Goal: Task Accomplishment & Management: Manage account settings

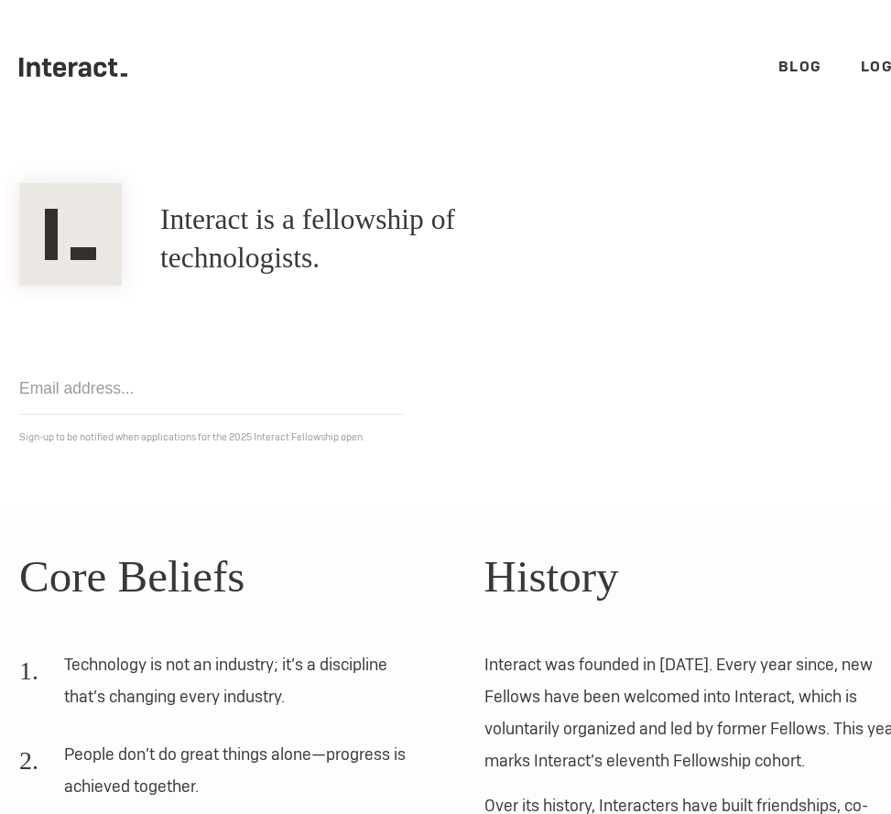
click at [863, 58] on link "Login" at bounding box center [886, 66] width 50 height 19
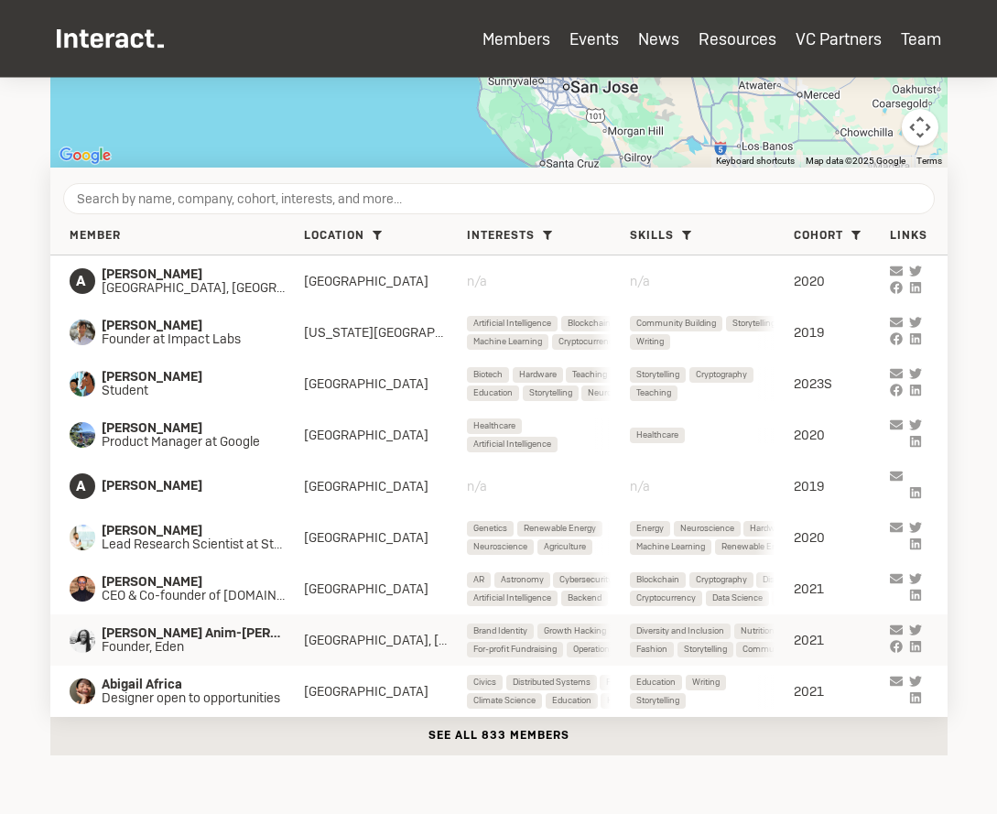
scroll to position [635, 0]
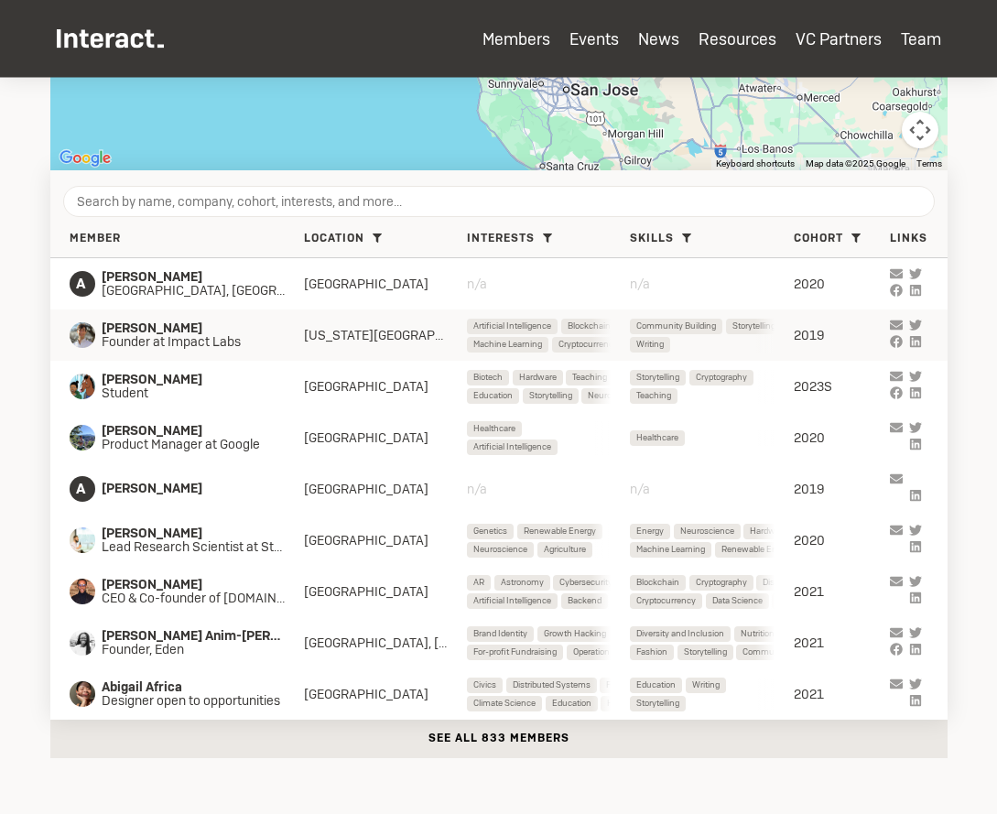
click at [163, 338] on span "Founder at Impact Labs" at bounding box center [187, 342] width 171 height 15
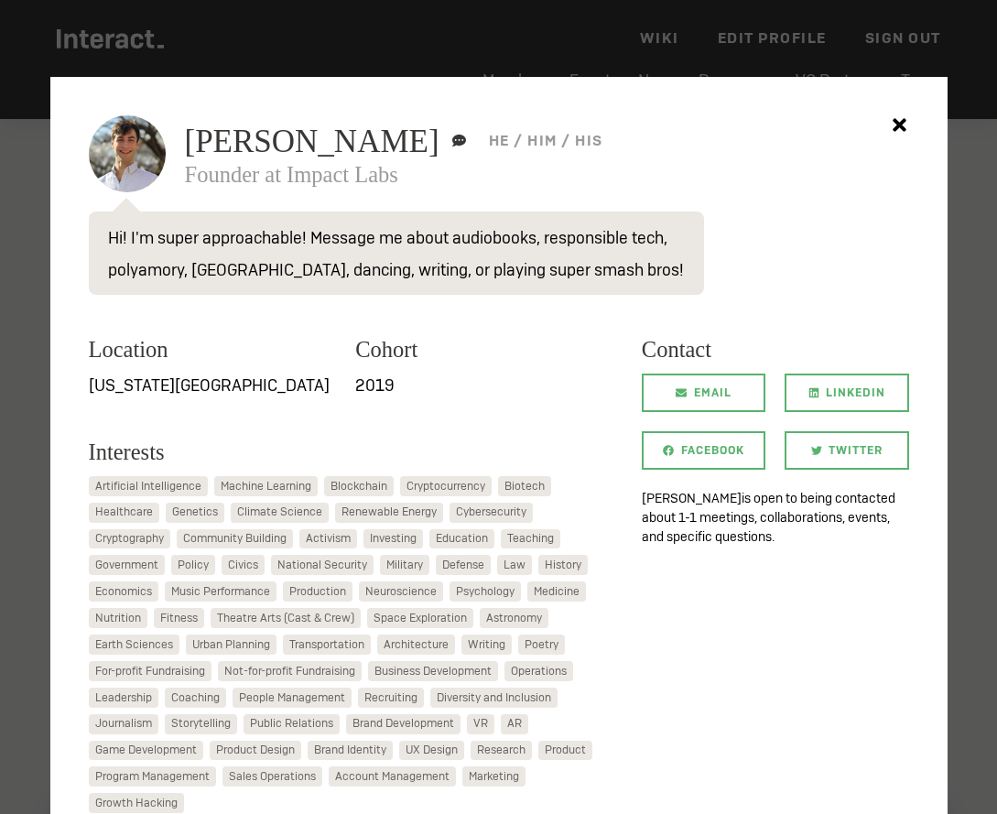
click at [29, 401] on div at bounding box center [498, 407] width 997 height 814
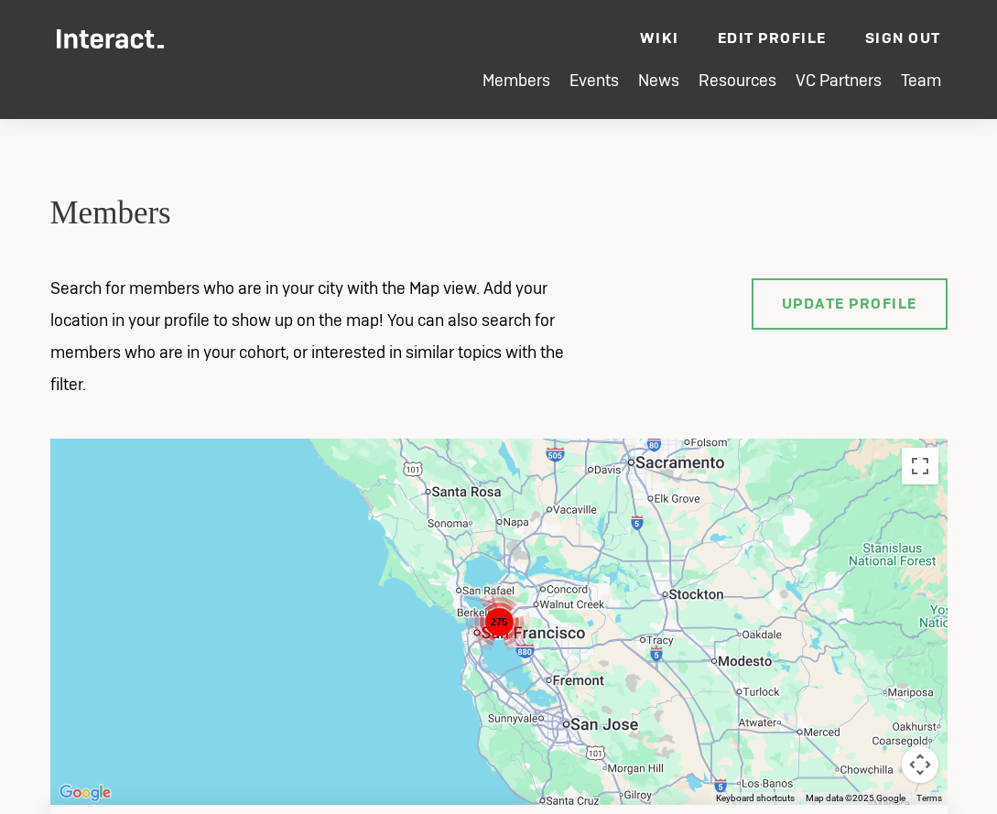
click at [125, 402] on div "Members Search for members who are in your city with the Map view. Add your loc…" at bounding box center [499, 792] width 923 height 1200
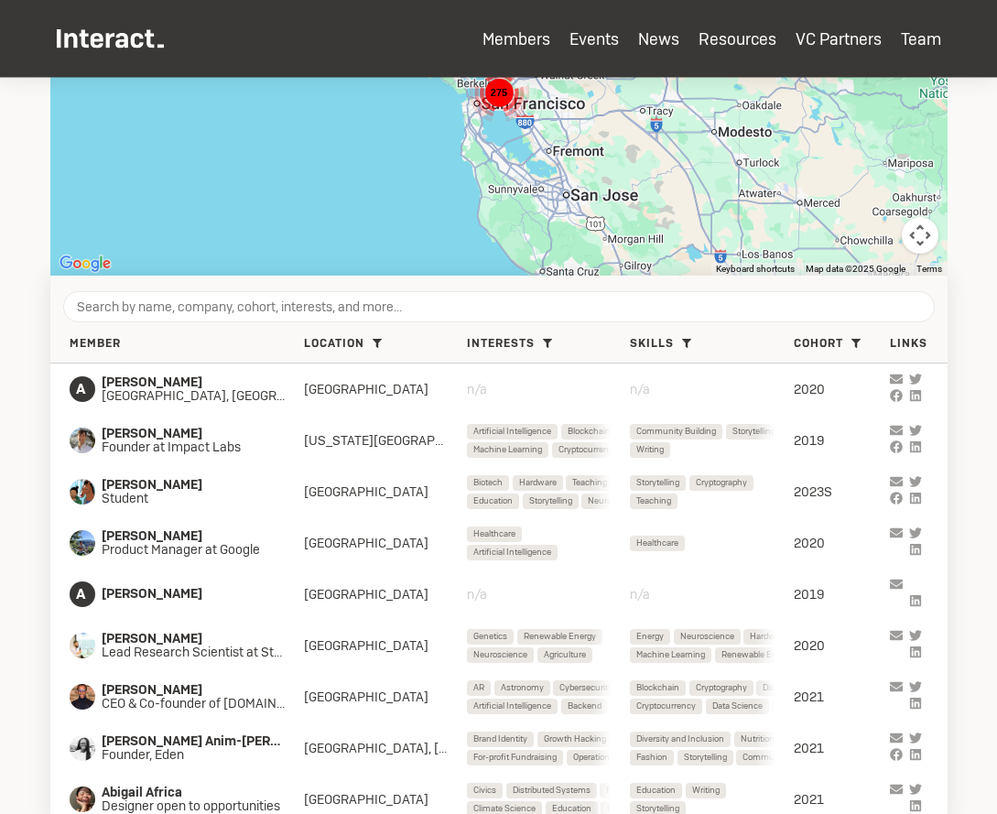
scroll to position [842, 0]
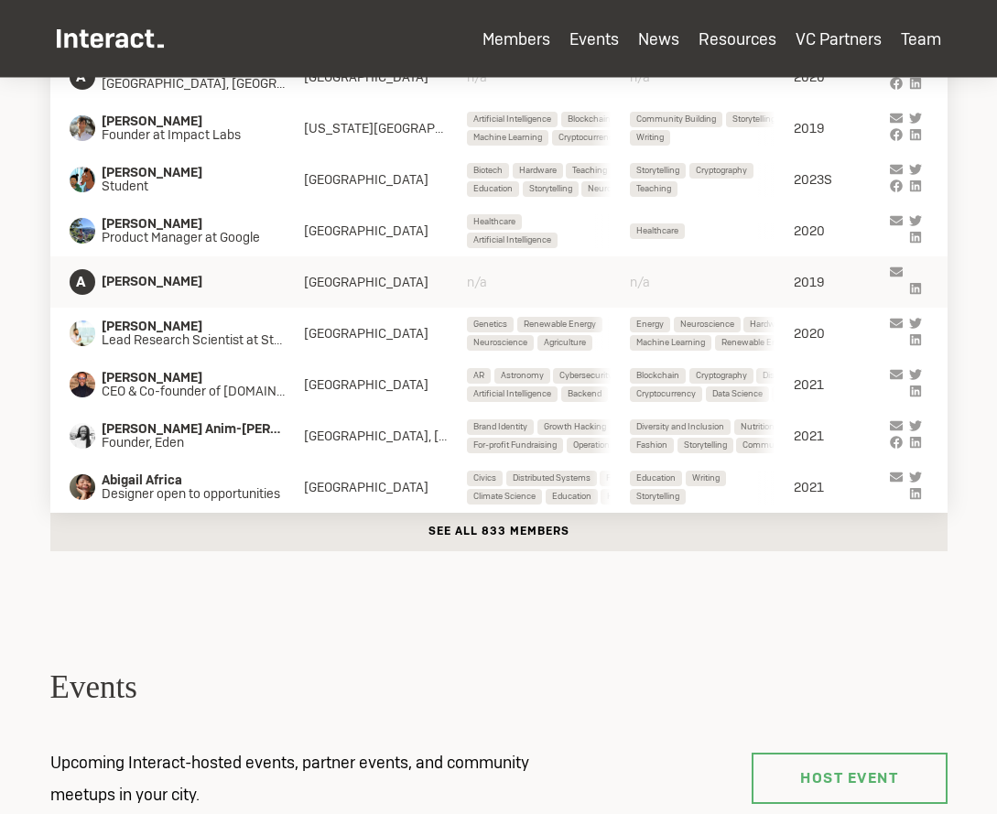
click at [169, 290] on div "A Abdel Morsy" at bounding box center [187, 282] width 235 height 26
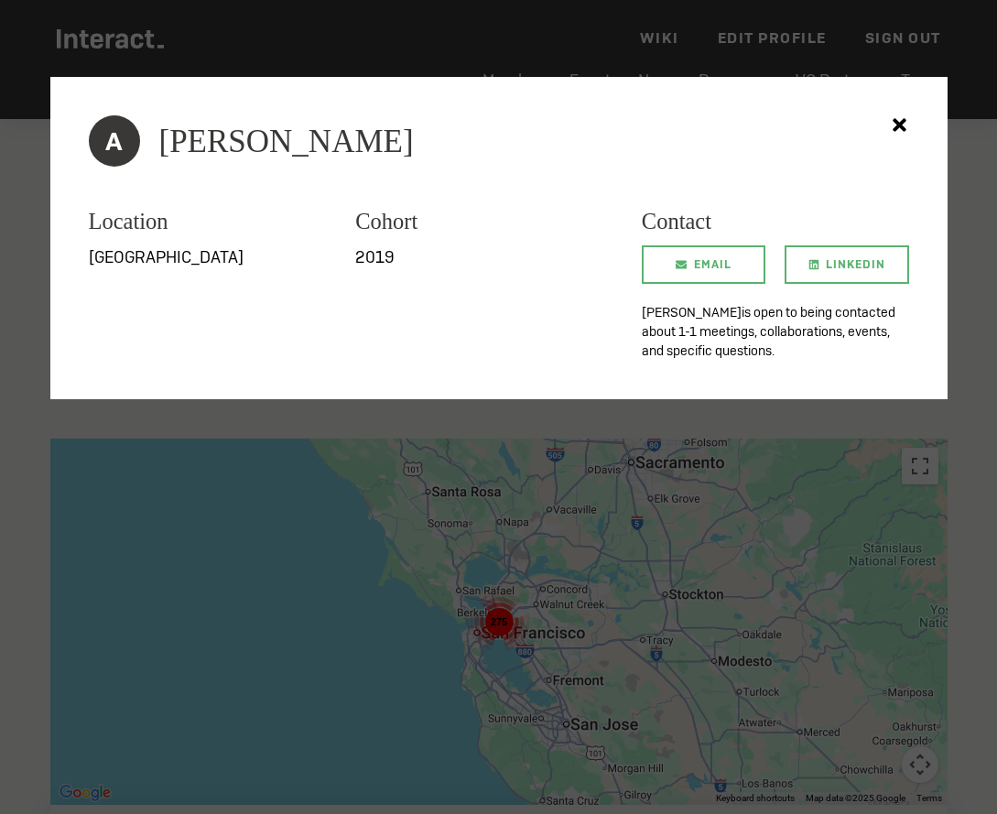
click at [27, 348] on div at bounding box center [498, 407] width 997 height 814
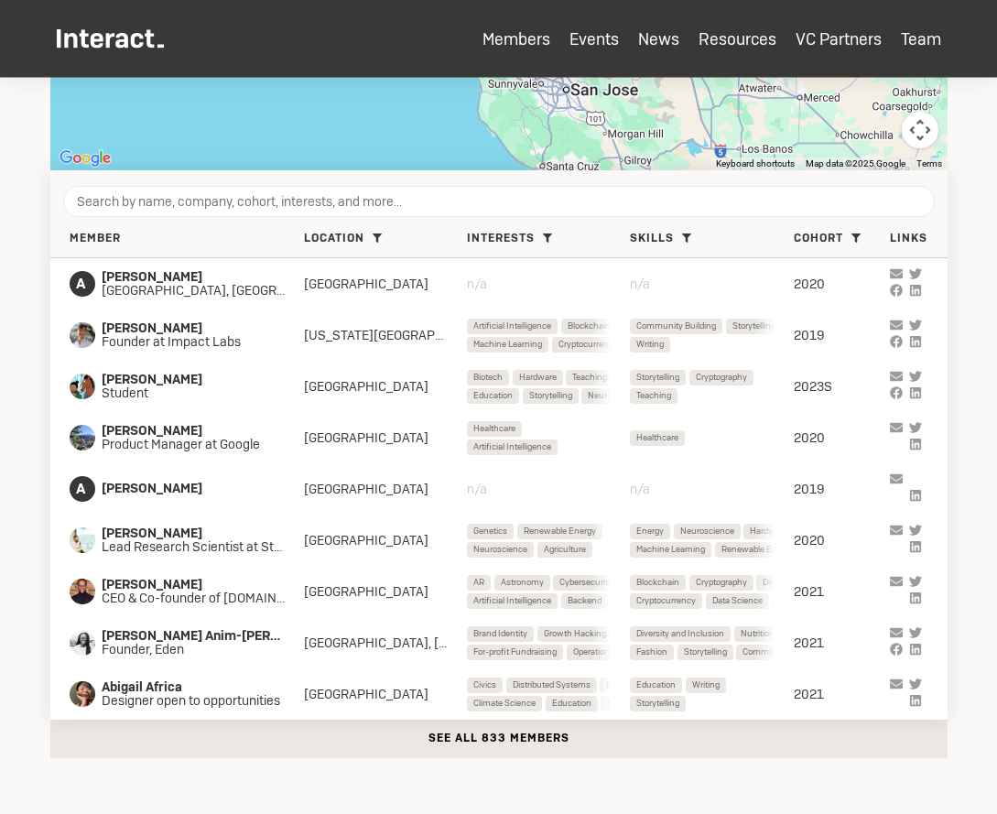
scroll to position [1079, 0]
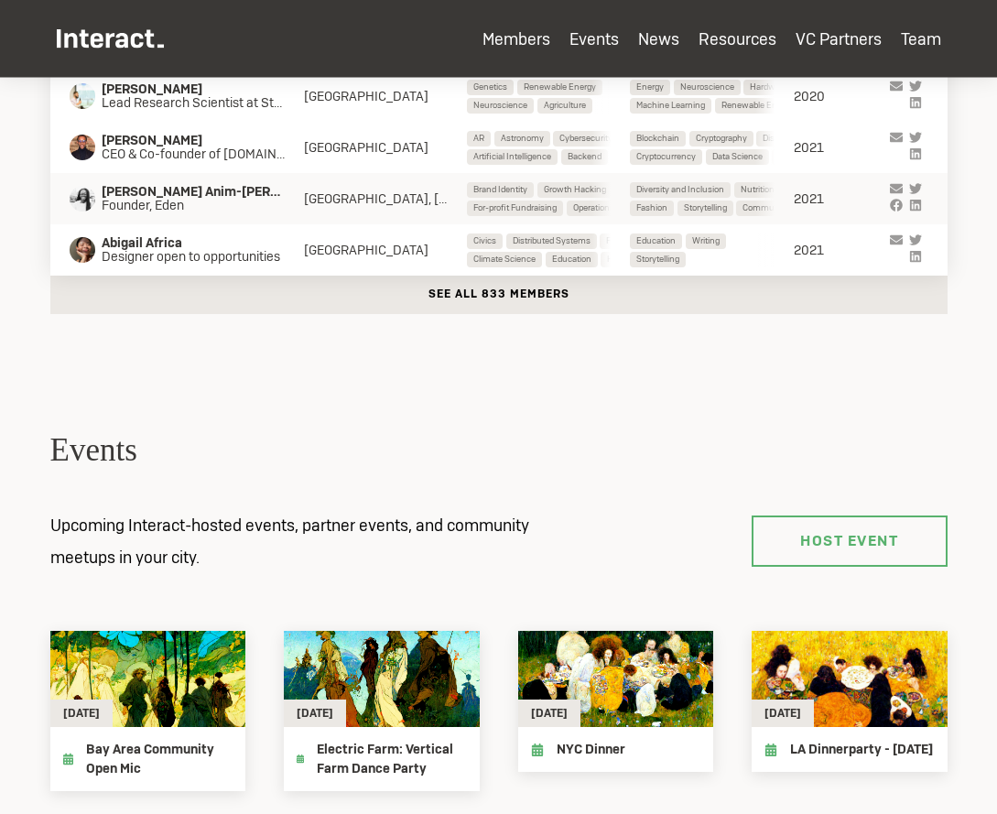
click at [147, 217] on div "Abena Anim-Somuah Founder, Eden Toronto, New York City Brand Identity Growth Ha…" at bounding box center [498, 198] width 897 height 51
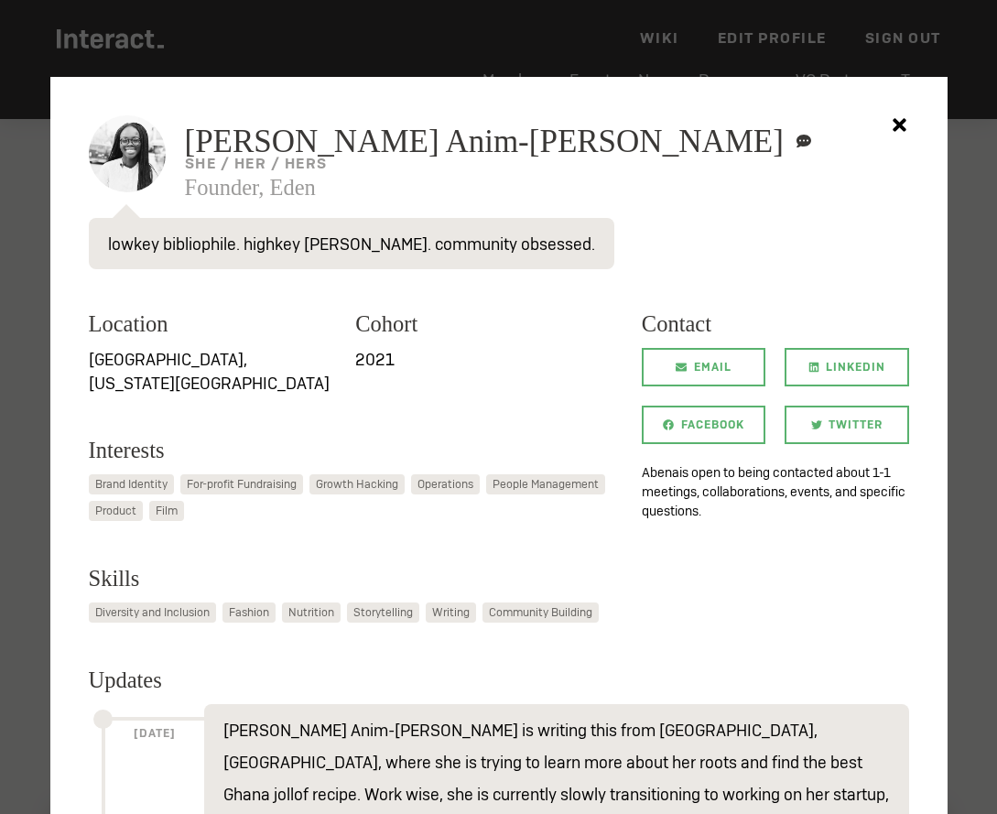
click at [32, 281] on div at bounding box center [498, 407] width 997 height 814
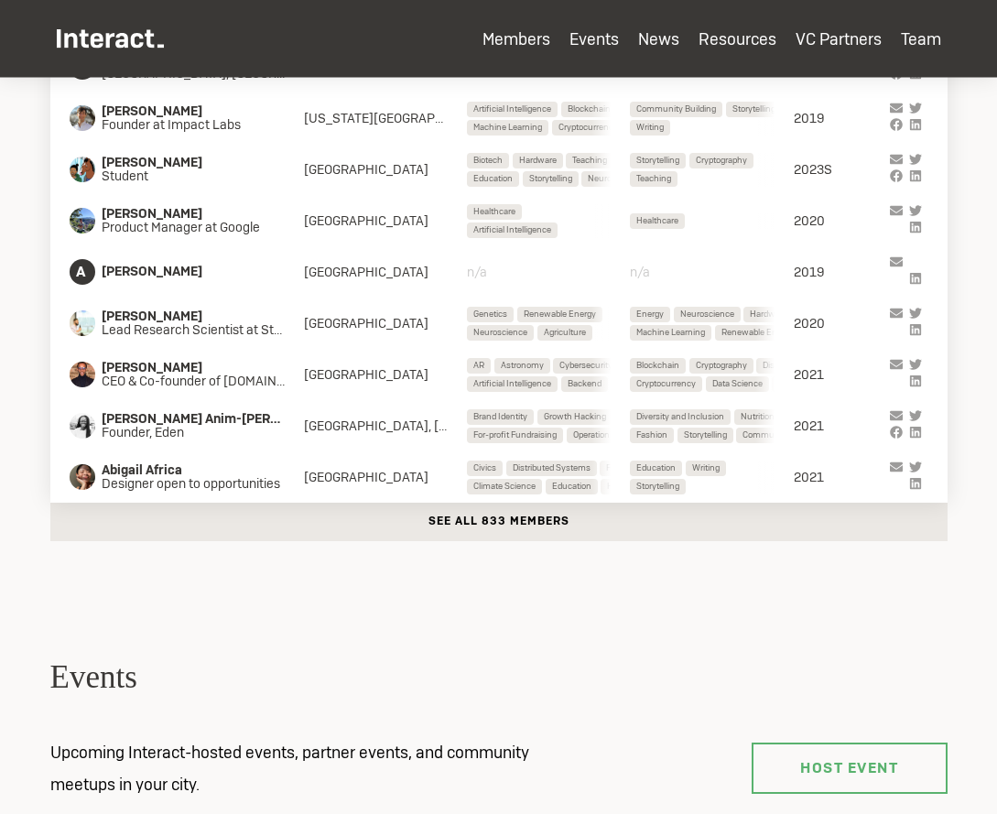
scroll to position [892, 0]
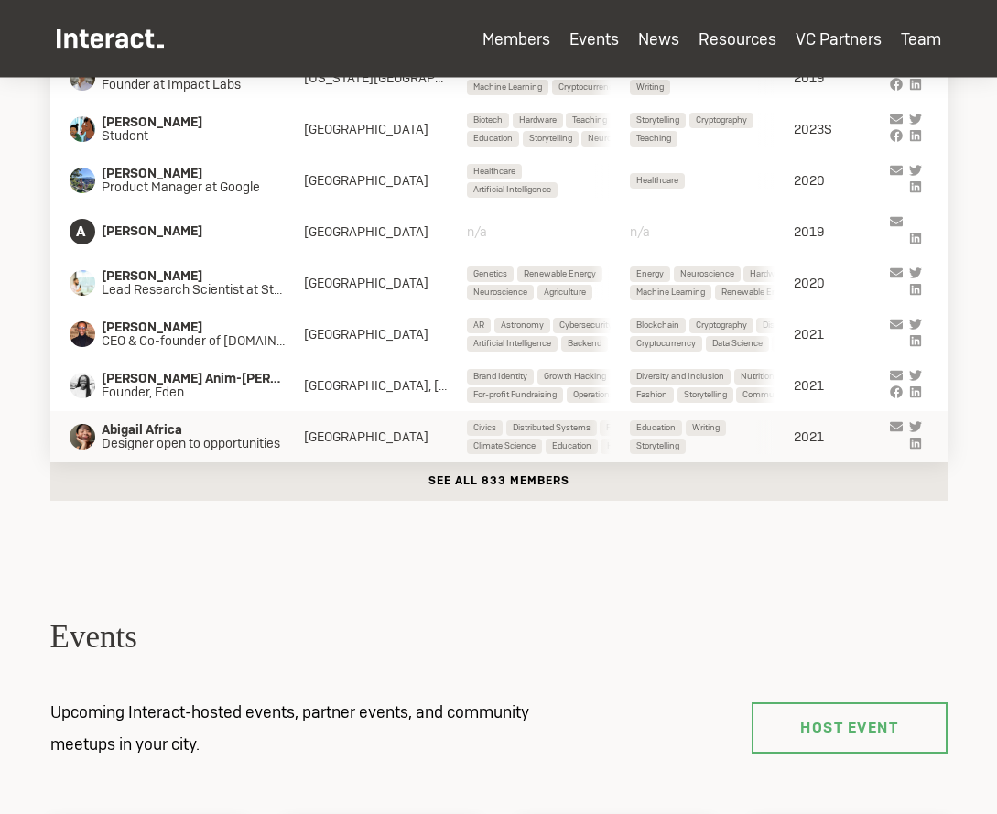
click at [133, 435] on span "Abigail Africa" at bounding box center [201, 430] width 198 height 15
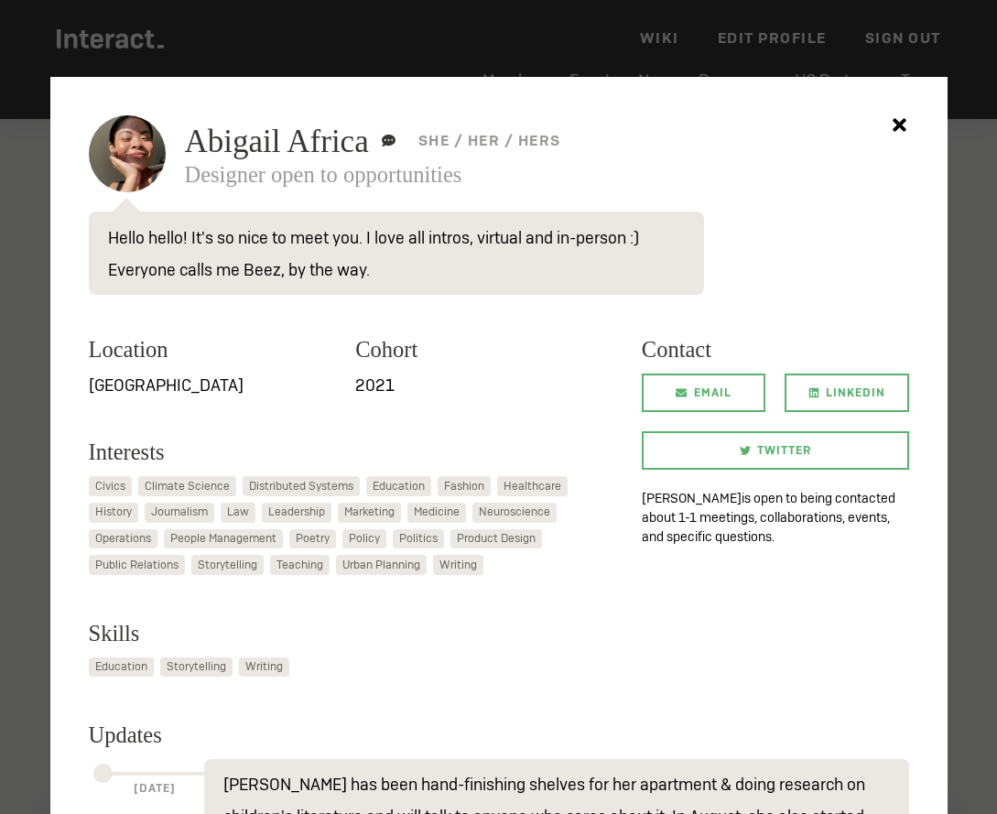
click at [25, 433] on div at bounding box center [498, 407] width 997 height 814
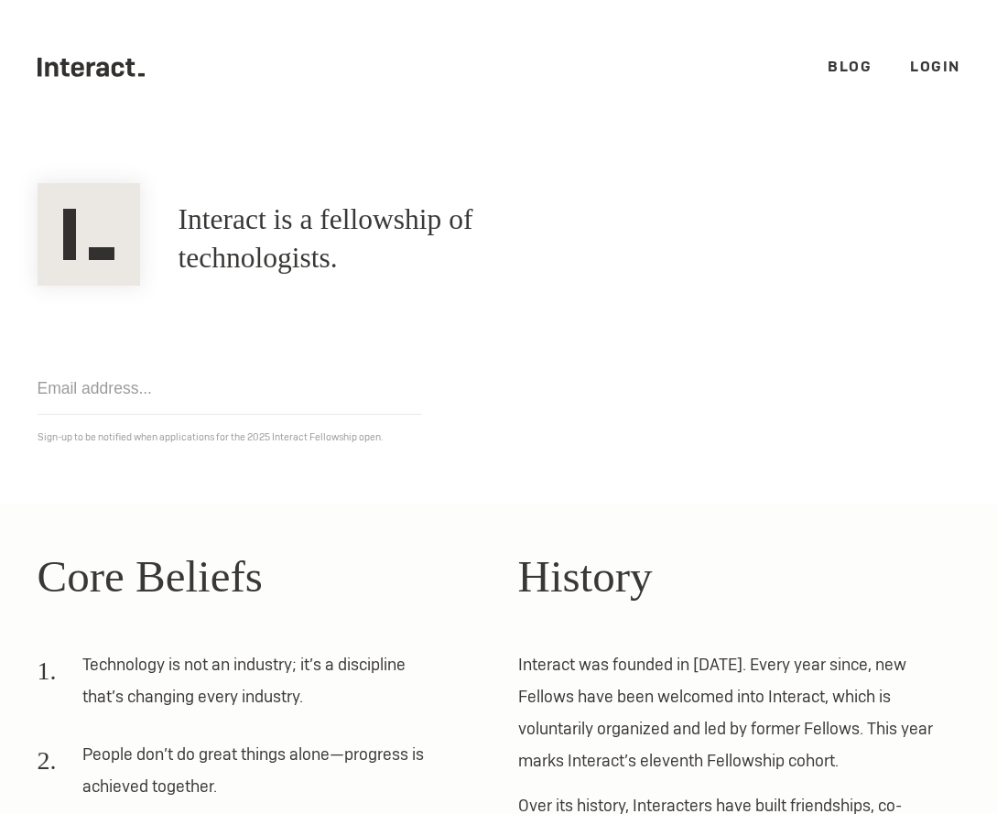
click at [911, 66] on link "Login" at bounding box center [935, 66] width 50 height 19
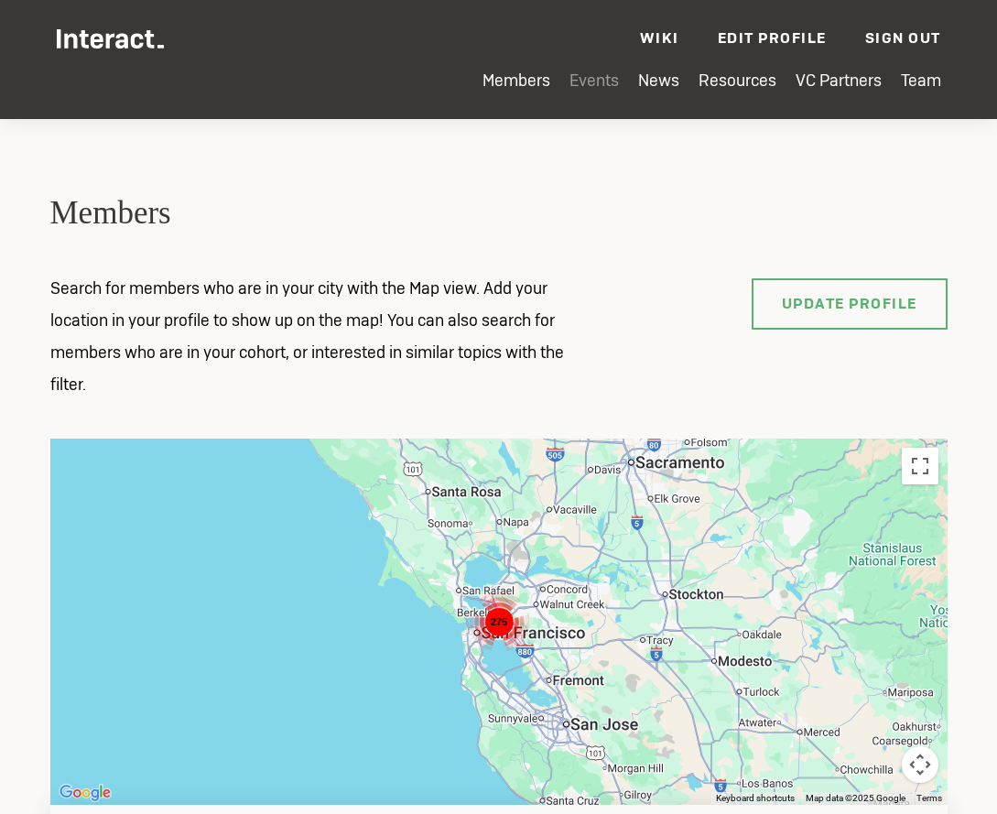
click at [573, 76] on link "Events" at bounding box center [594, 80] width 49 height 21
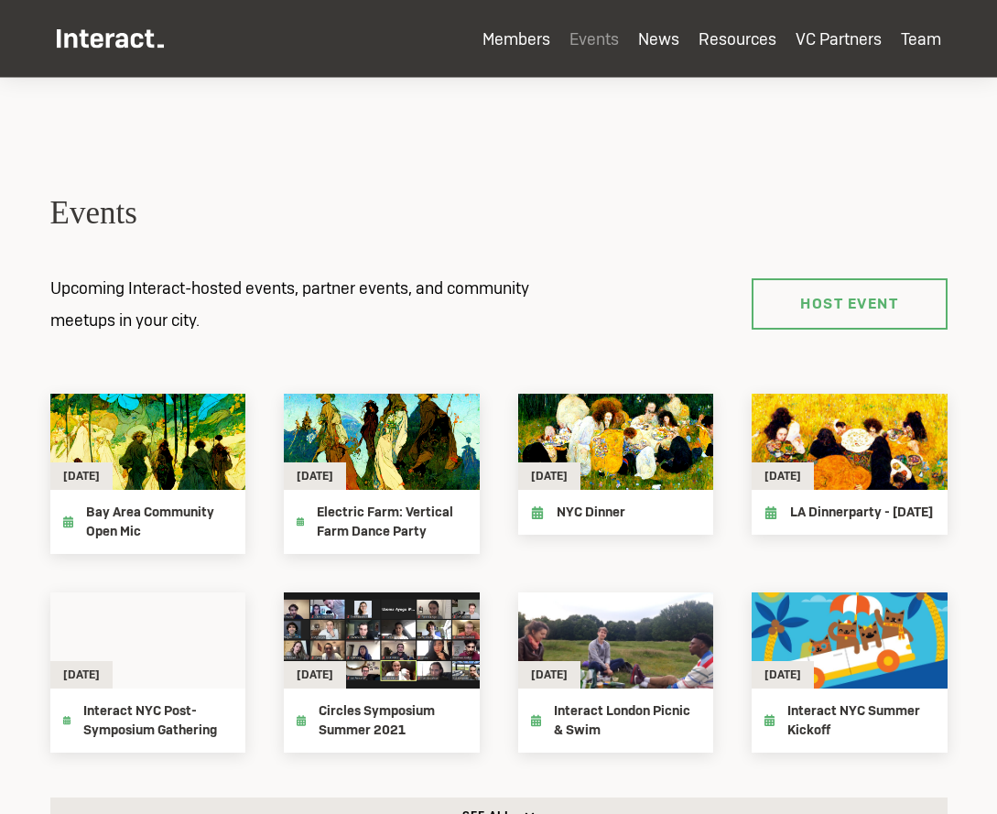
scroll to position [1393, 0]
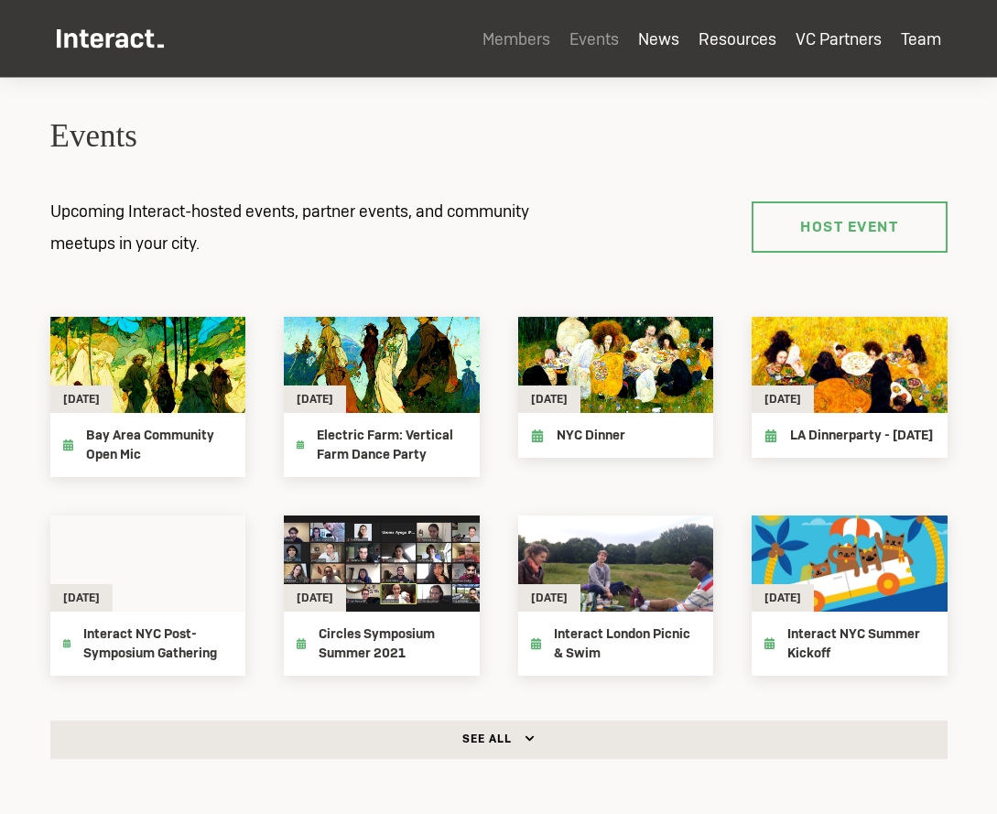
click at [508, 45] on link "Members" at bounding box center [517, 38] width 68 height 21
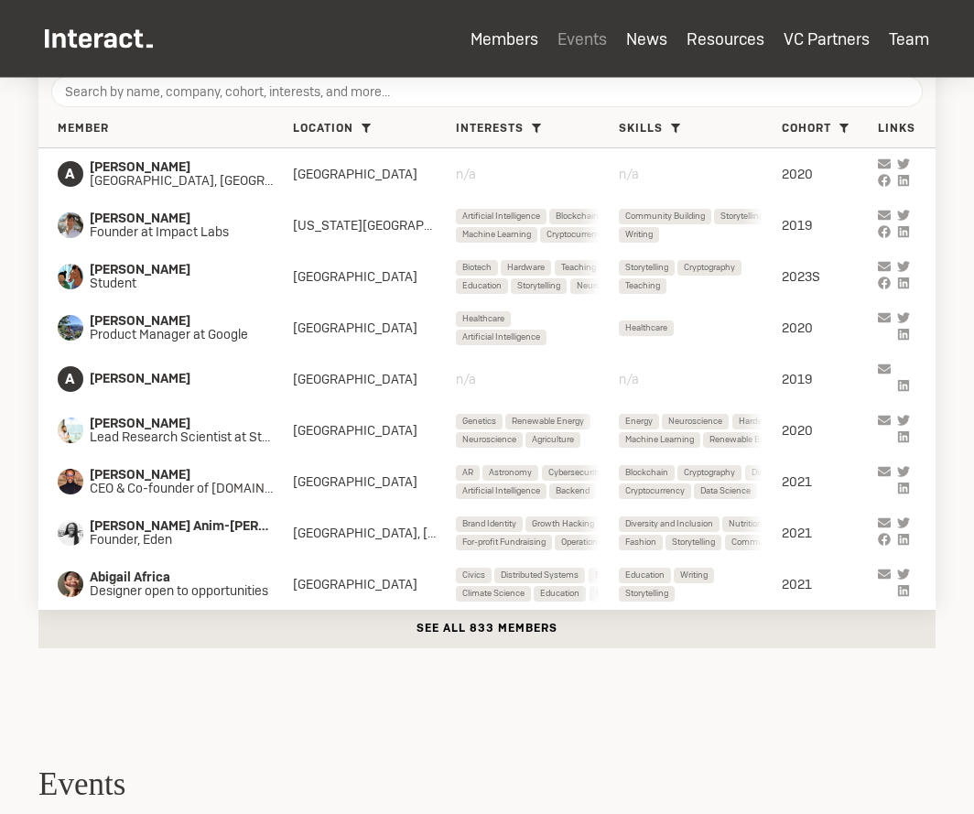
scroll to position [754, 0]
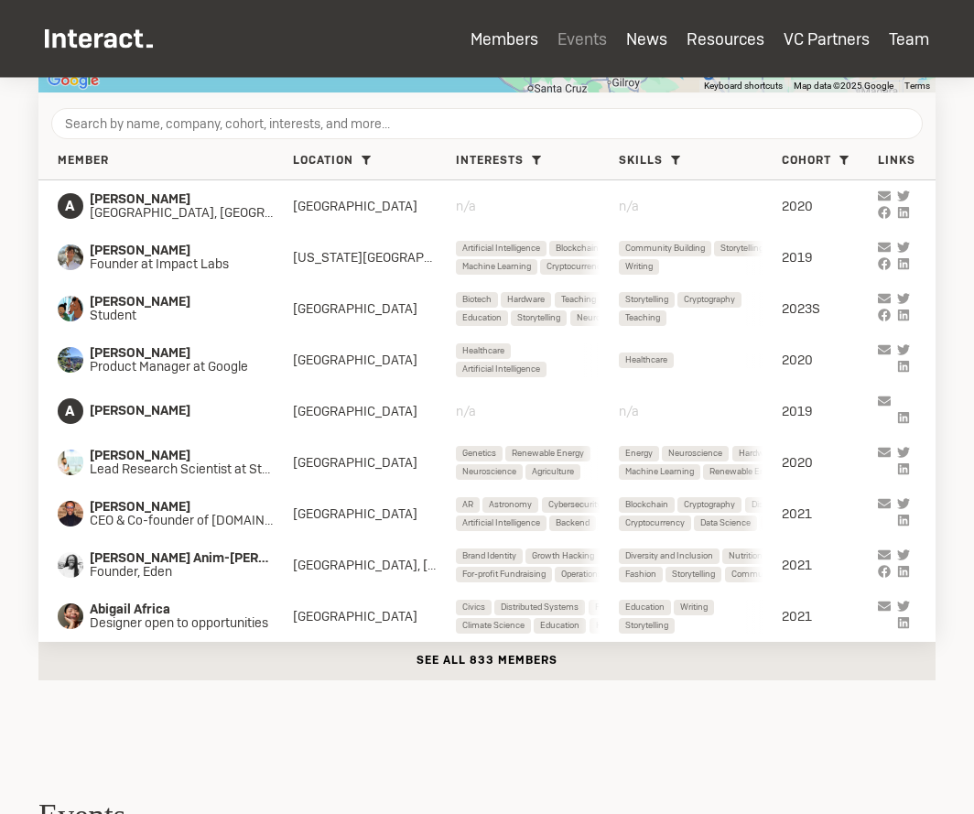
scroll to position [702, 0]
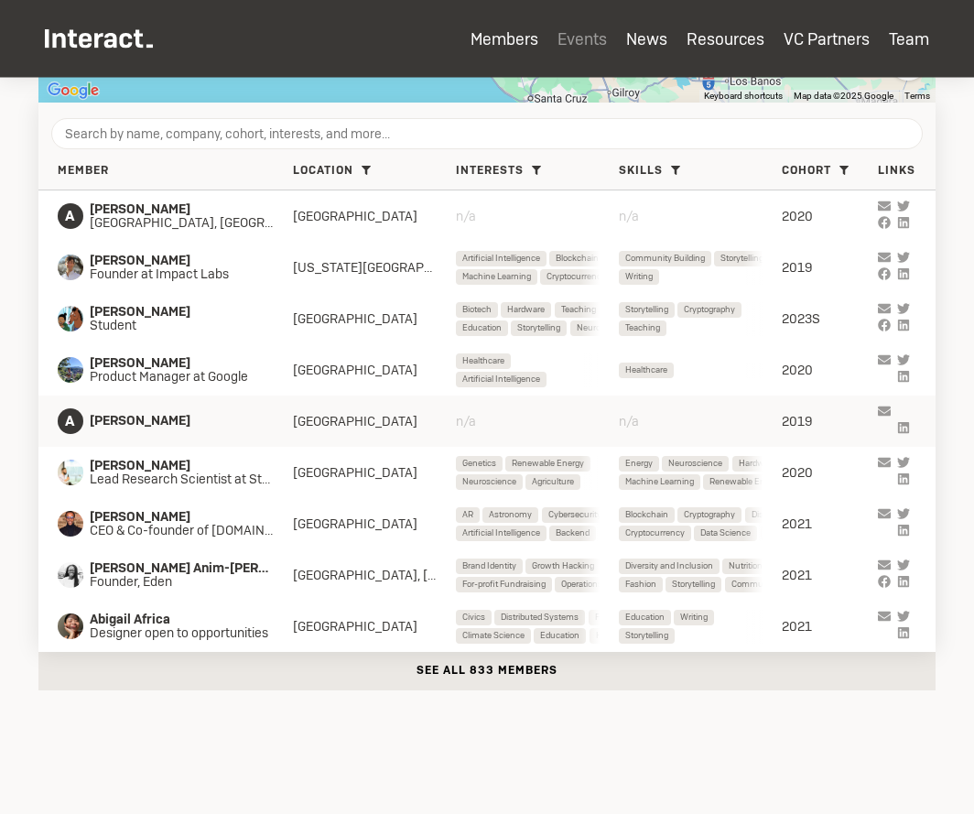
click at [341, 426] on div "[GEOGRAPHIC_DATA]" at bounding box center [374, 421] width 163 height 16
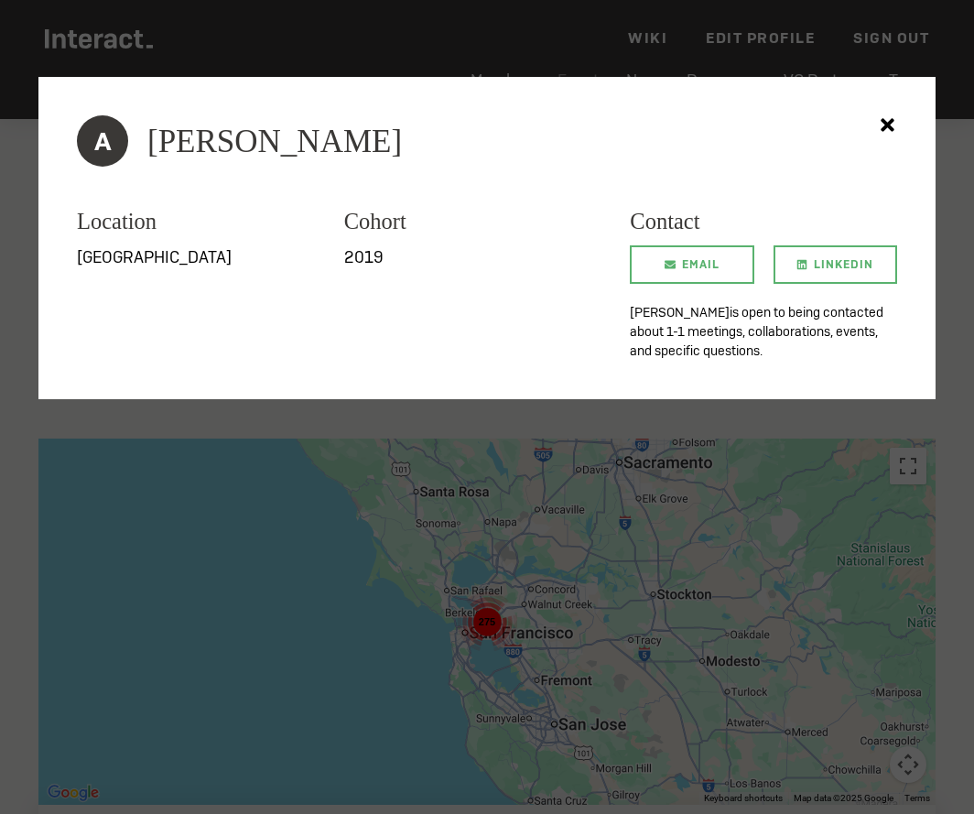
click at [540, 24] on div at bounding box center [487, 407] width 974 height 814
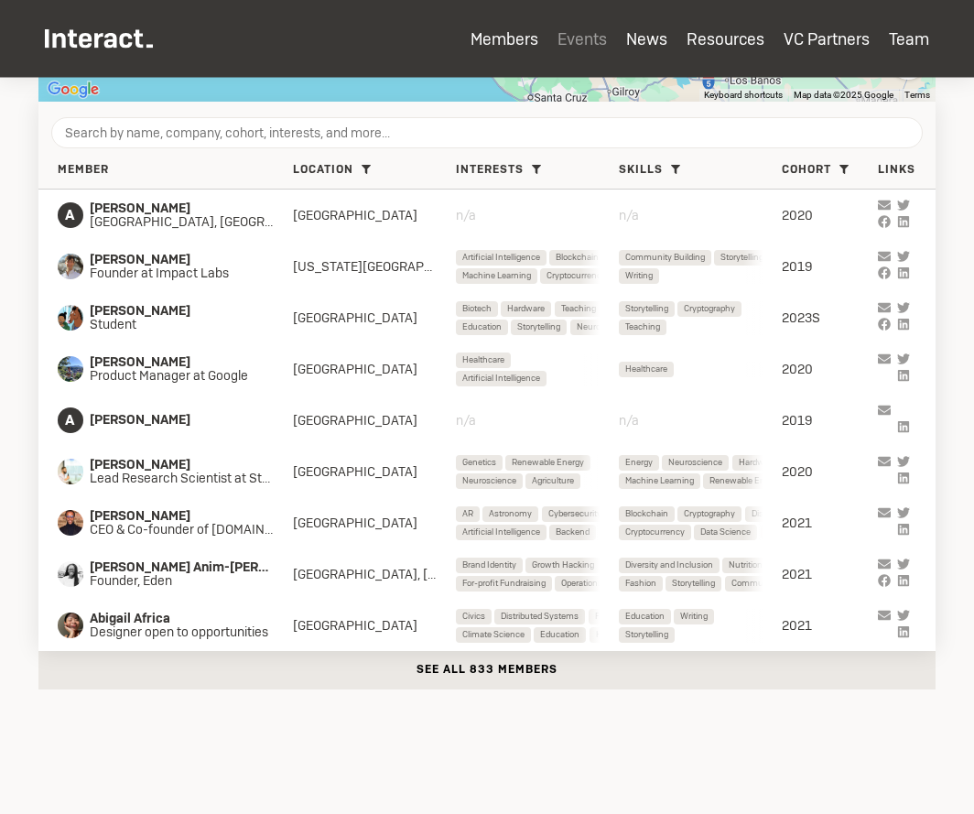
scroll to position [700, 0]
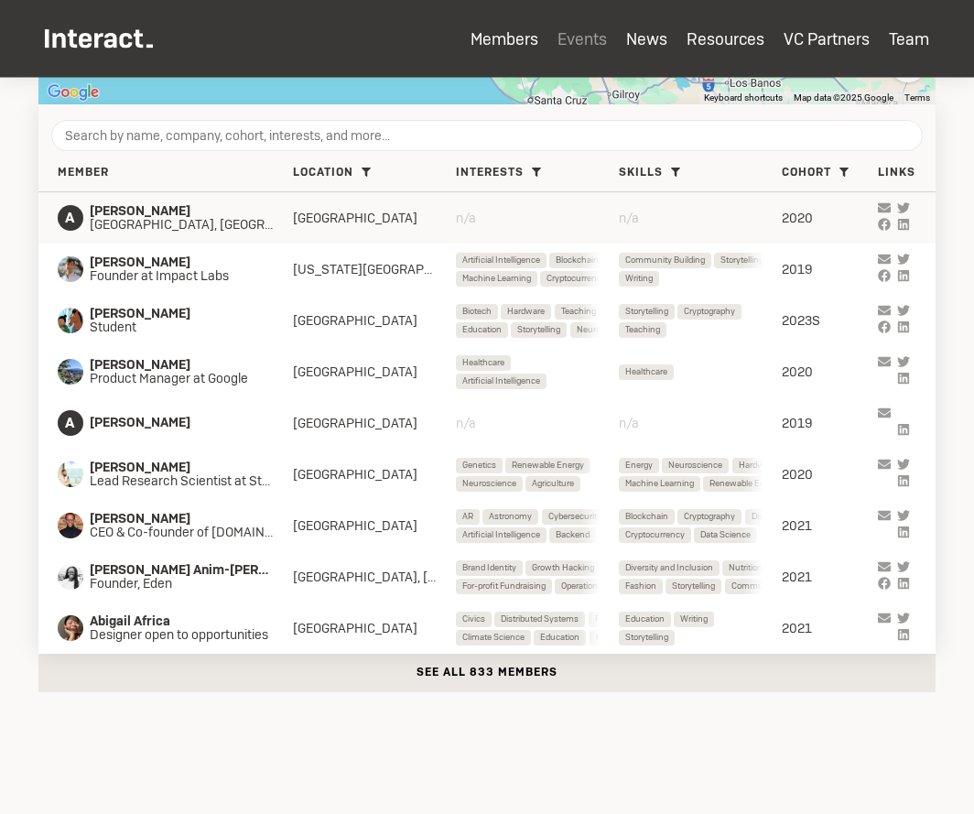
click at [413, 224] on div "[GEOGRAPHIC_DATA]" at bounding box center [374, 218] width 163 height 16
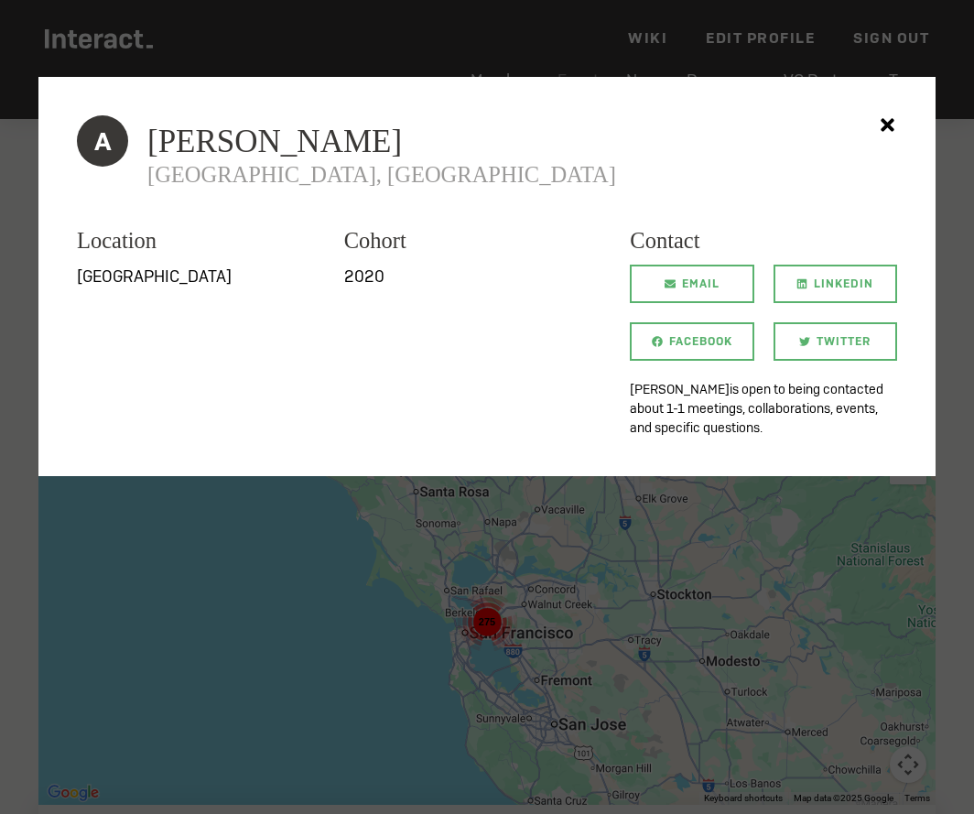
click at [472, 487] on div at bounding box center [487, 407] width 974 height 814
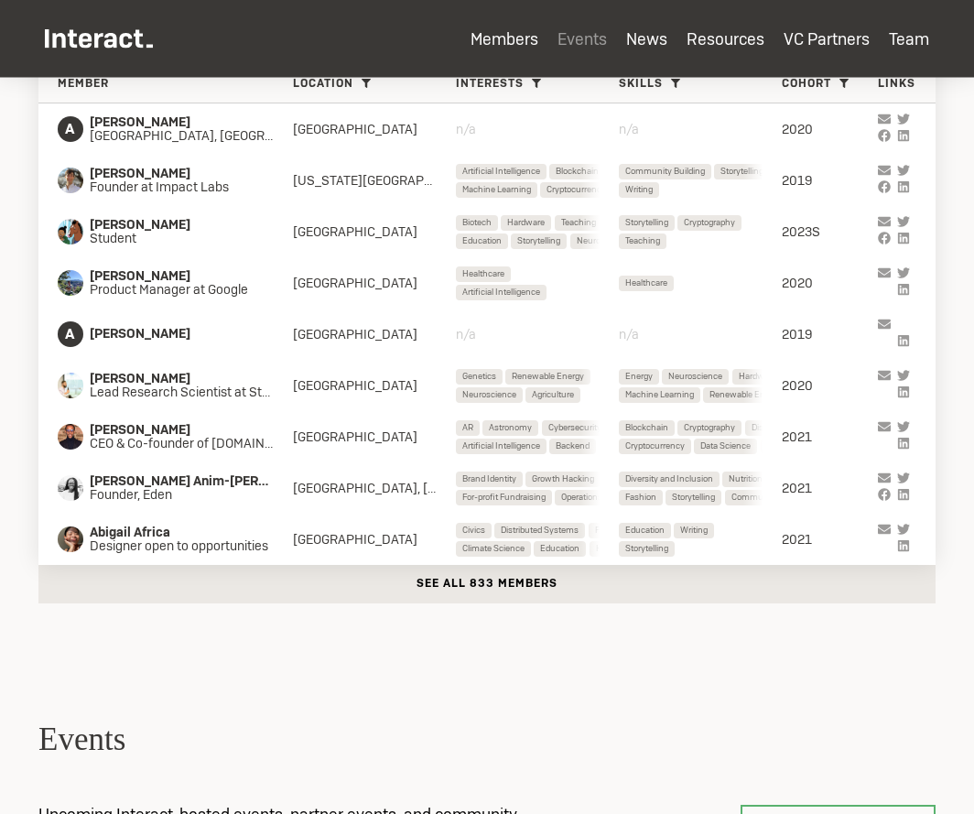
scroll to position [808, 0]
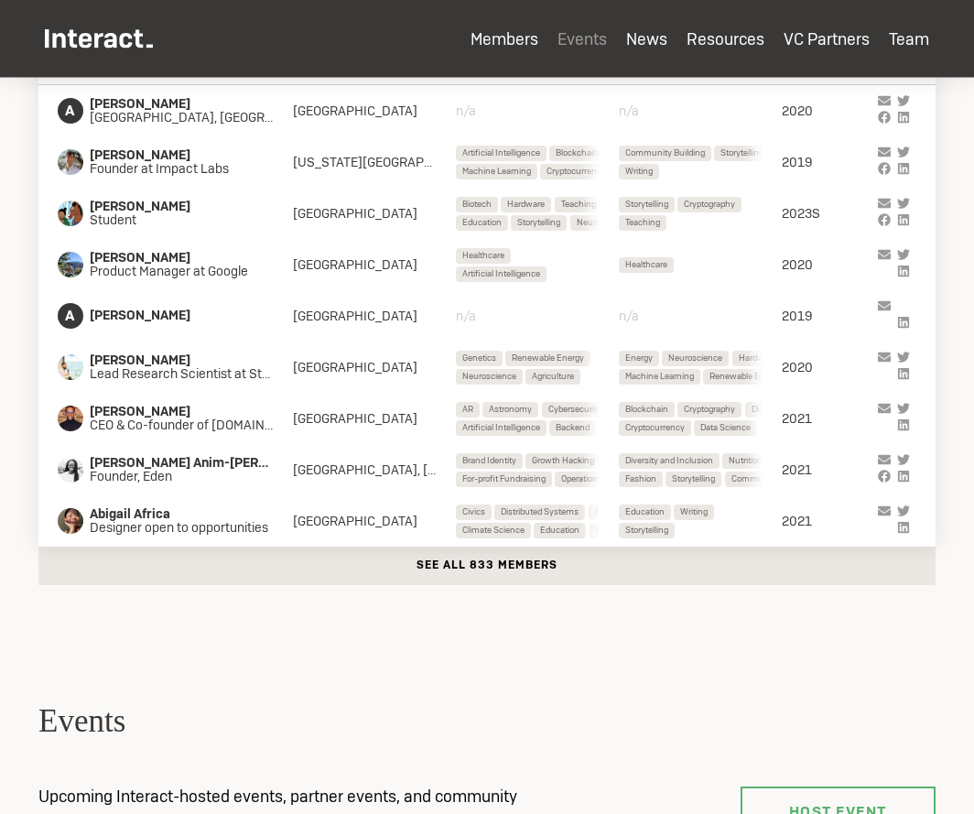
click at [443, 570] on button "See all 833 members" at bounding box center [486, 566] width 897 height 38
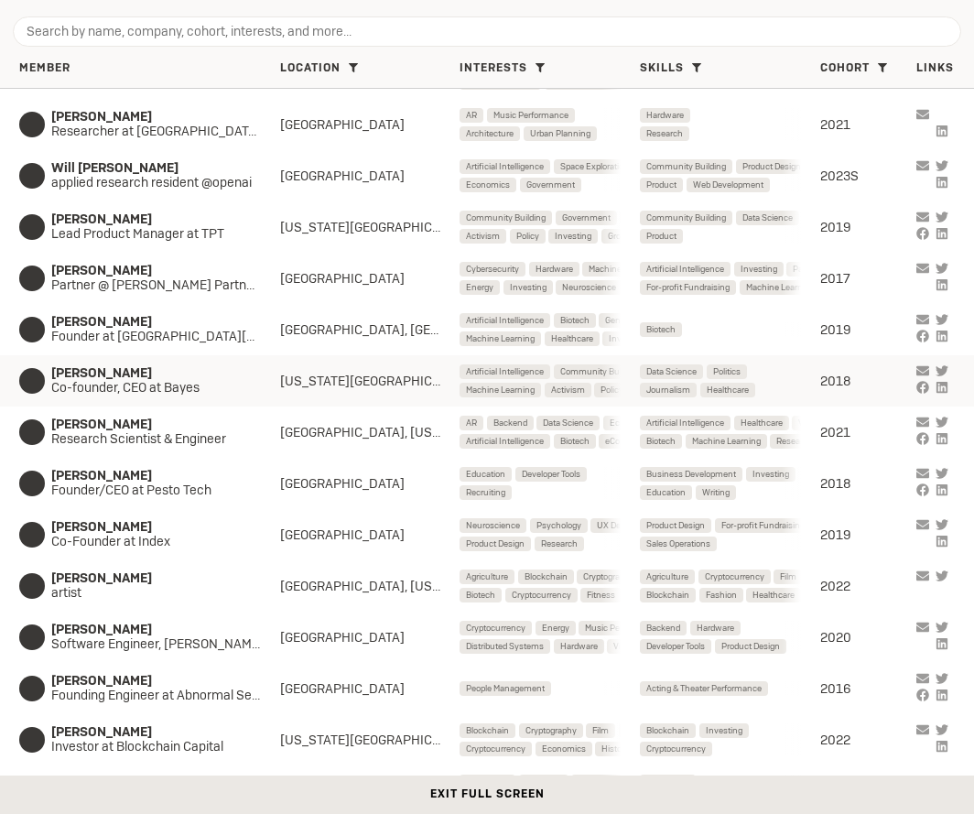
scroll to position [41421, 0]
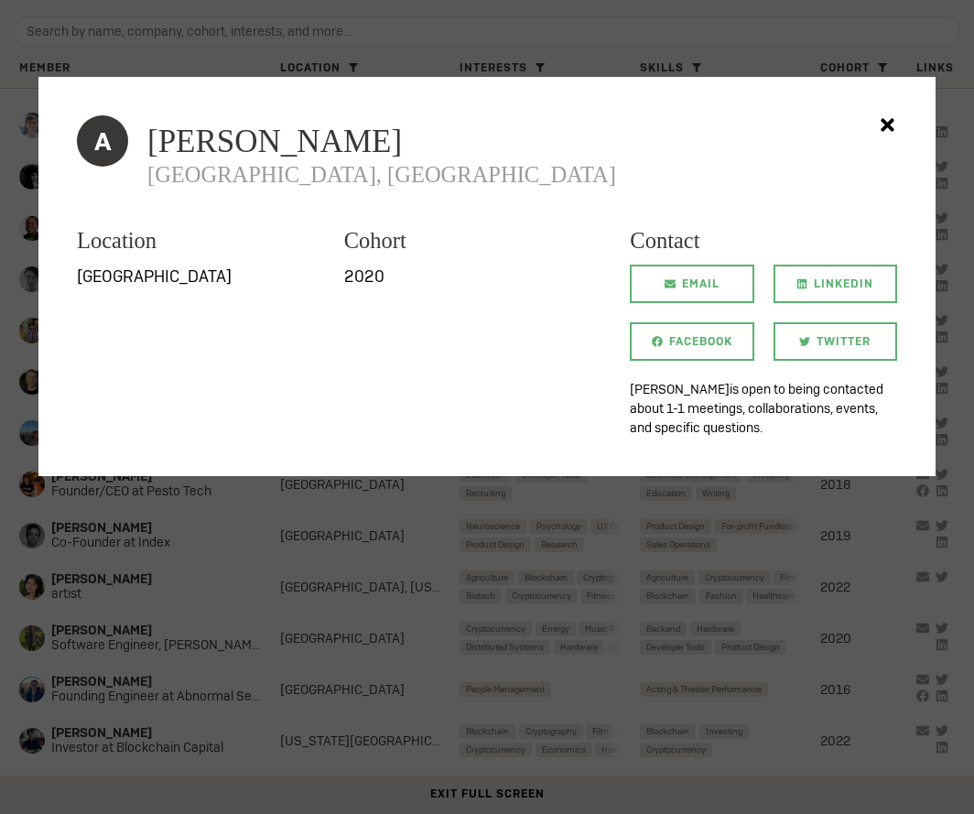
scroll to position [700, 0]
click at [59, 41] on div at bounding box center [487, 407] width 974 height 814
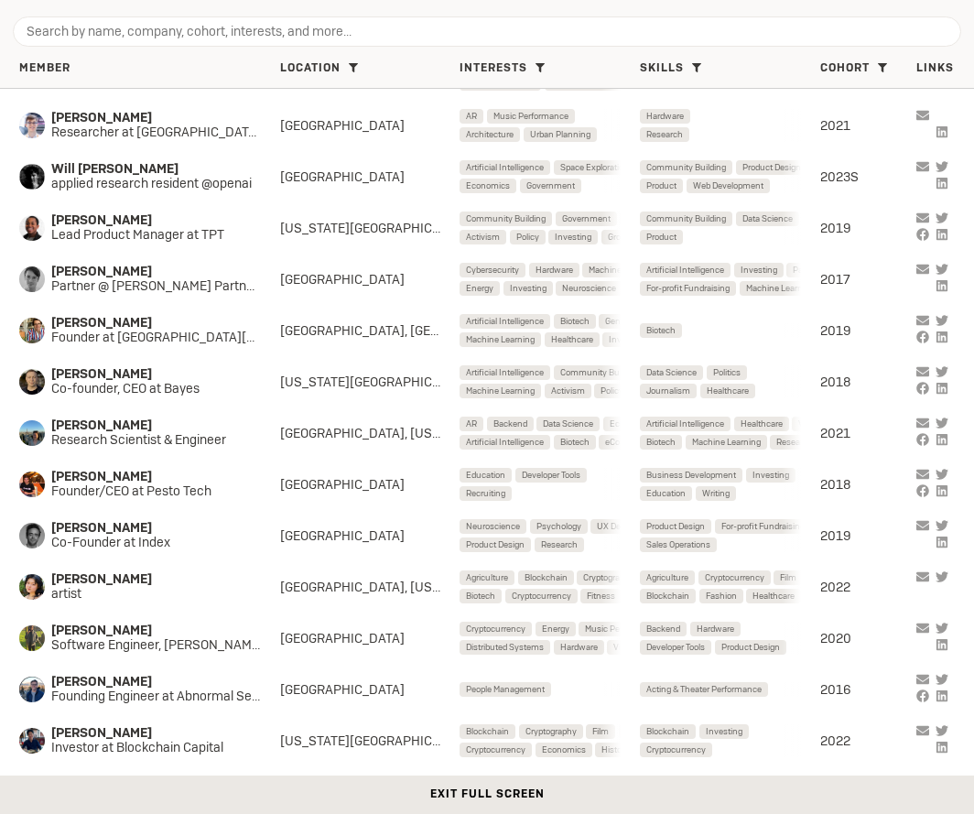
click at [485, 797] on button "Exit full screen" at bounding box center [487, 795] width 974 height 38
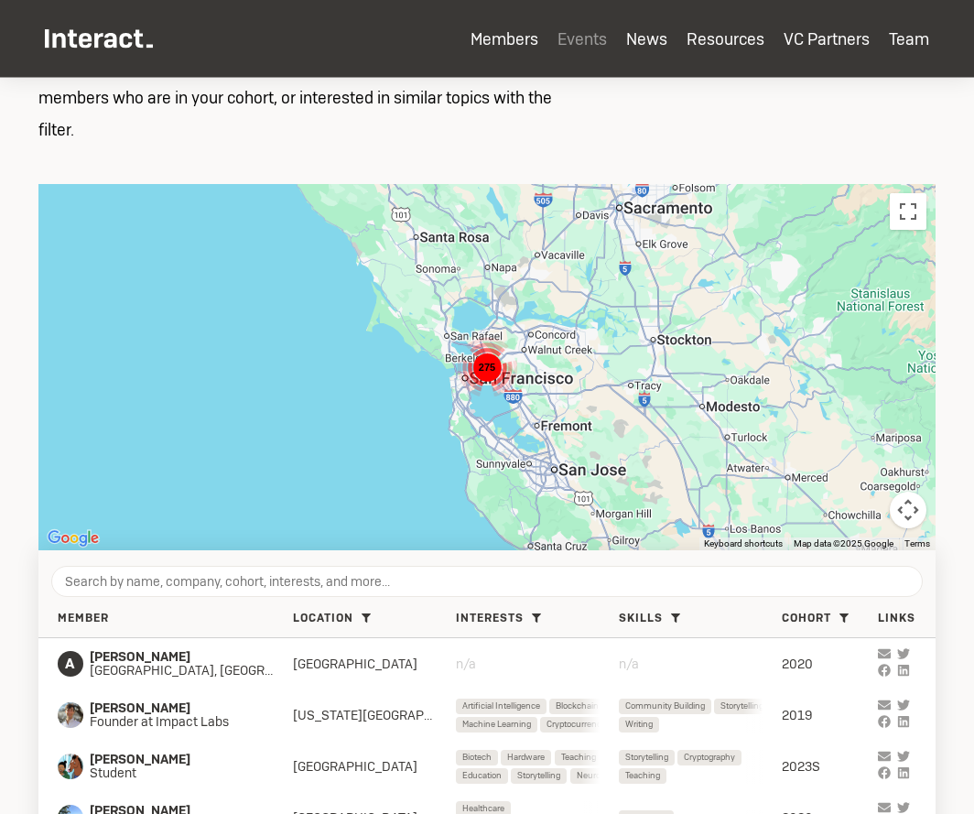
scroll to position [0, 0]
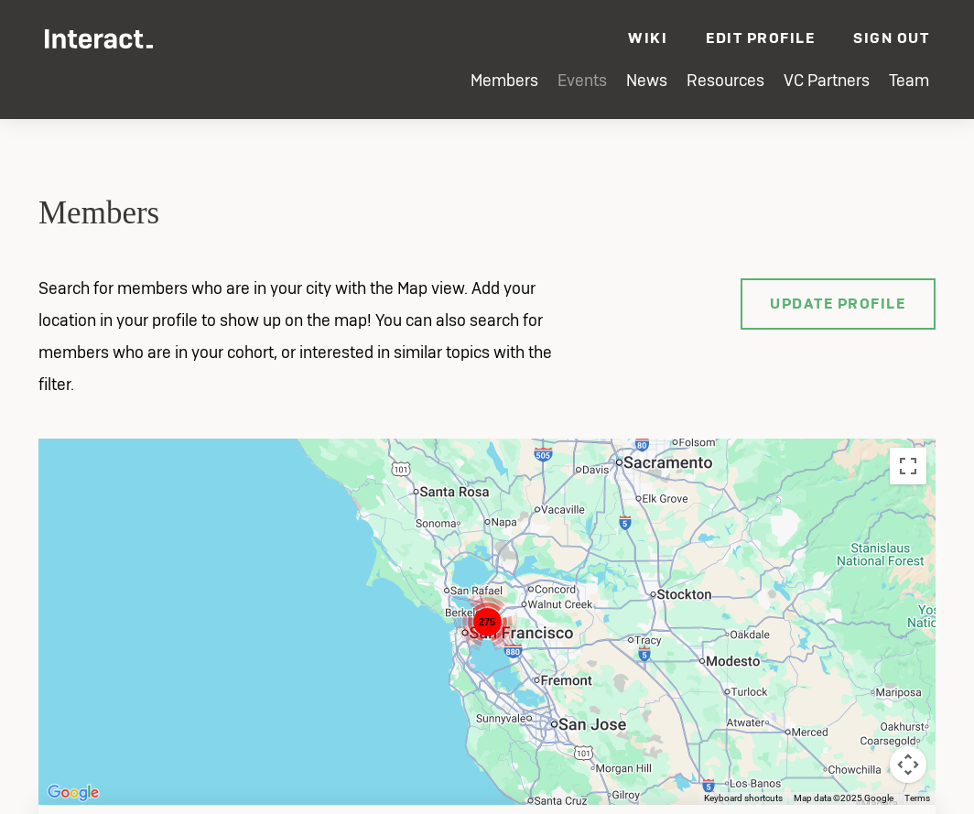
click at [580, 93] on ul "Members Events News Resources VC Partners Team" at bounding box center [487, 95] width 885 height 49
click at [580, 92] on ul "Members Events News Resources VC Partners Team" at bounding box center [487, 95] width 885 height 49
click at [588, 81] on link "Events" at bounding box center [582, 80] width 49 height 21
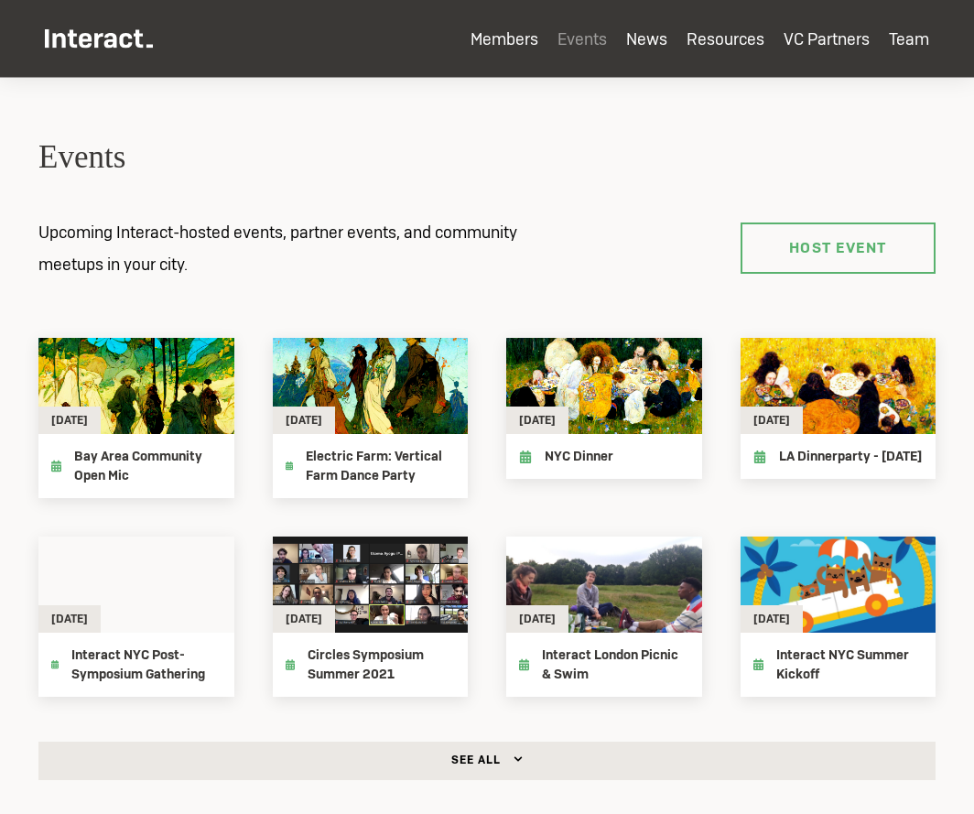
scroll to position [1393, 0]
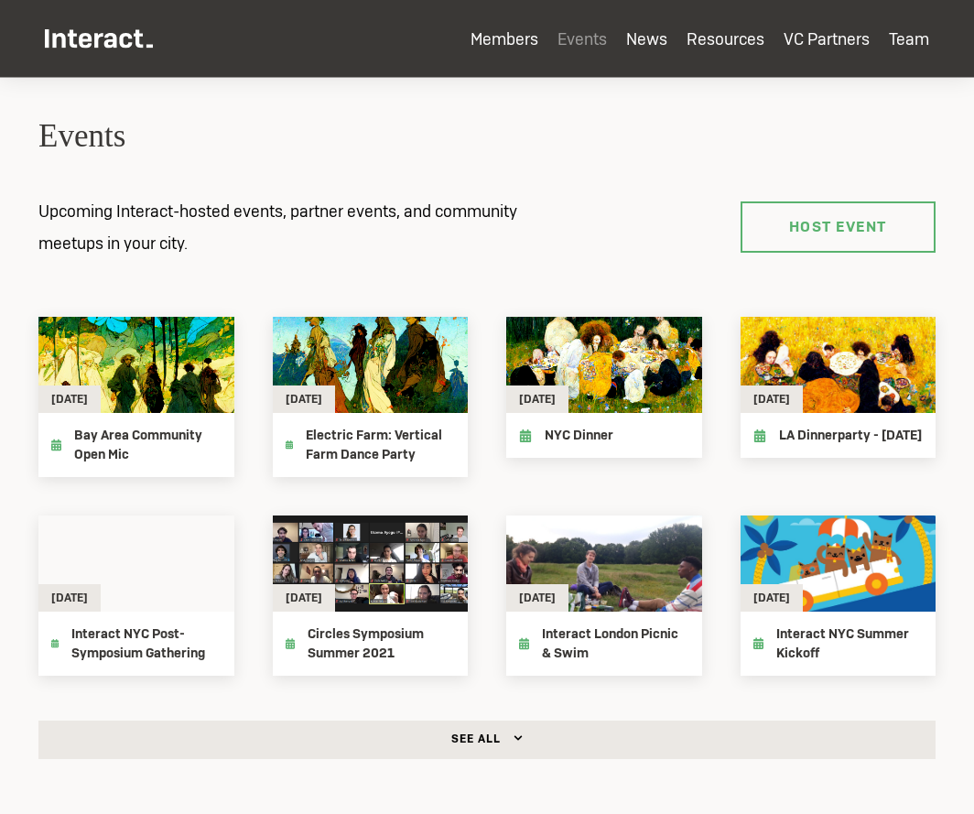
click at [158, 391] on icon "[DATE]" at bounding box center [136, 365] width 196 height 96
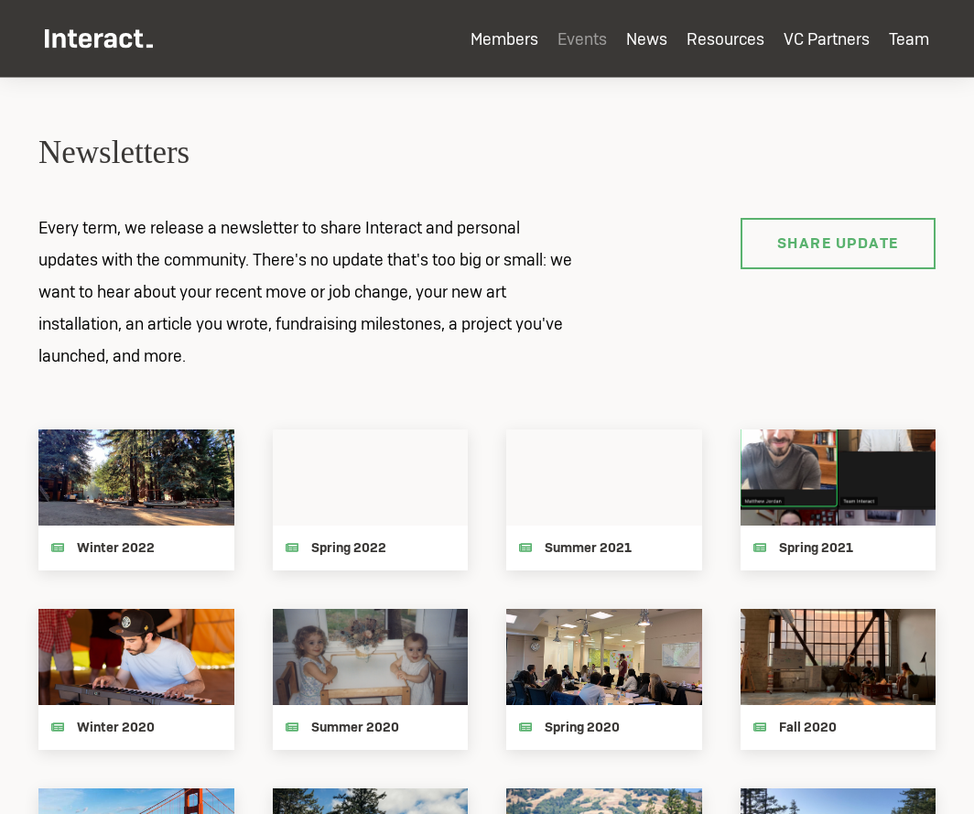
scroll to position [2140, 0]
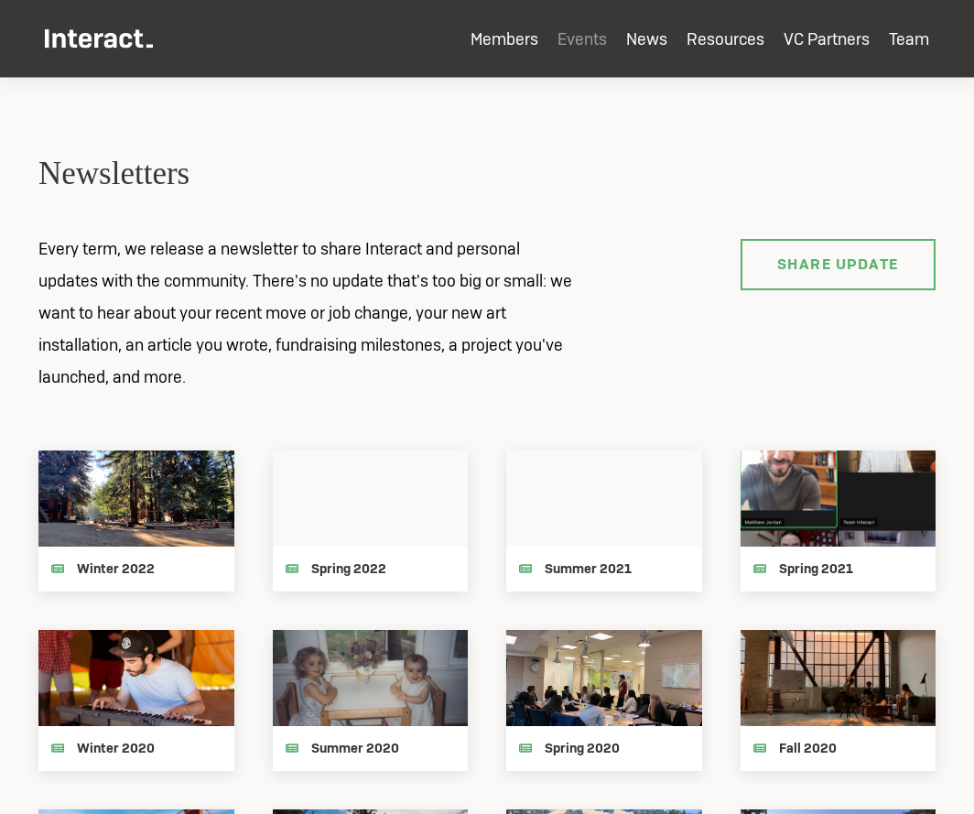
click at [320, 489] on icon at bounding box center [371, 499] width 196 height 96
click at [478, 309] on p "Every term, we release a newsletter to share Interact and personal updates with…" at bounding box center [307, 313] width 577 height 160
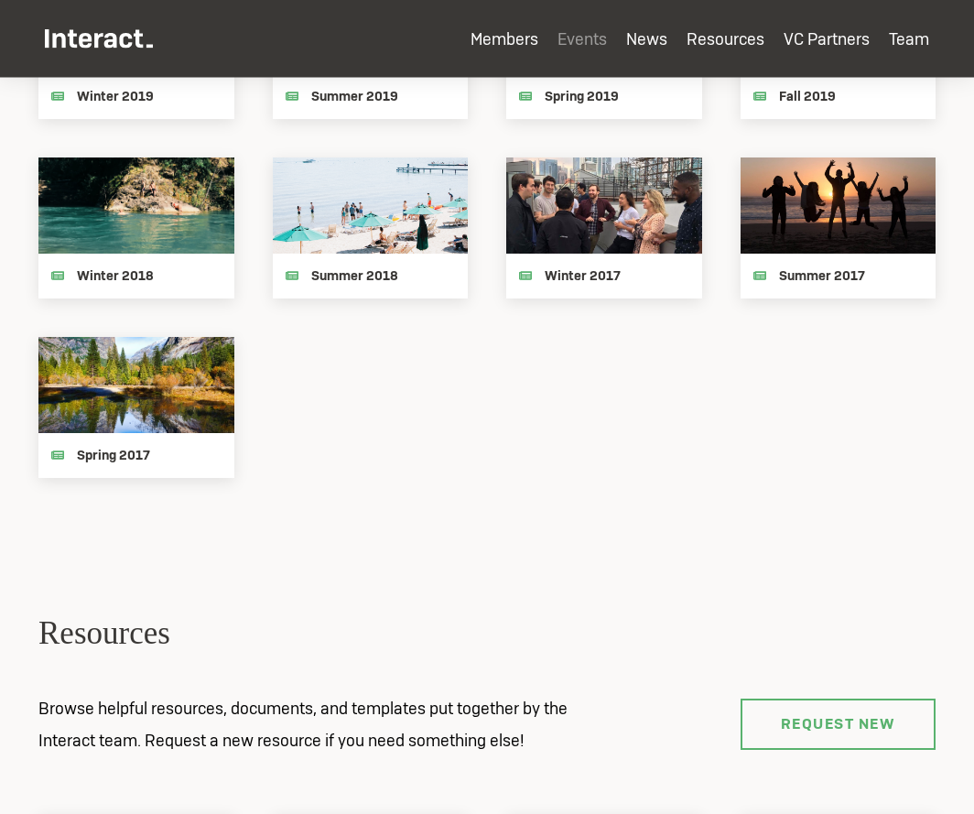
scroll to position [3002, 0]
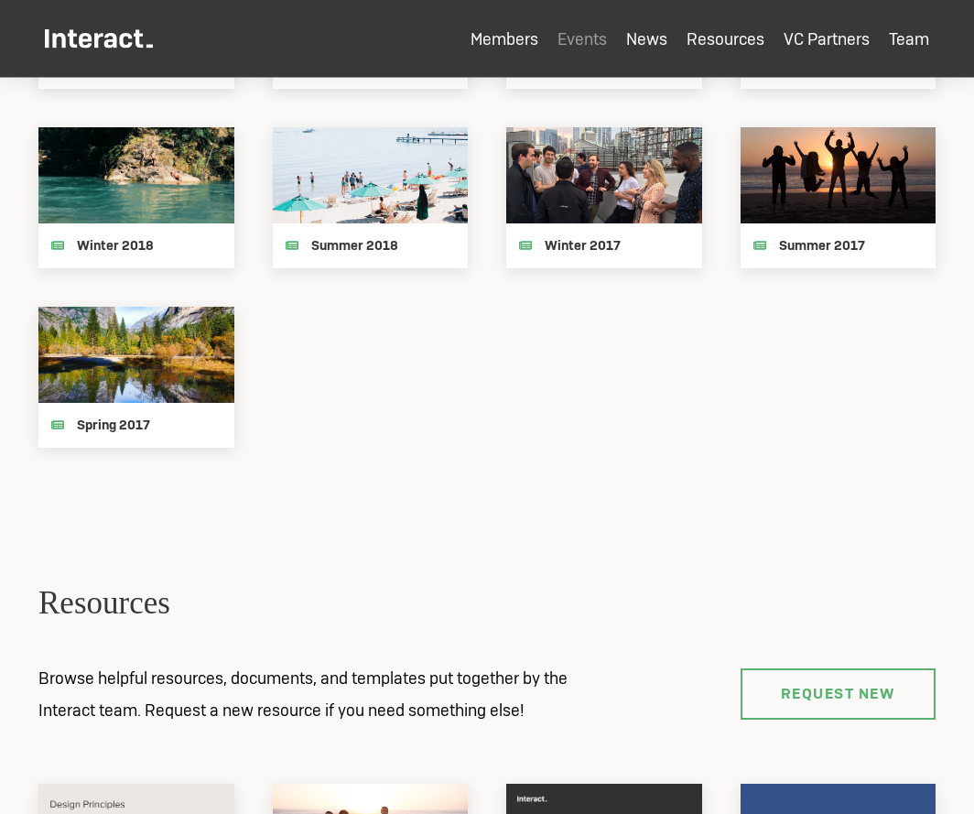
click at [153, 370] on icon at bounding box center [136, 355] width 196 height 96
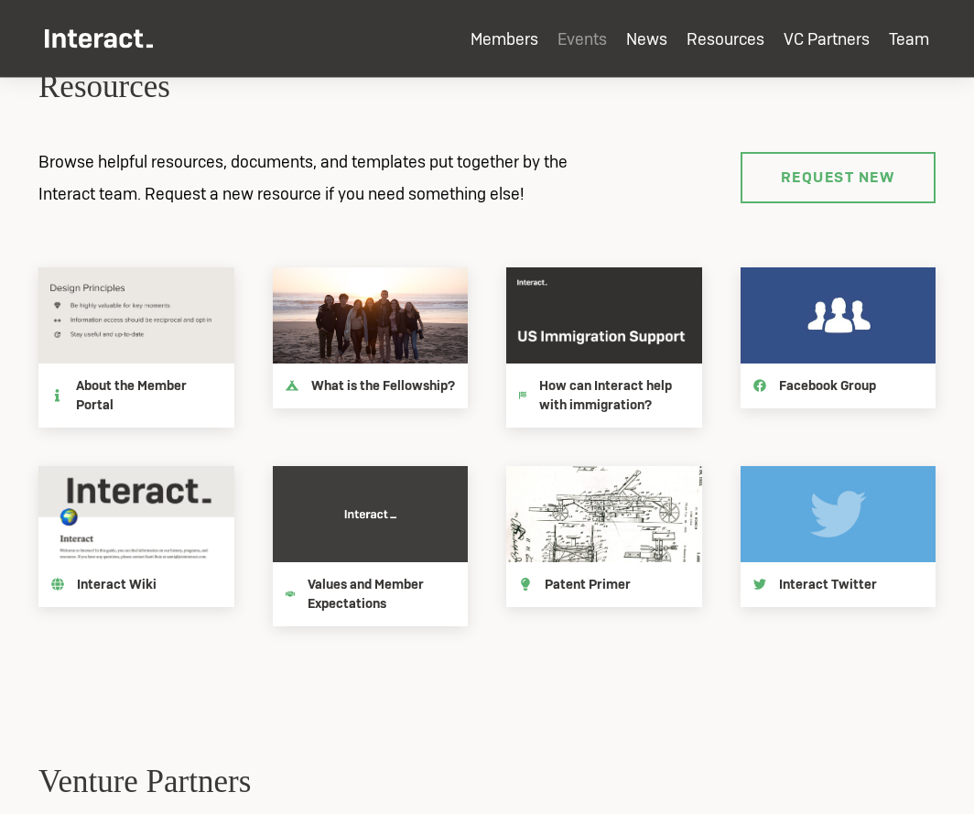
scroll to position [3512, 0]
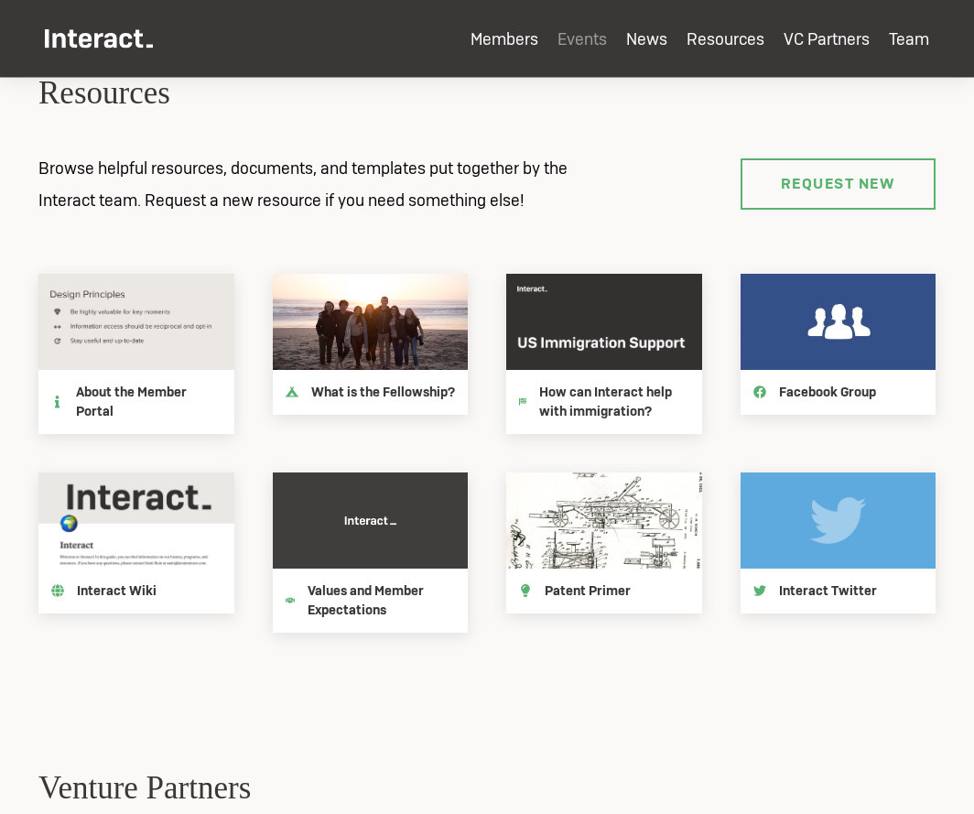
click at [171, 396] on h4 "About the Member Portal" at bounding box center [148, 402] width 145 height 38
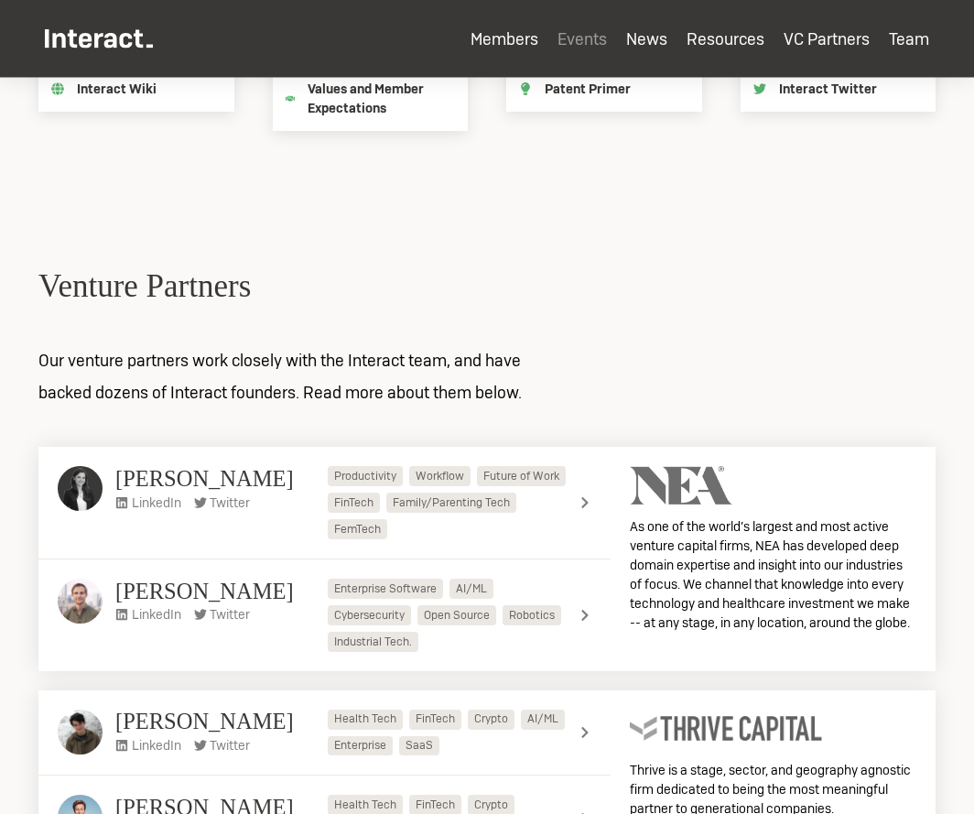
scroll to position [4040, 0]
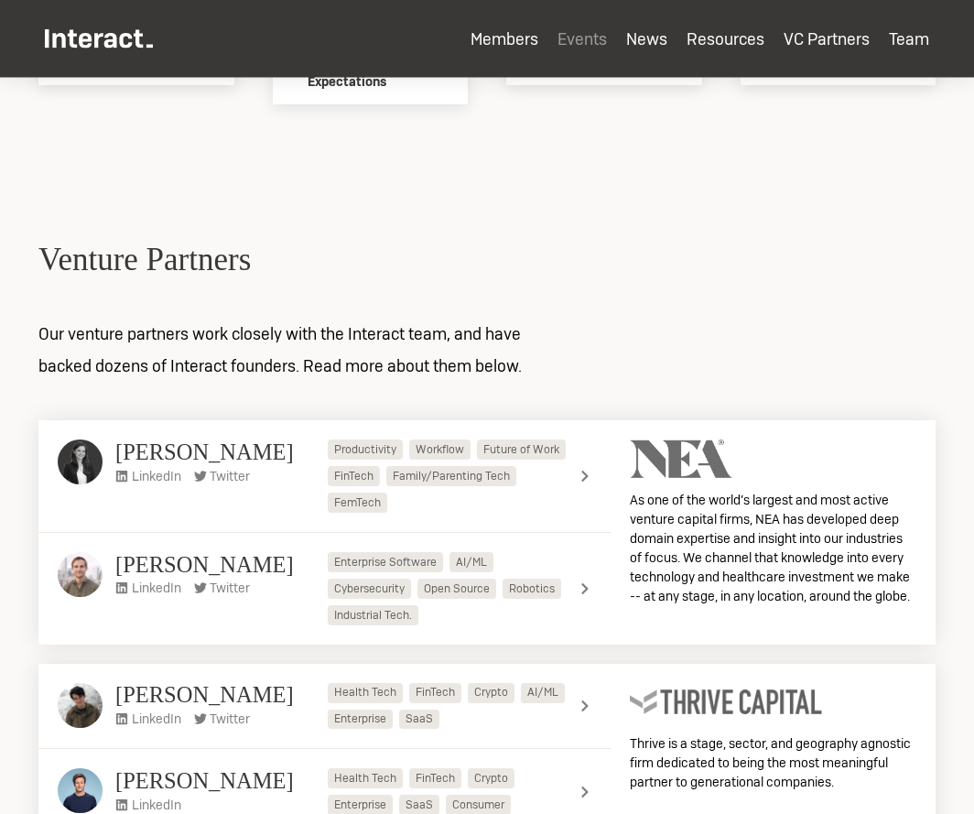
click at [202, 272] on h2 "Venture Partners" at bounding box center [486, 260] width 897 height 43
copy h2 "Venture Partners"
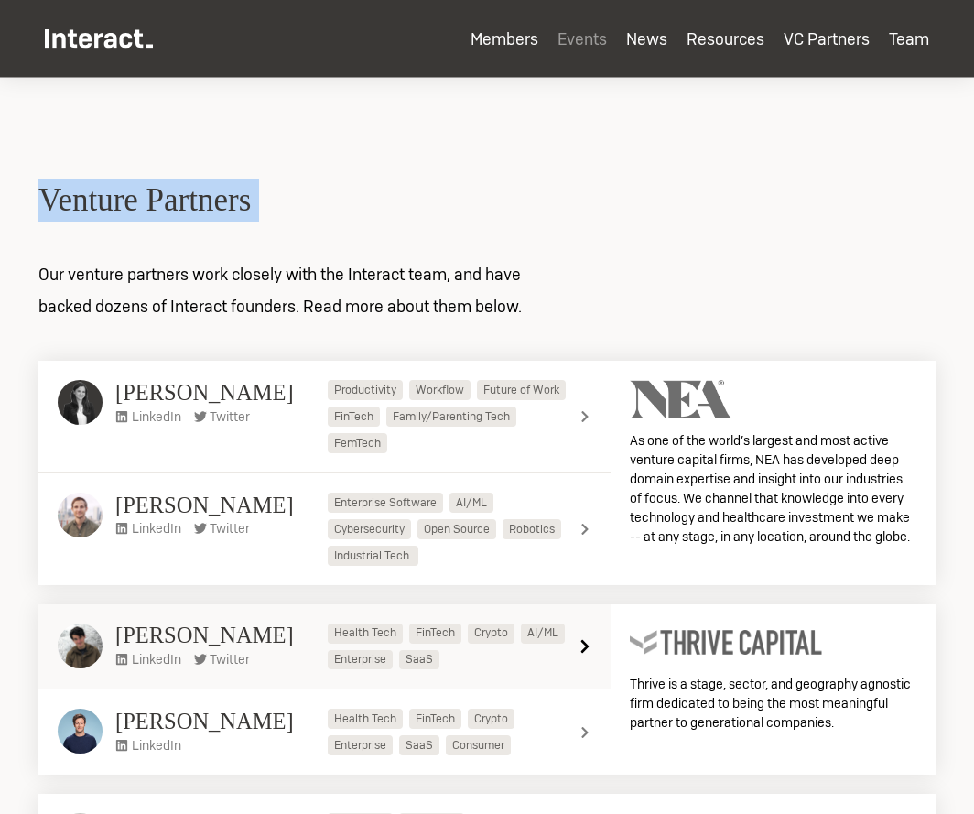
scroll to position [4066, 0]
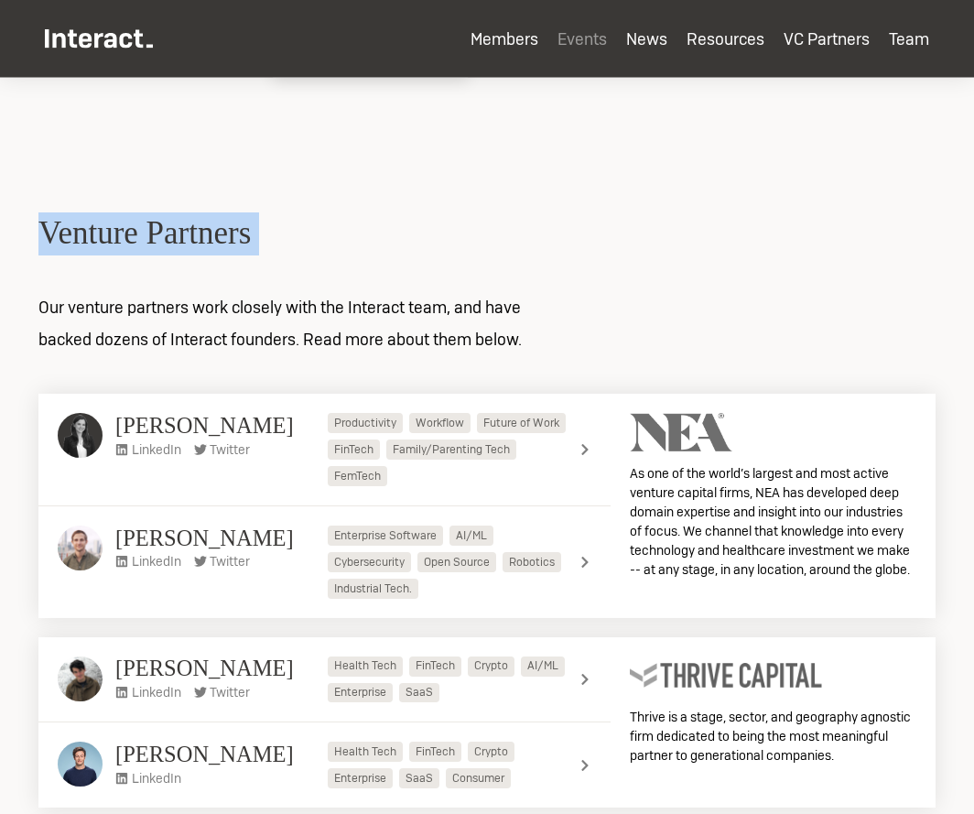
click at [109, 35] on img at bounding box center [99, 38] width 108 height 19
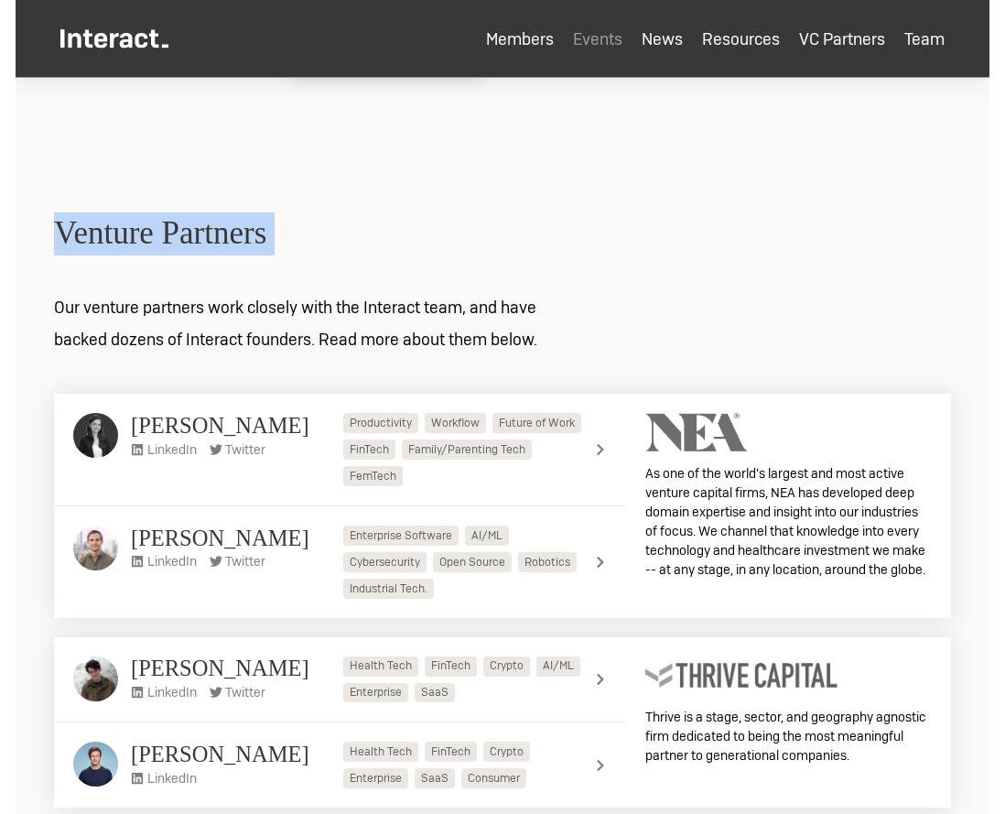
scroll to position [4067, 0]
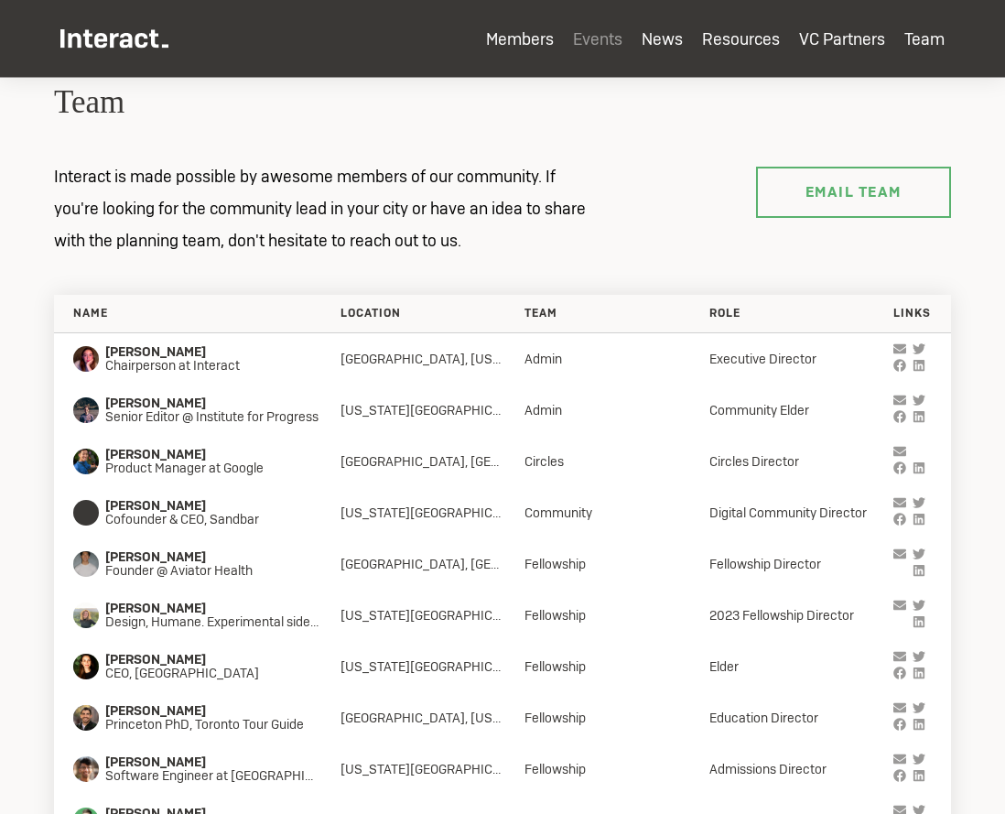
scroll to position [5691, 0]
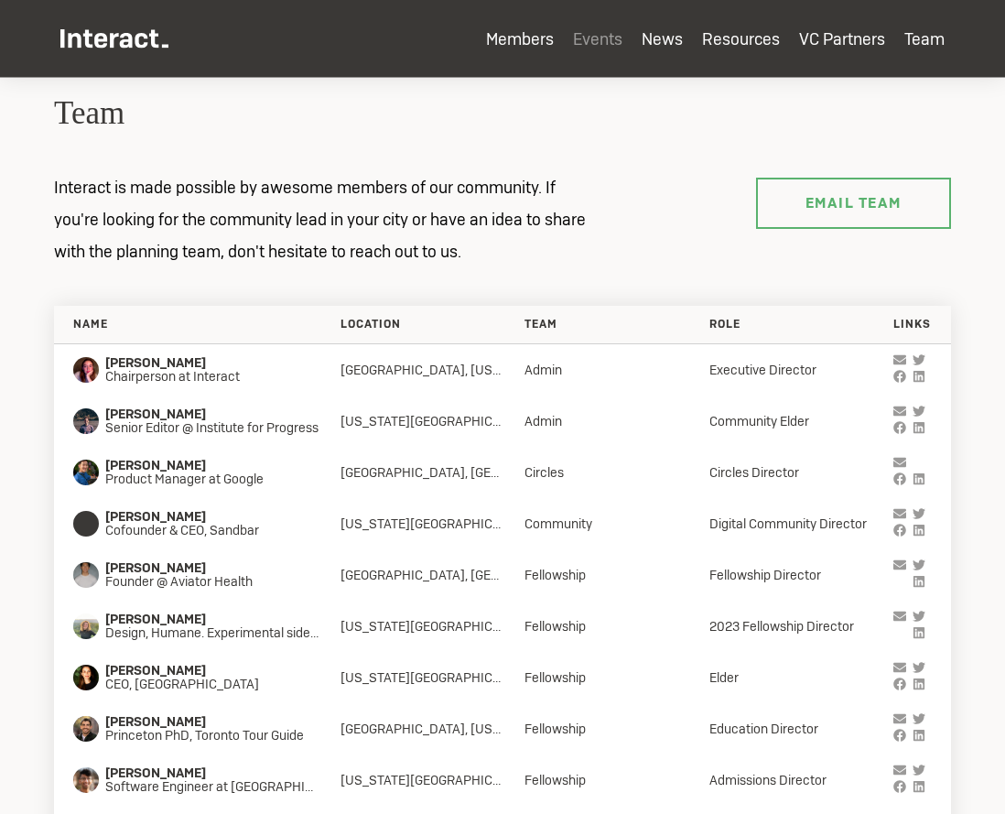
click at [108, 130] on h2 "Team" at bounding box center [502, 113] width 897 height 43
copy h2 "Team"
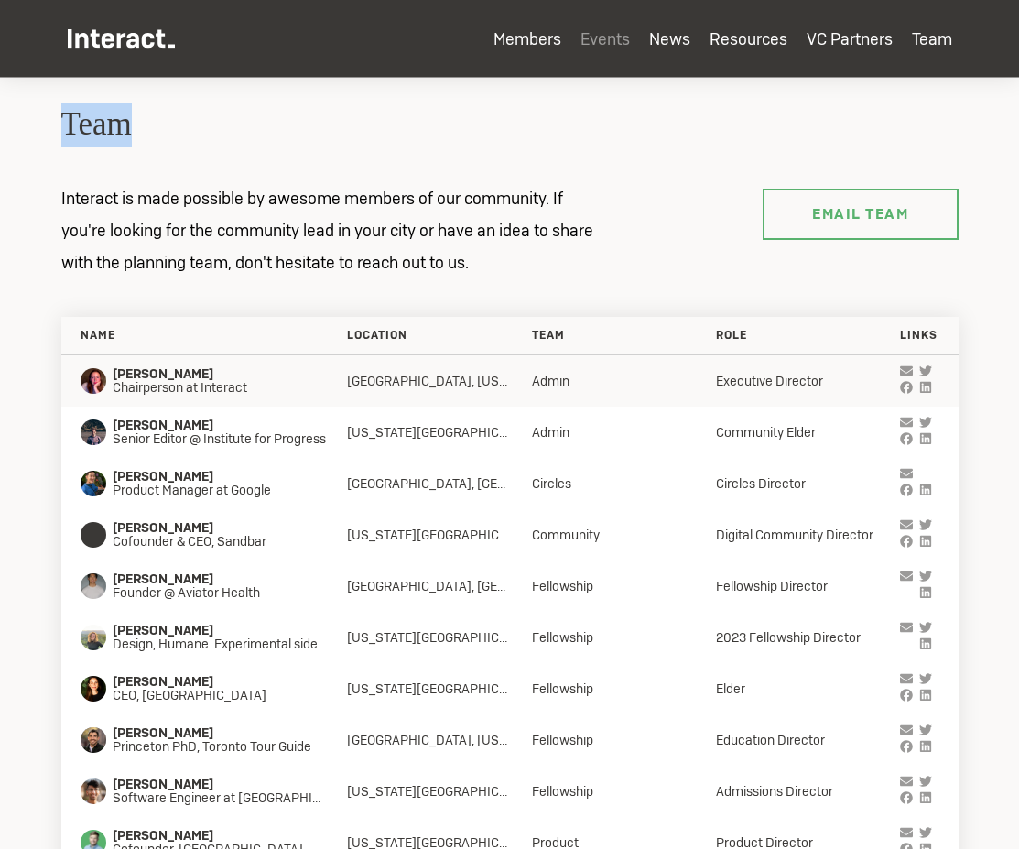
scroll to position [5668, 0]
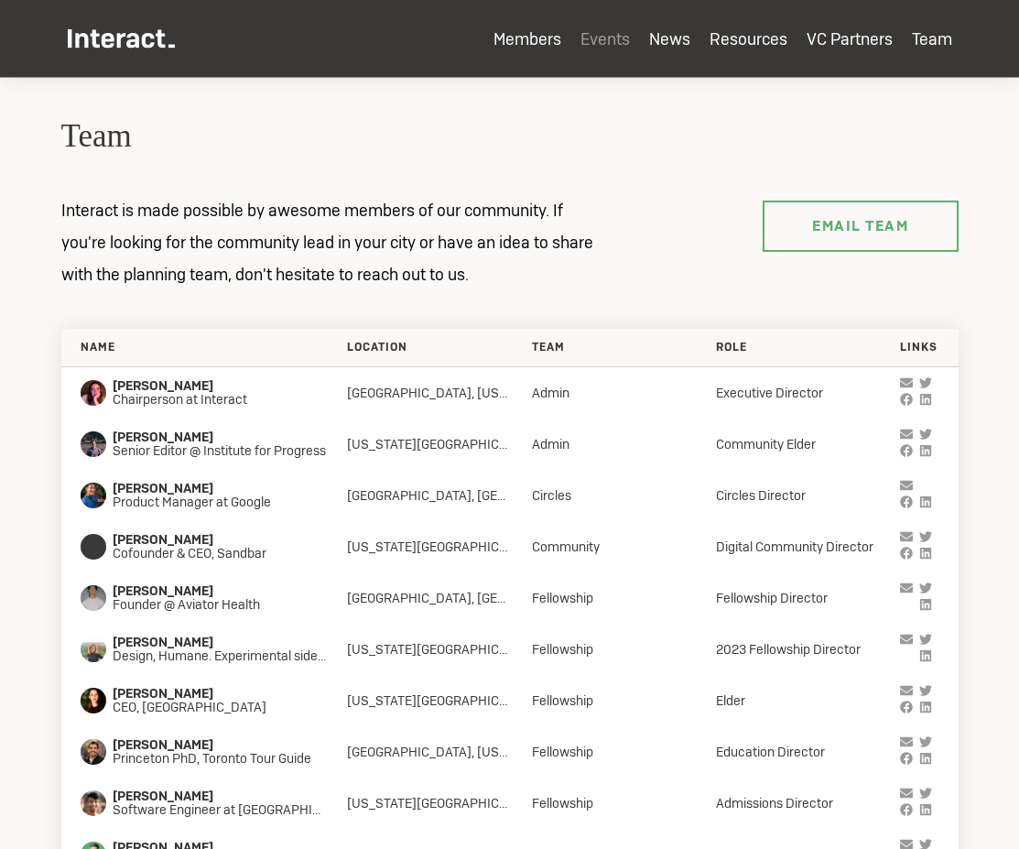
click at [354, 236] on p "Interact is made possible by awesome members of our community. If you're lookin…" at bounding box center [330, 242] width 577 height 96
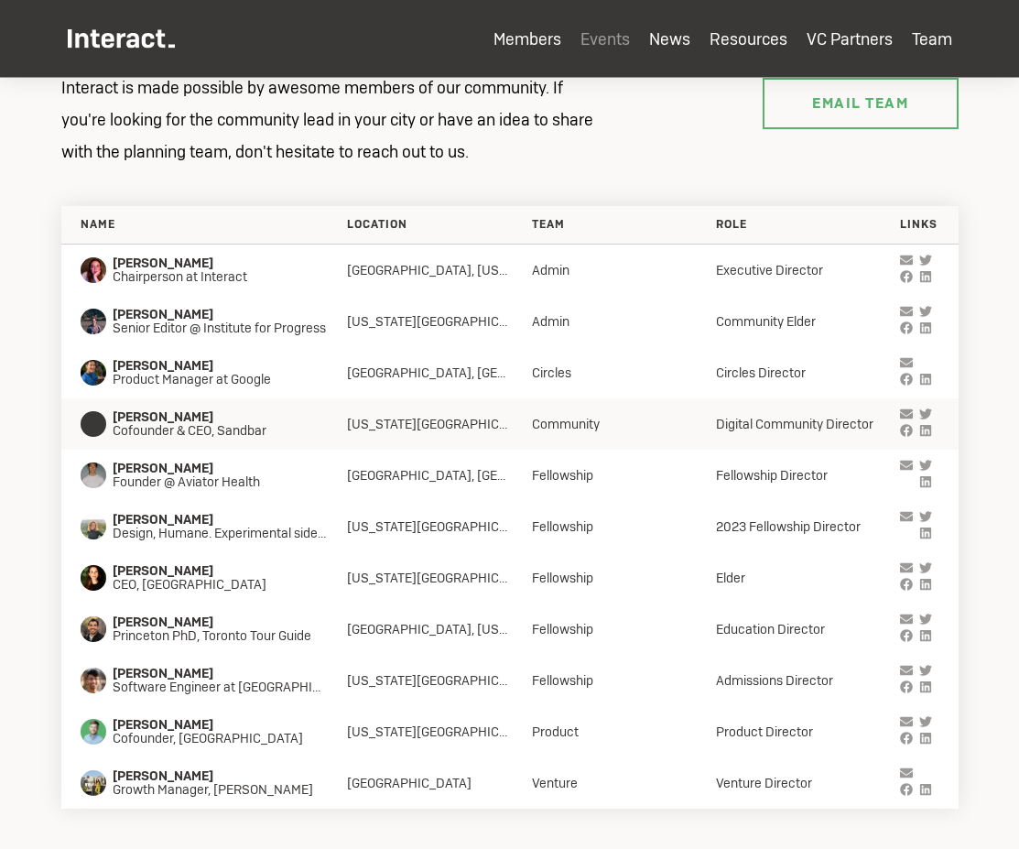
scroll to position [5777, 0]
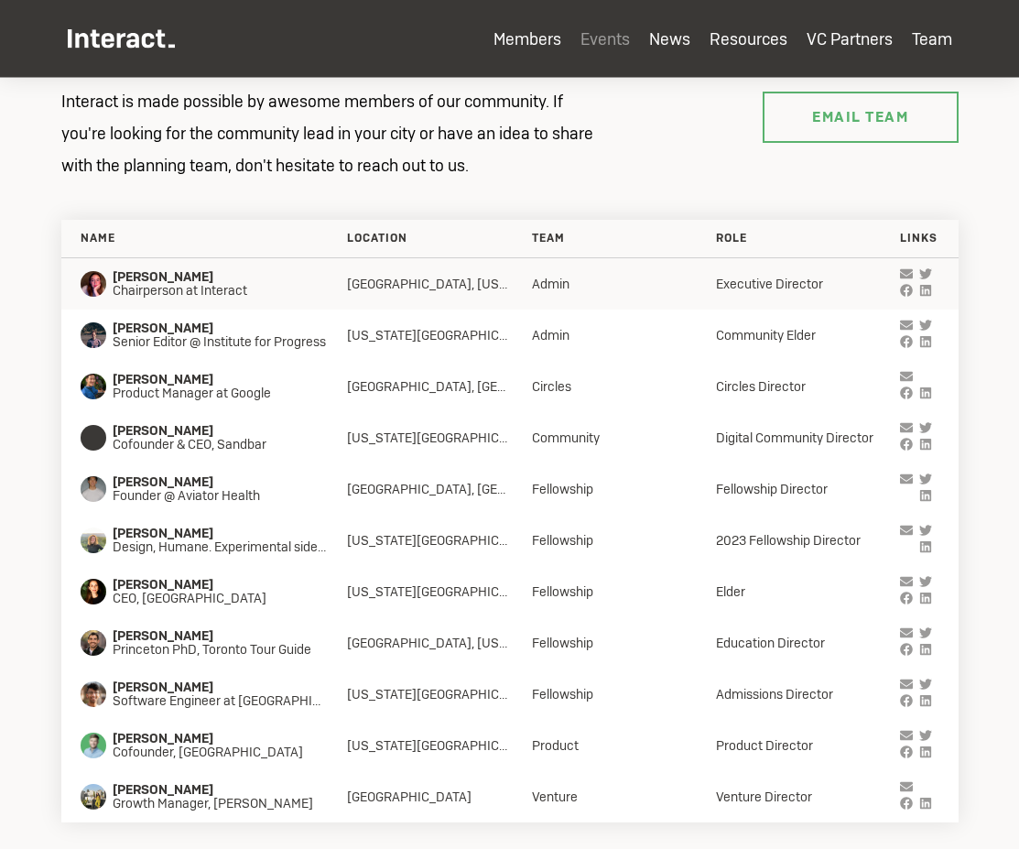
click at [376, 277] on div "[GEOGRAPHIC_DATA], [US_STATE][GEOGRAPHIC_DATA]" at bounding box center [439, 284] width 184 height 16
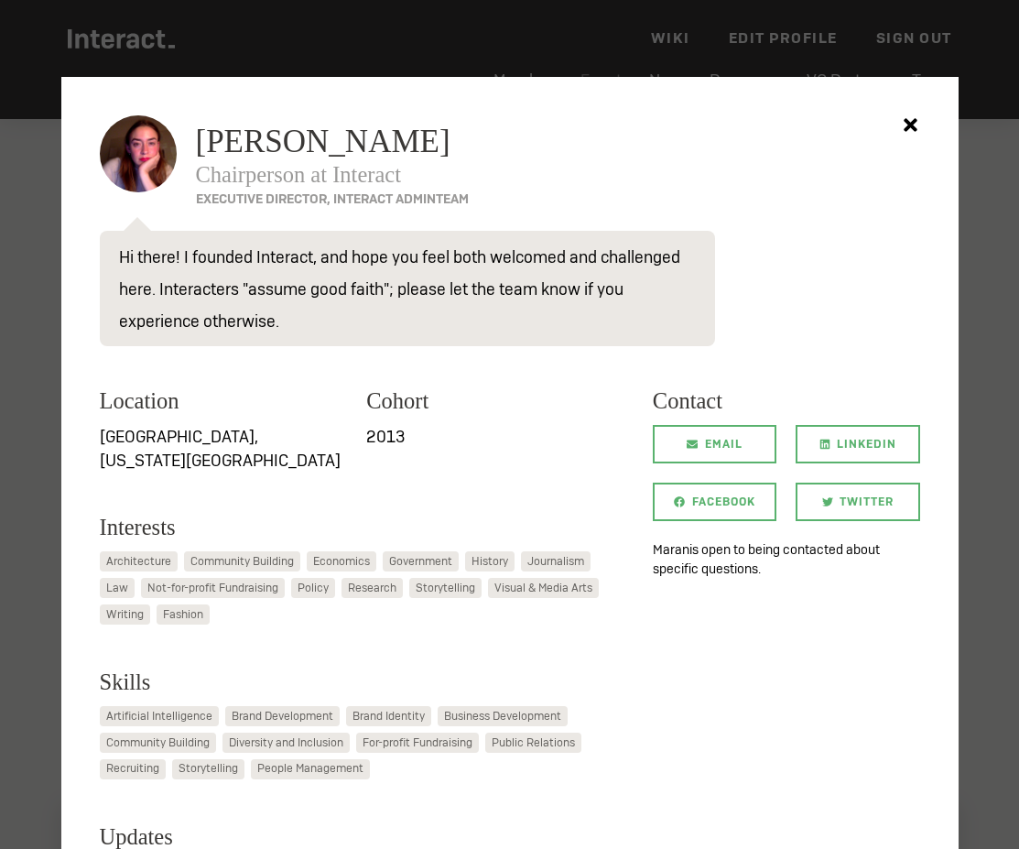
click at [902, 55] on div at bounding box center [509, 424] width 1019 height 849
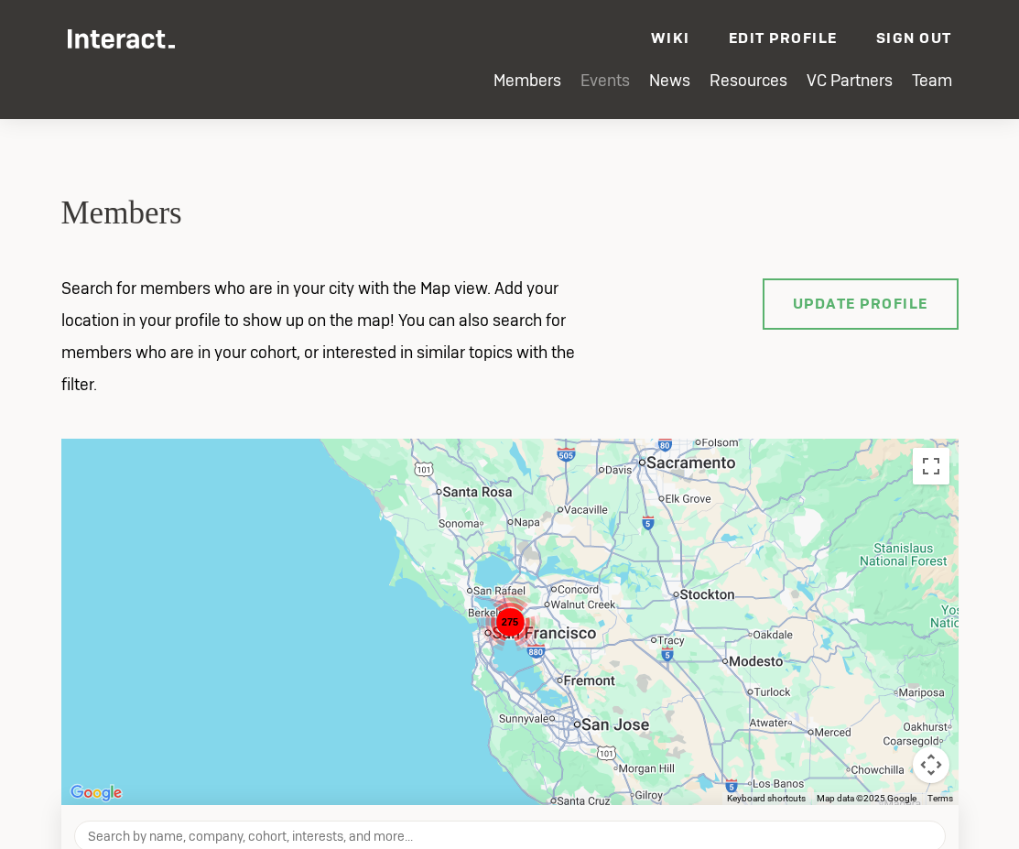
click at [756, 48] on ul "Members Events News Resources VC Partners Team Wiki Edit Profile Sign Out — ara…" at bounding box center [510, 35] width 885 height 71
click at [763, 39] on link "Edit Profile" at bounding box center [783, 37] width 109 height 19
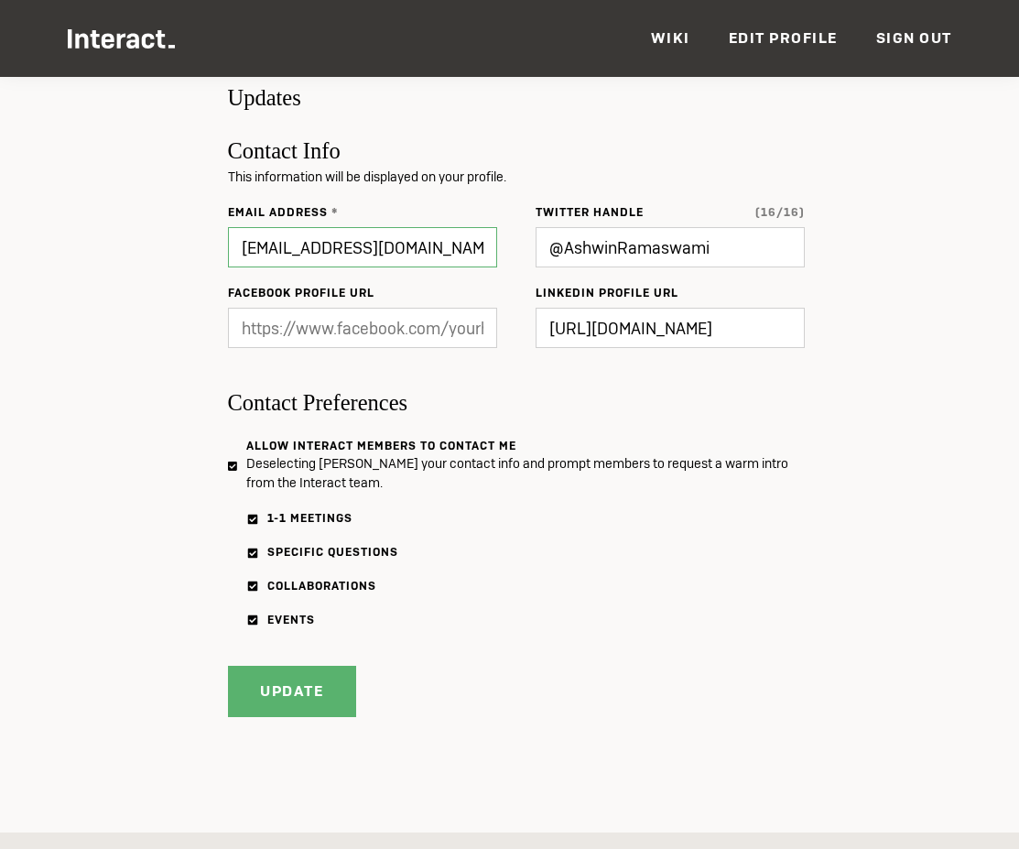
scroll to position [814, 0]
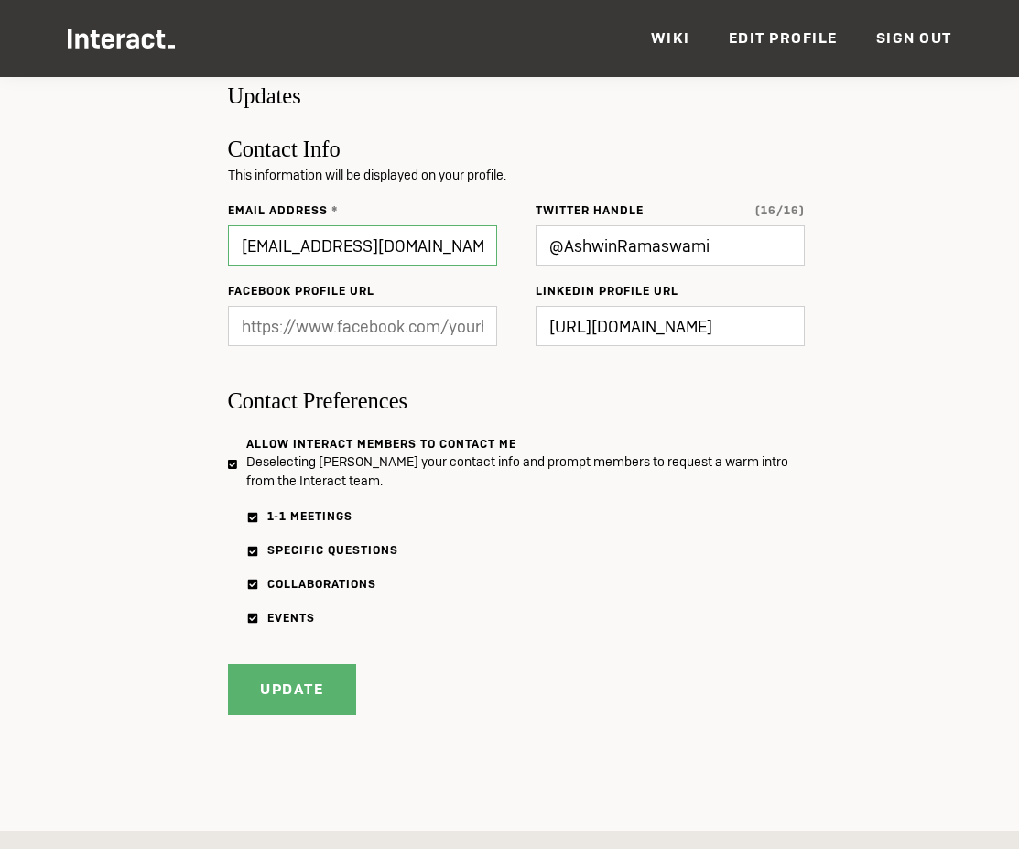
click at [399, 232] on input "[EMAIL_ADDRESS][DOMAIN_NAME]" at bounding box center [362, 245] width 269 height 40
click at [352, 243] on input "[EMAIL_ADDRESS][DOMAIN_NAME]" at bounding box center [362, 245] width 269 height 40
type input "aramaswamis+1@gmail.com"
type input "Updating..."
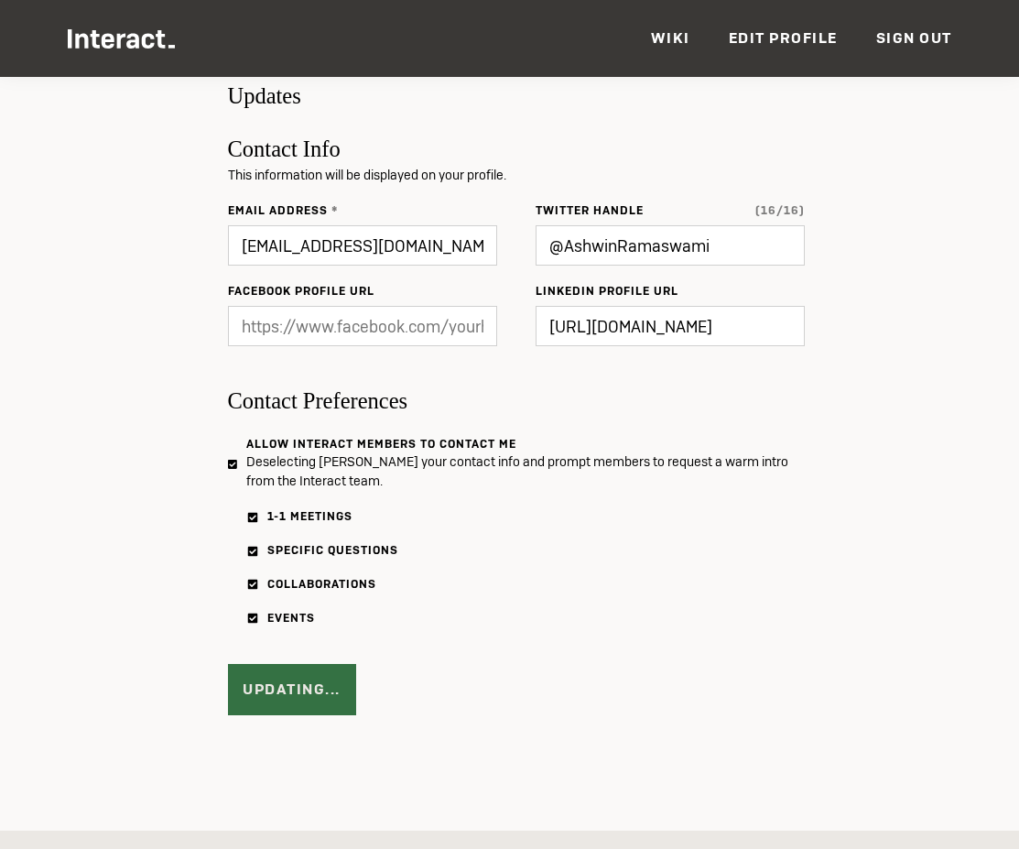
click at [303, 679] on div "Updating..." at bounding box center [279, 680] width 103 height 71
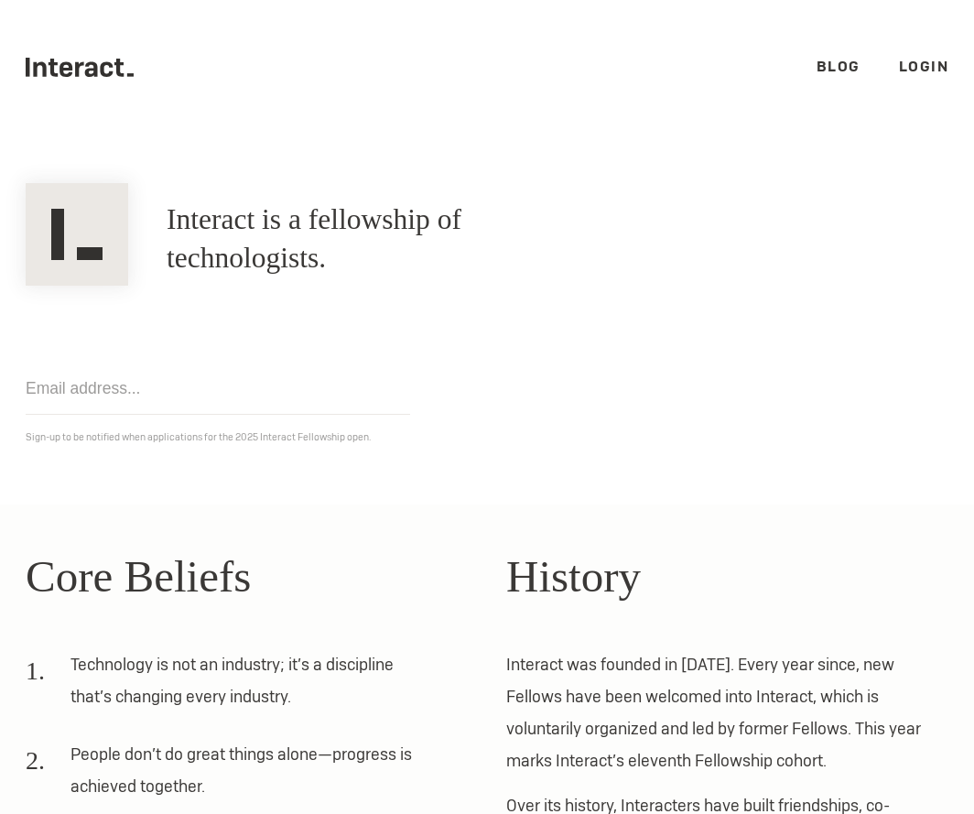
scroll to position [326, 0]
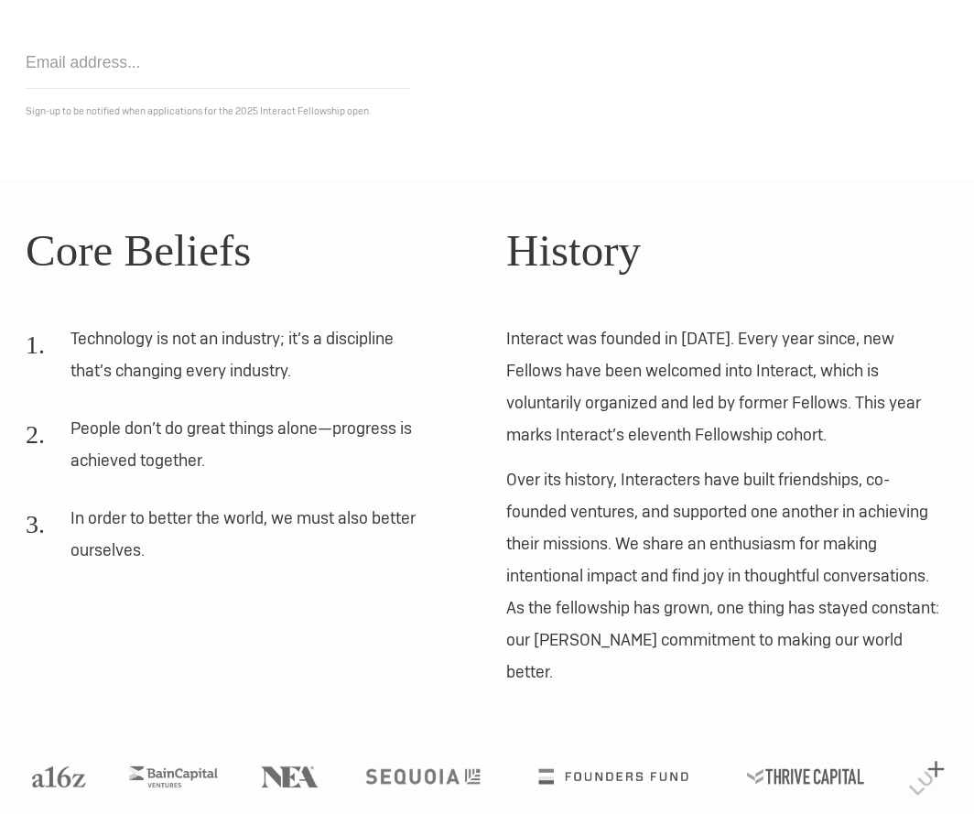
click at [373, 269] on h2 "Core Beliefs" at bounding box center [247, 251] width 442 height 68
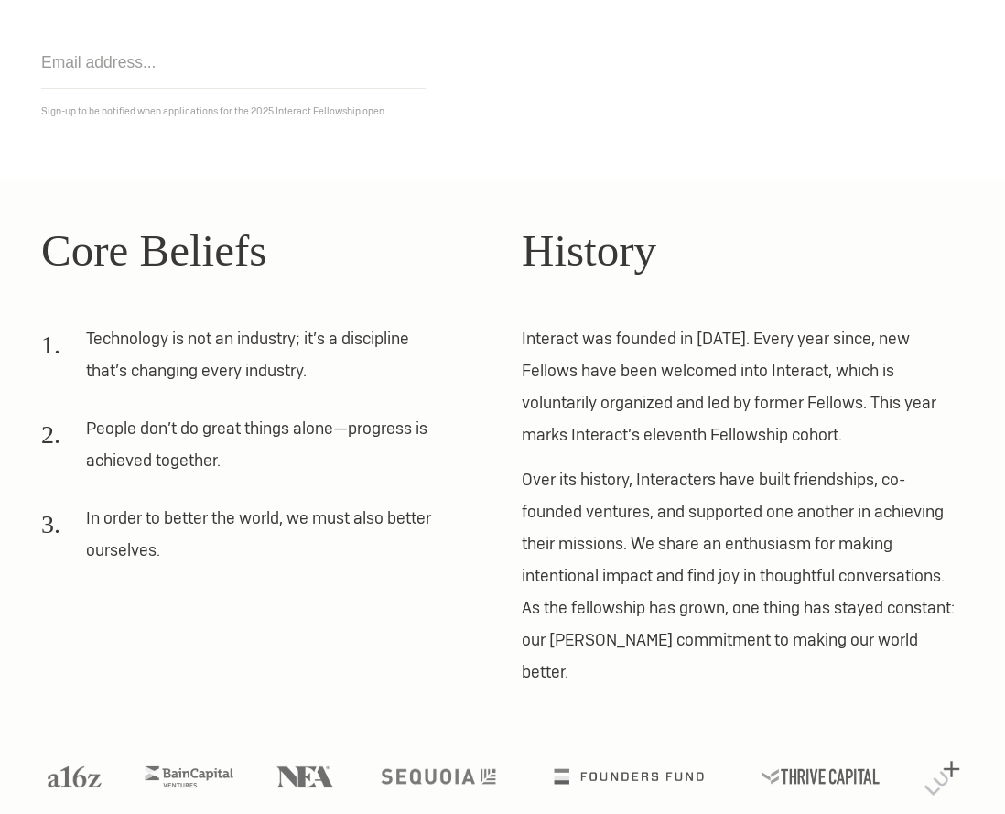
scroll to position [299, 0]
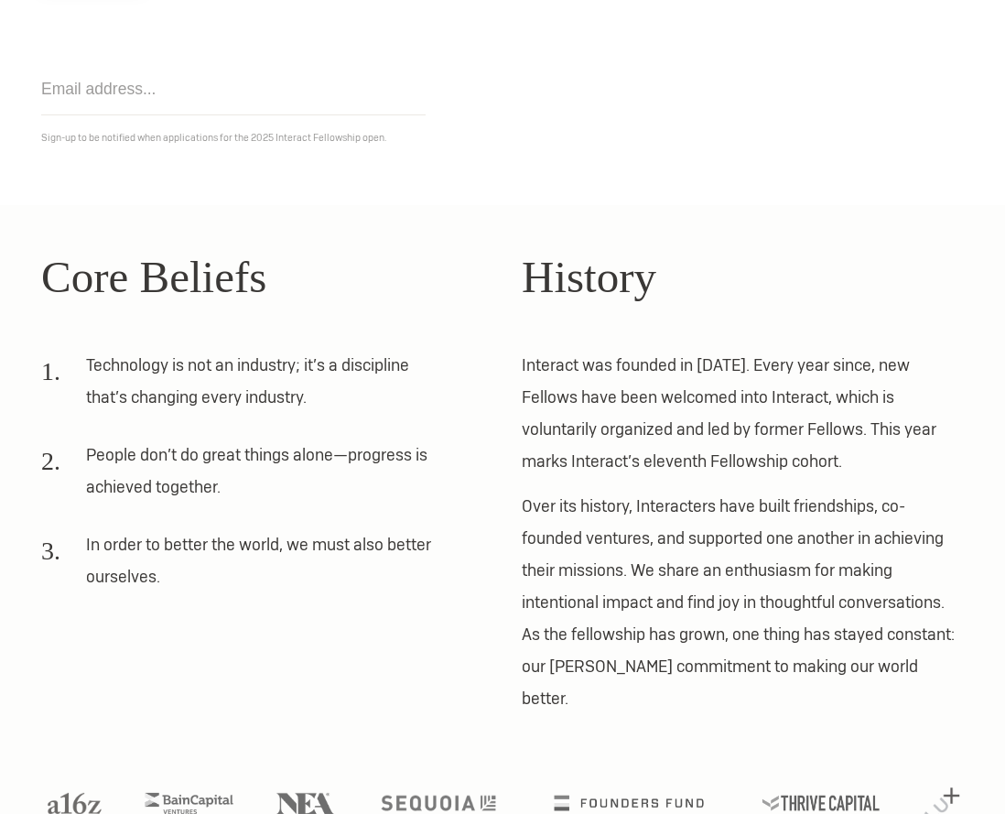
click at [282, 109] on input "email" at bounding box center [233, 89] width 385 height 52
type input "[EMAIL_ADDRESS][DOMAIN_NAME]"
click input "Get notified" at bounding box center [0, 0] width 0 height 0
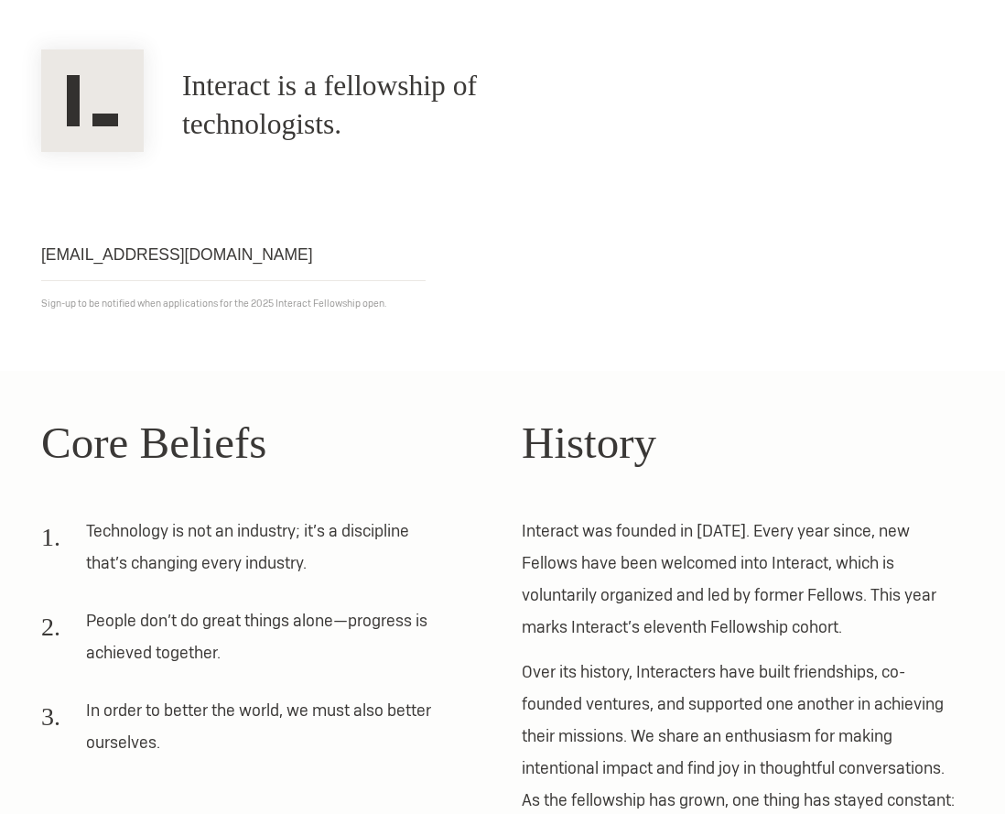
scroll to position [130, 0]
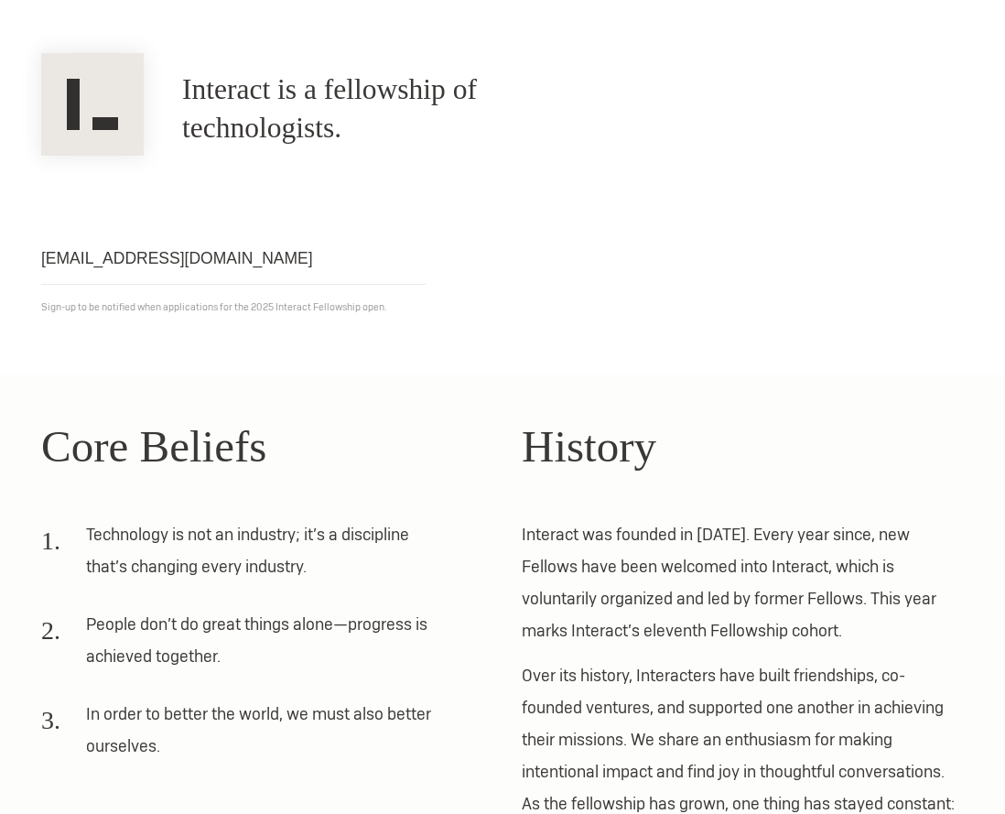
click at [206, 266] on input "[EMAIL_ADDRESS][DOMAIN_NAME]" at bounding box center [233, 259] width 385 height 52
click at [318, 341] on section "Interact is a fellowship of technologists. A fellowship of technologists. Get n…" at bounding box center [502, 190] width 1005 height 370
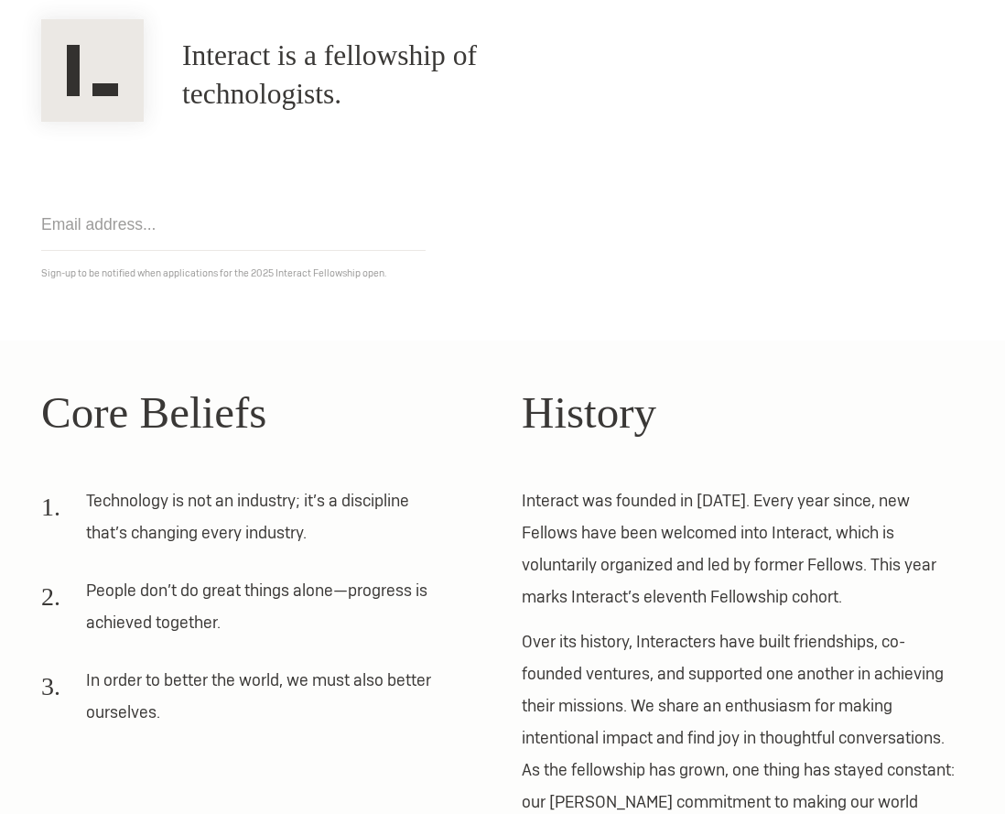
scroll to position [208, 0]
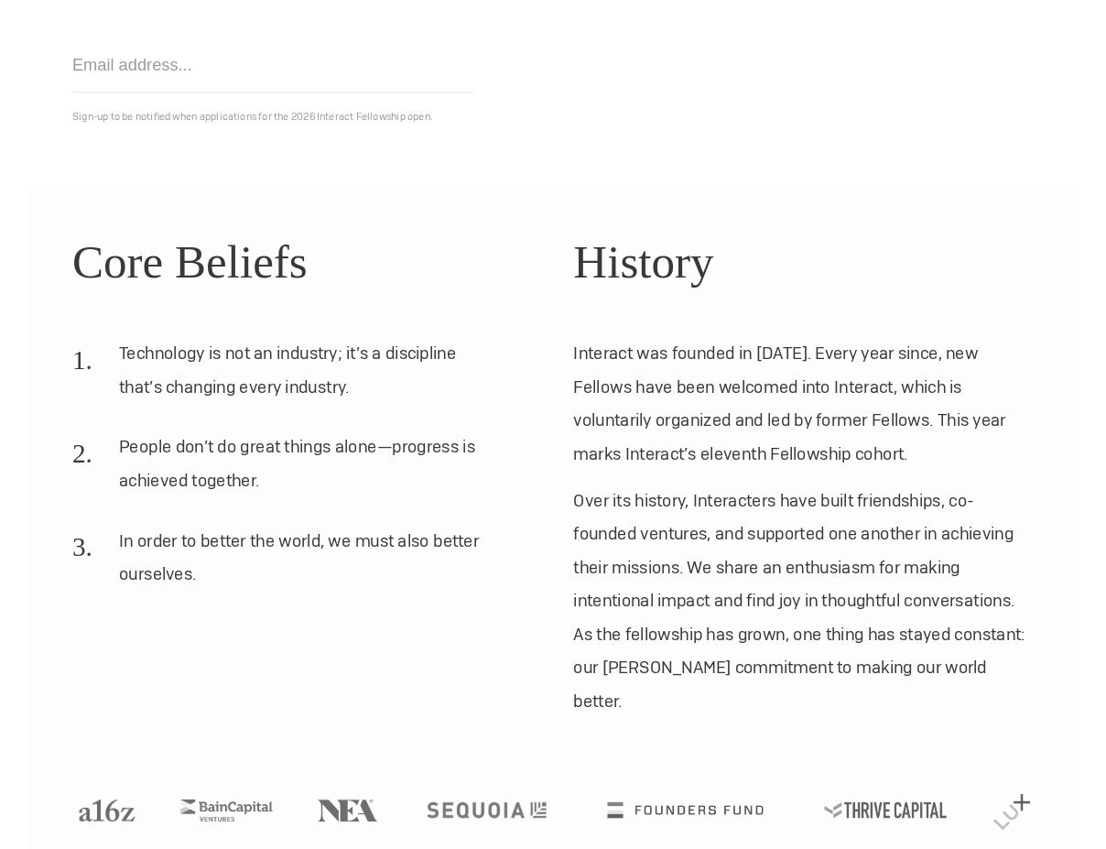
scroll to position [291, 0]
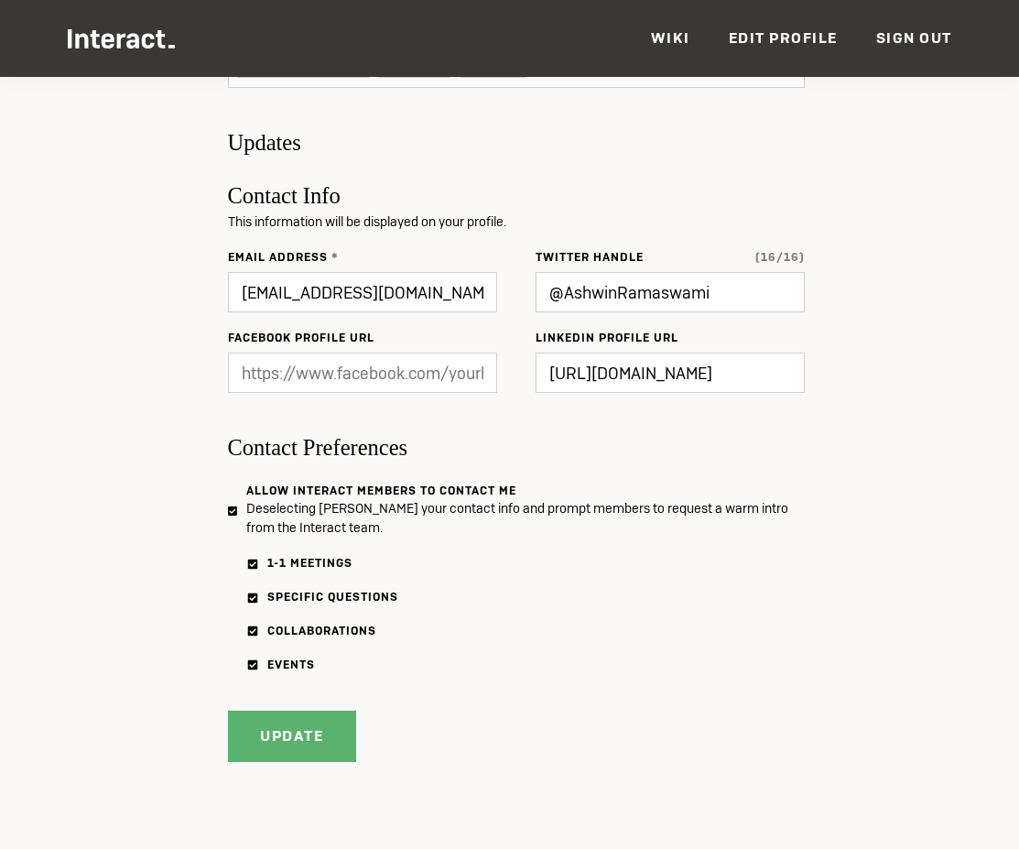
scroll to position [867, 0]
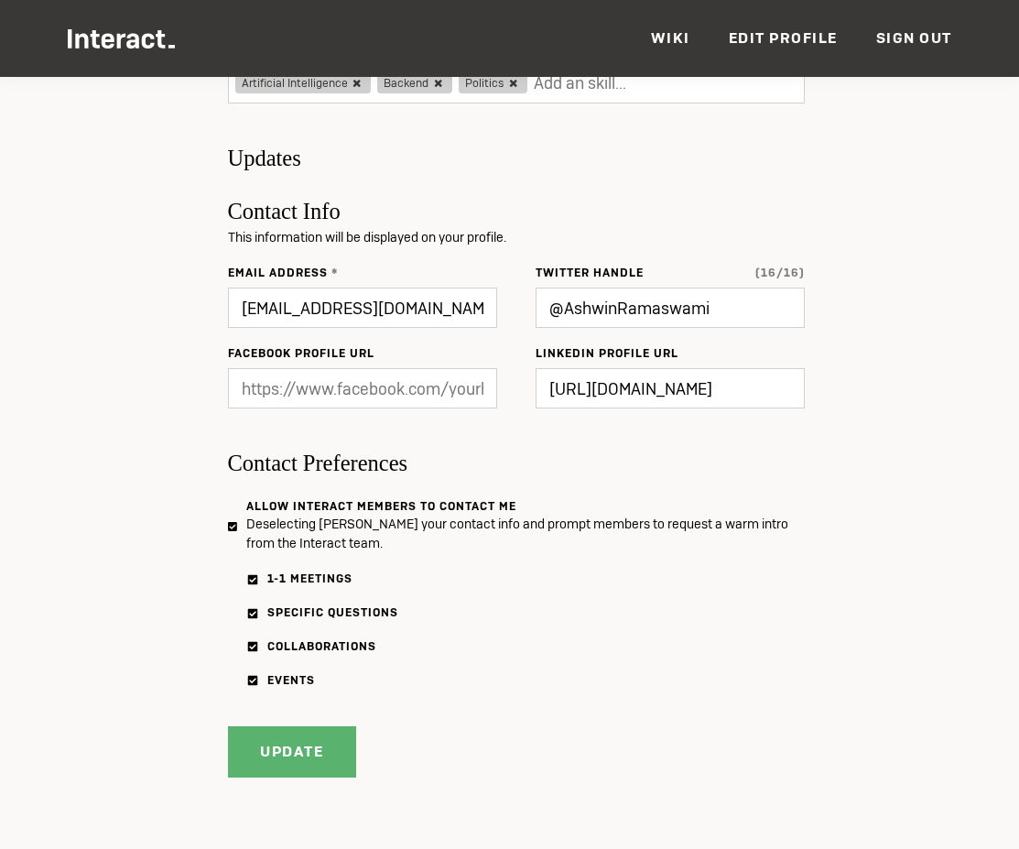
scroll to position [778, 0]
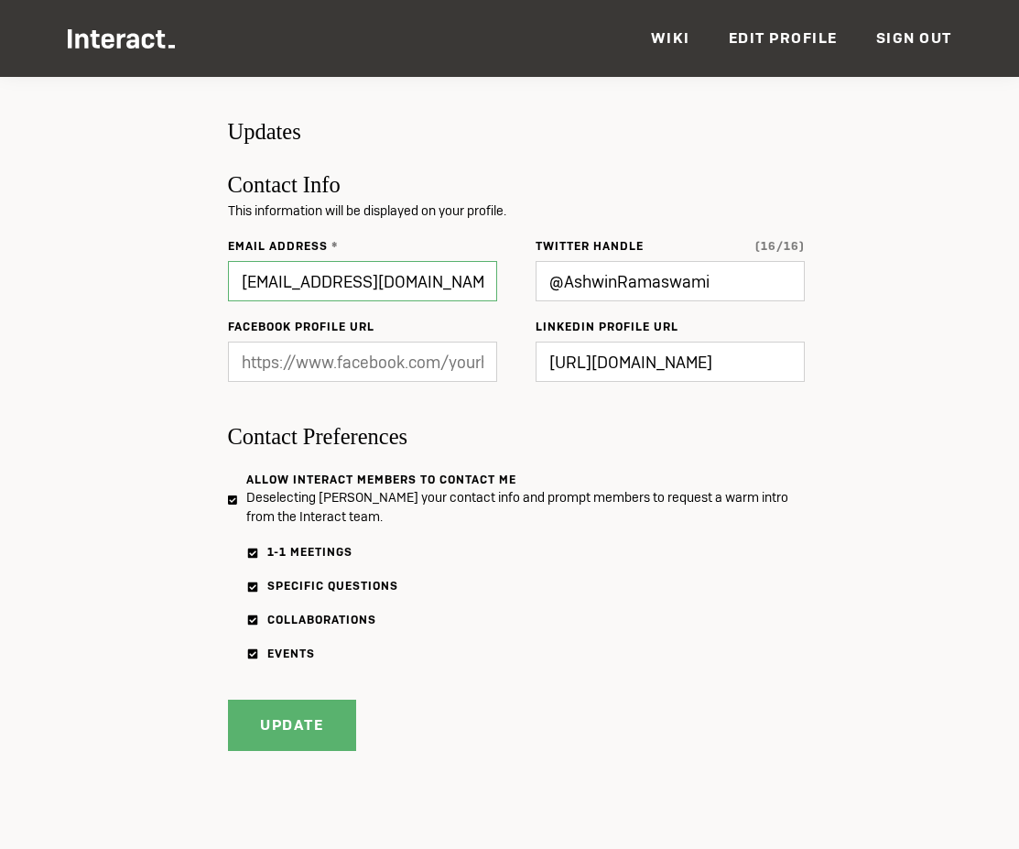
click at [354, 280] on input "[EMAIL_ADDRESS][DOMAIN_NAME]" at bounding box center [362, 281] width 269 height 40
type input "[EMAIL_ADDRESS][DOMAIN_NAME]"
type input "Updating..."
click at [266, 725] on div "Updating..." at bounding box center [279, 715] width 103 height 71
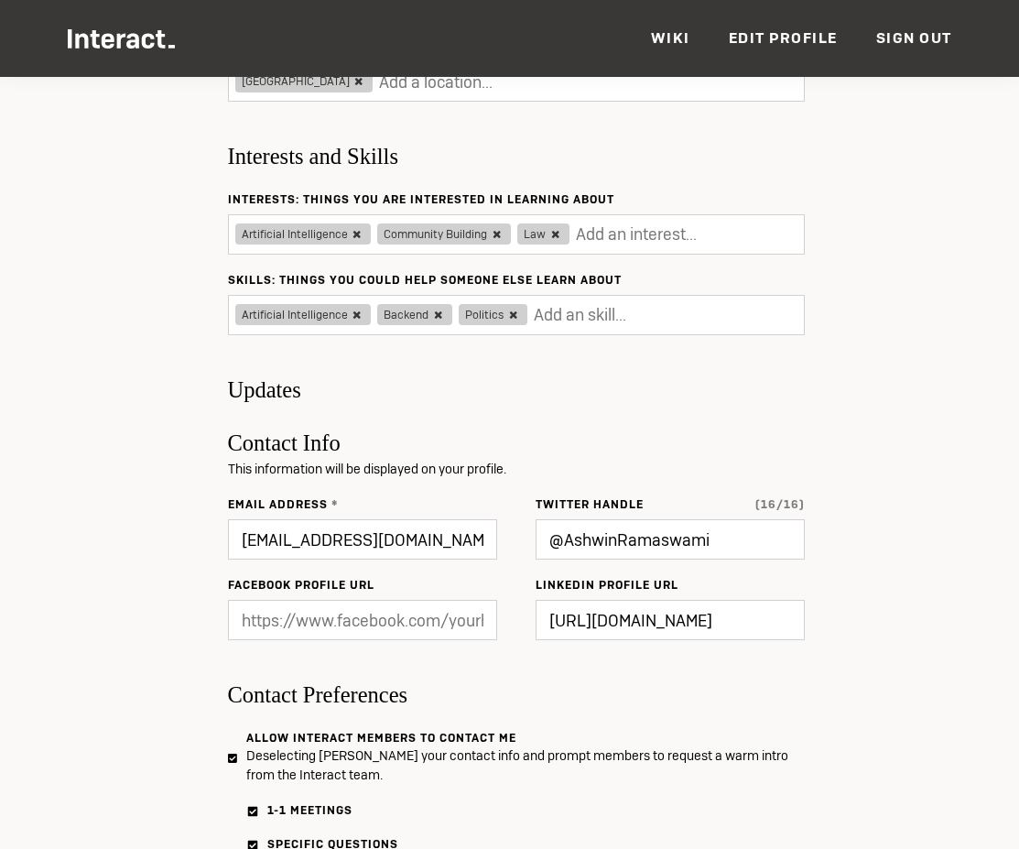
scroll to position [647, 0]
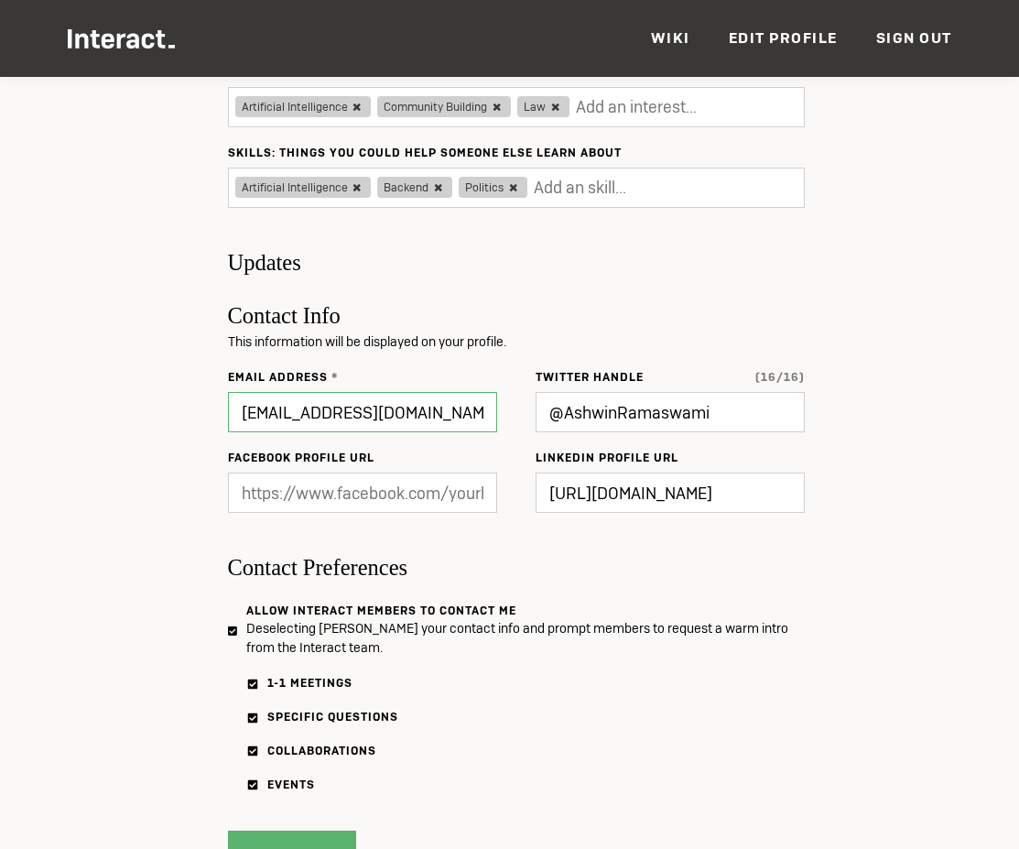
drag, startPoint x: 359, startPoint y: 415, endPoint x: 343, endPoint y: 415, distance: 15.6
click at [343, 415] on input "aramaswamis+2@gmail.com" at bounding box center [362, 412] width 269 height 40
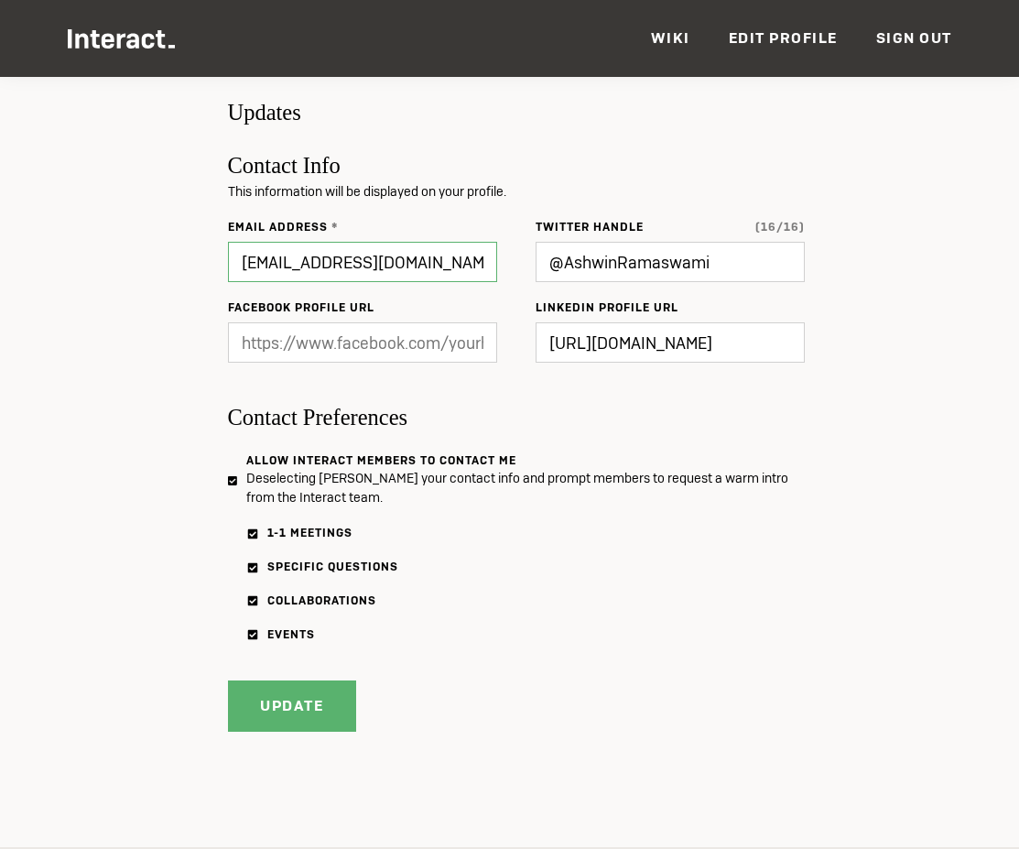
scroll to position [809, 0]
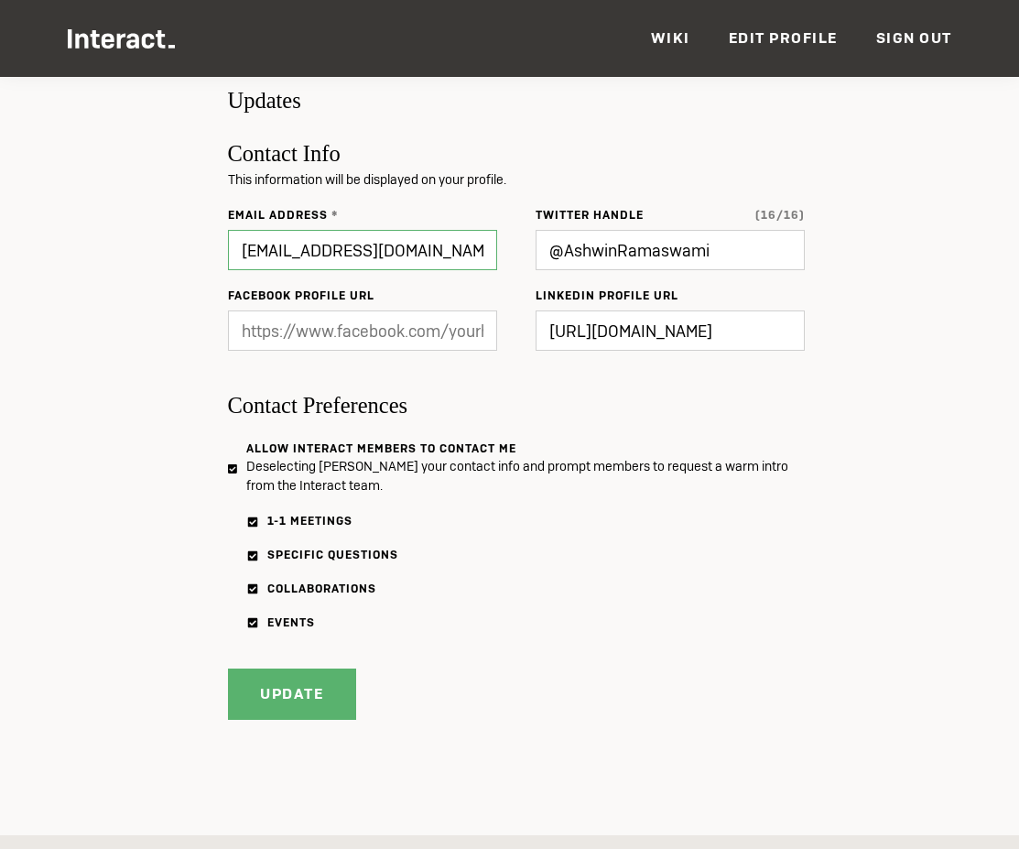
type input "[EMAIL_ADDRESS][DOMAIN_NAME]"
click at [281, 687] on div "Updating..." at bounding box center [279, 684] width 103 height 71
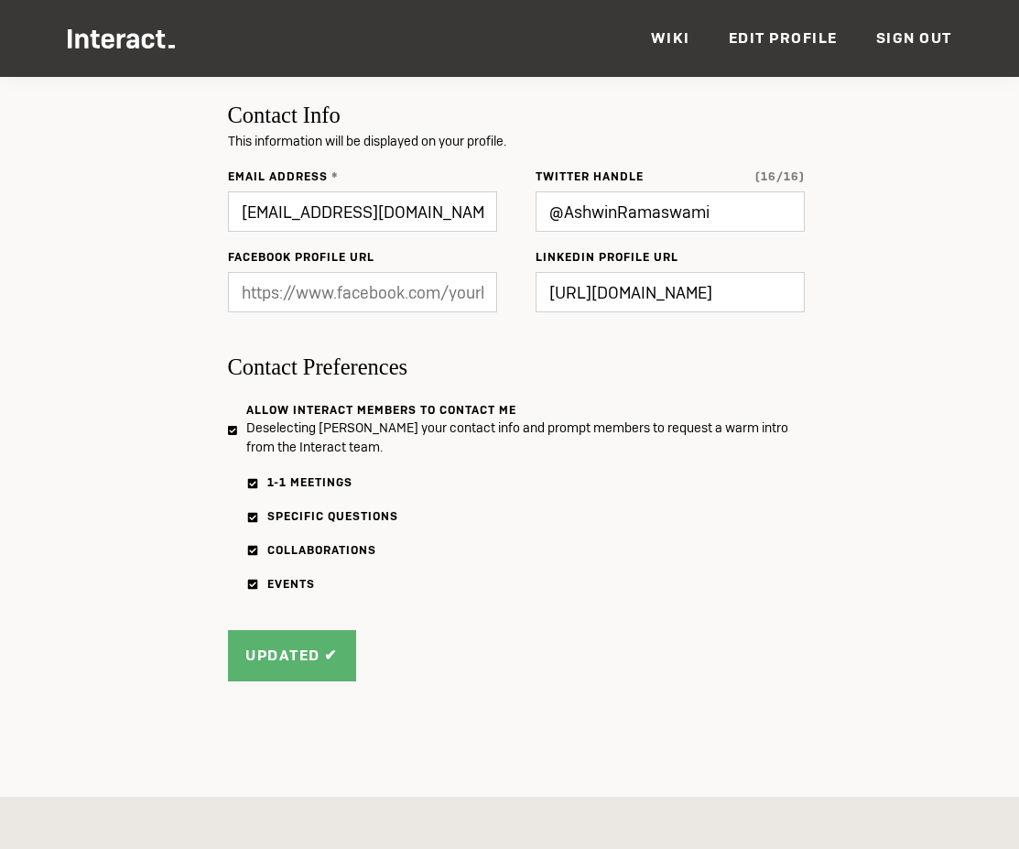
scroll to position [850, 0]
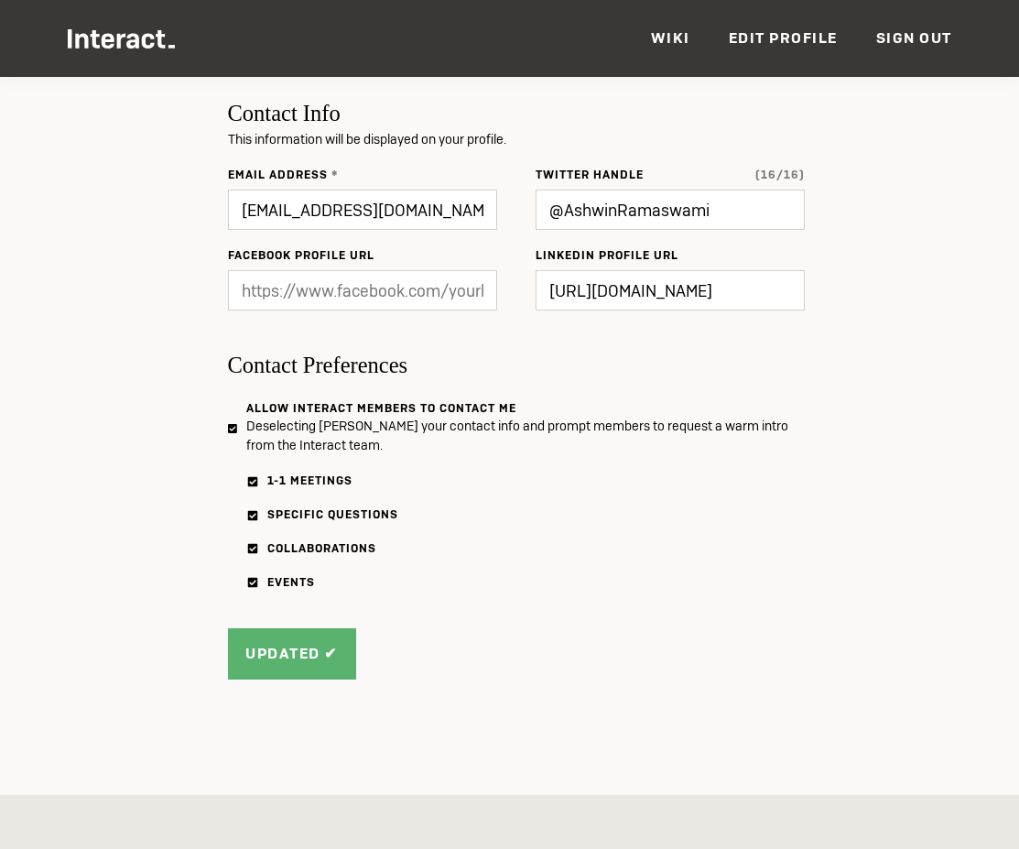
type input "Update"
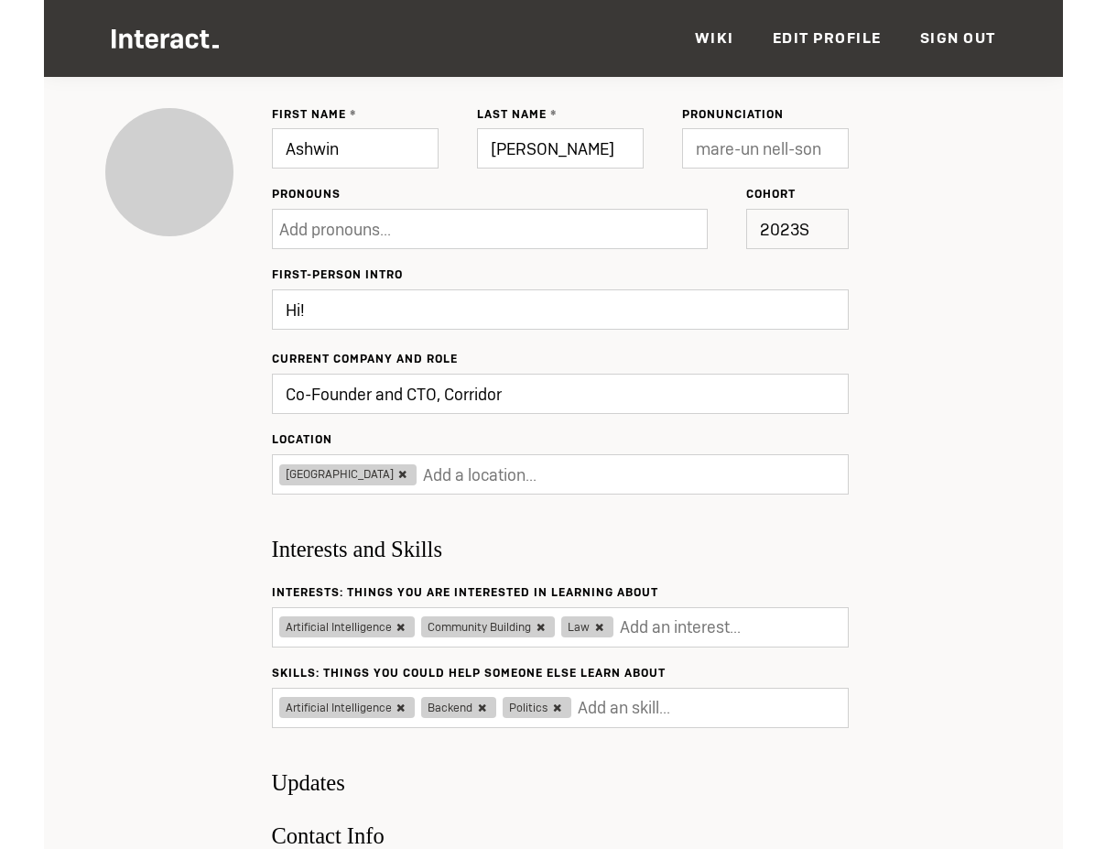
scroll to position [0, 0]
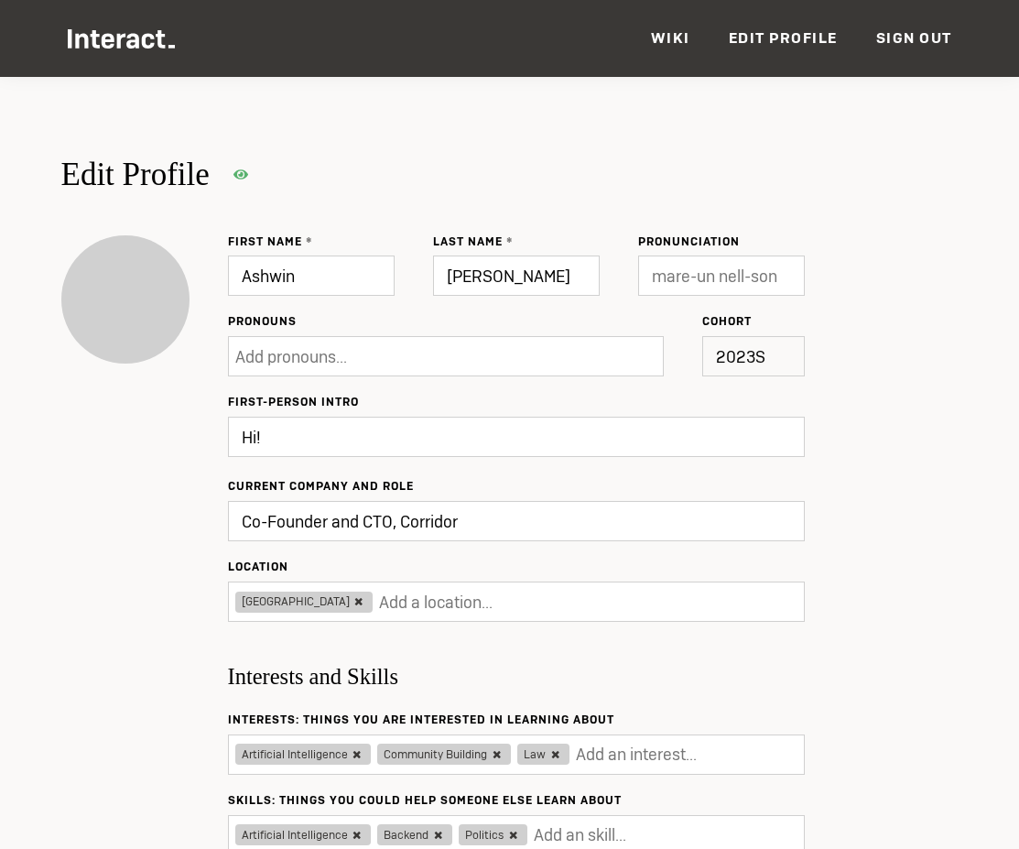
click at [684, 37] on link "Wiki" at bounding box center [670, 37] width 39 height 19
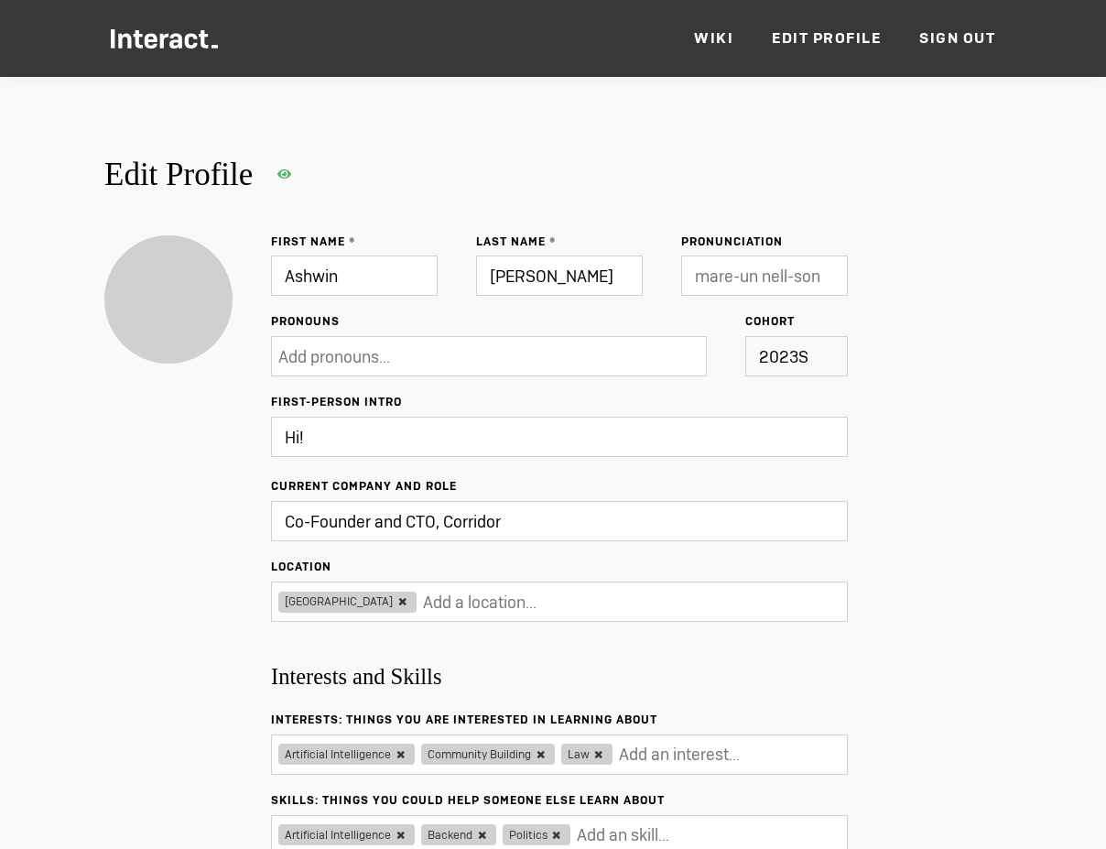
click at [189, 43] on img at bounding box center [165, 38] width 108 height 19
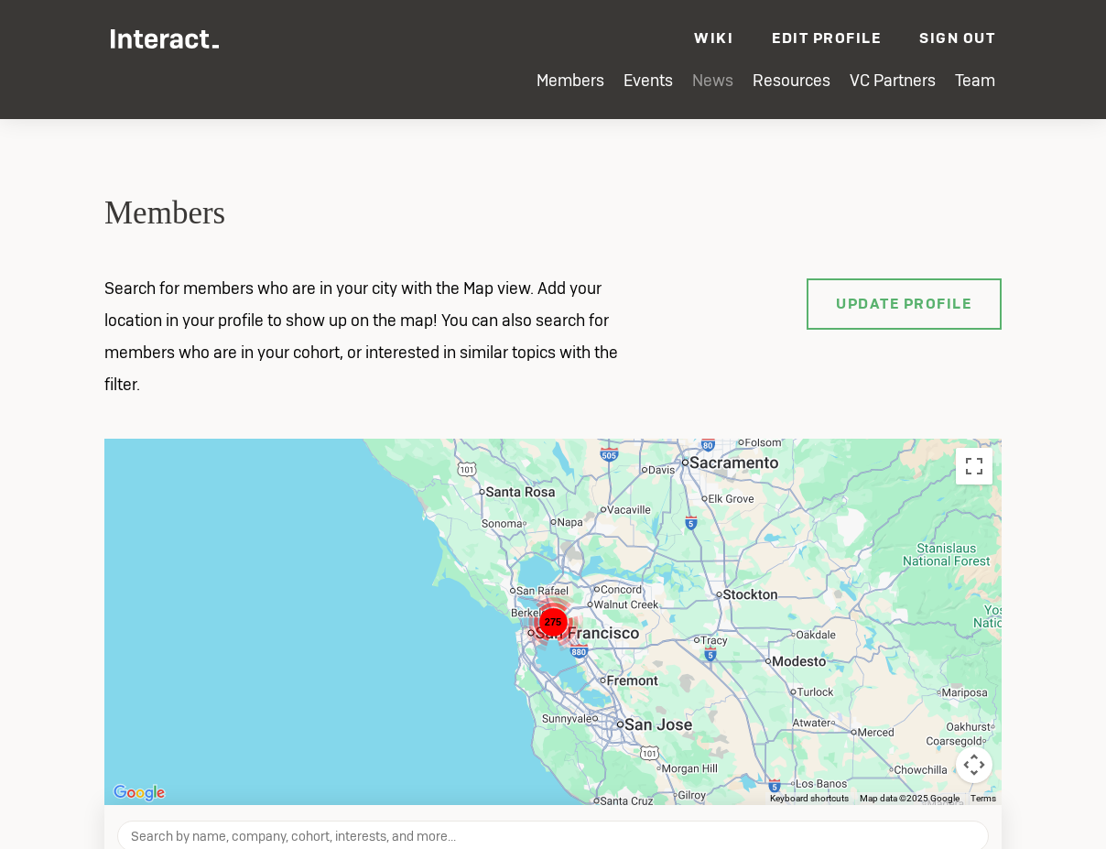
click at [723, 81] on link "News" at bounding box center [712, 80] width 41 height 21
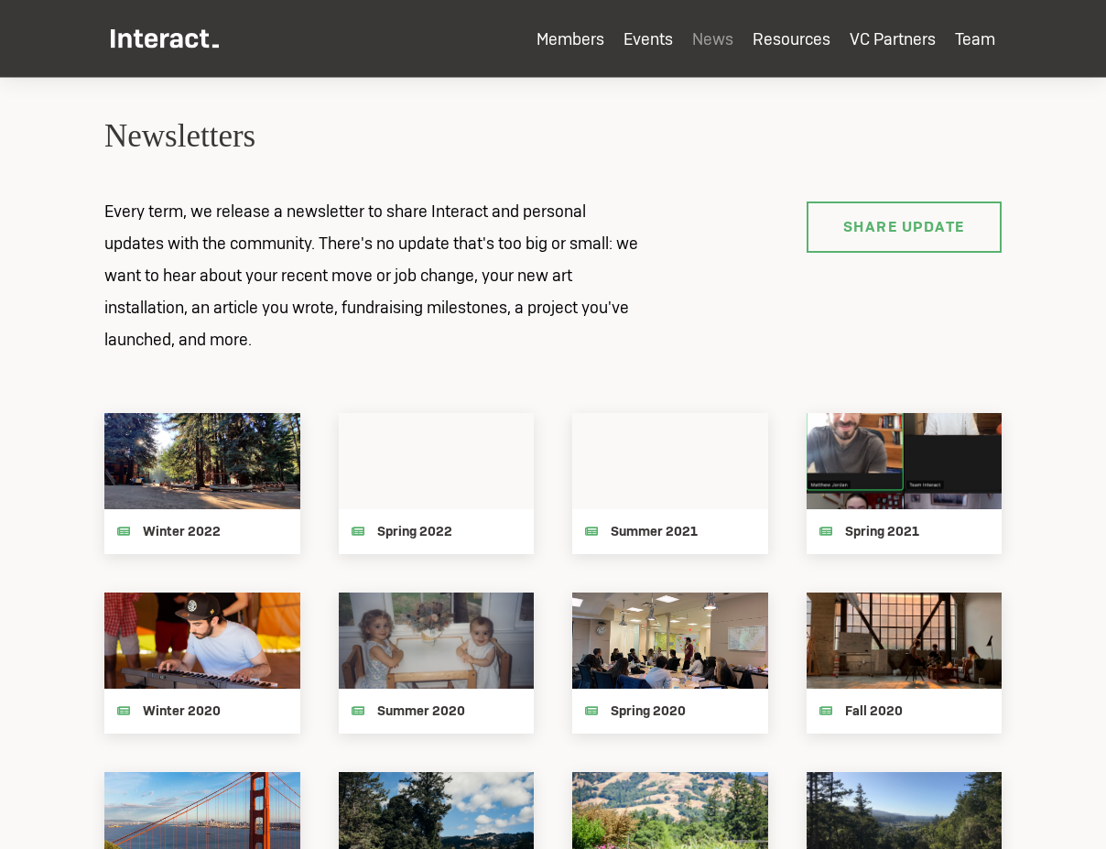
click at [773, 49] on ul "Members Events News Resources VC Partners Team" at bounding box center [553, 53] width 885 height 49
click at [786, 38] on link "Resources" at bounding box center [792, 38] width 78 height 21
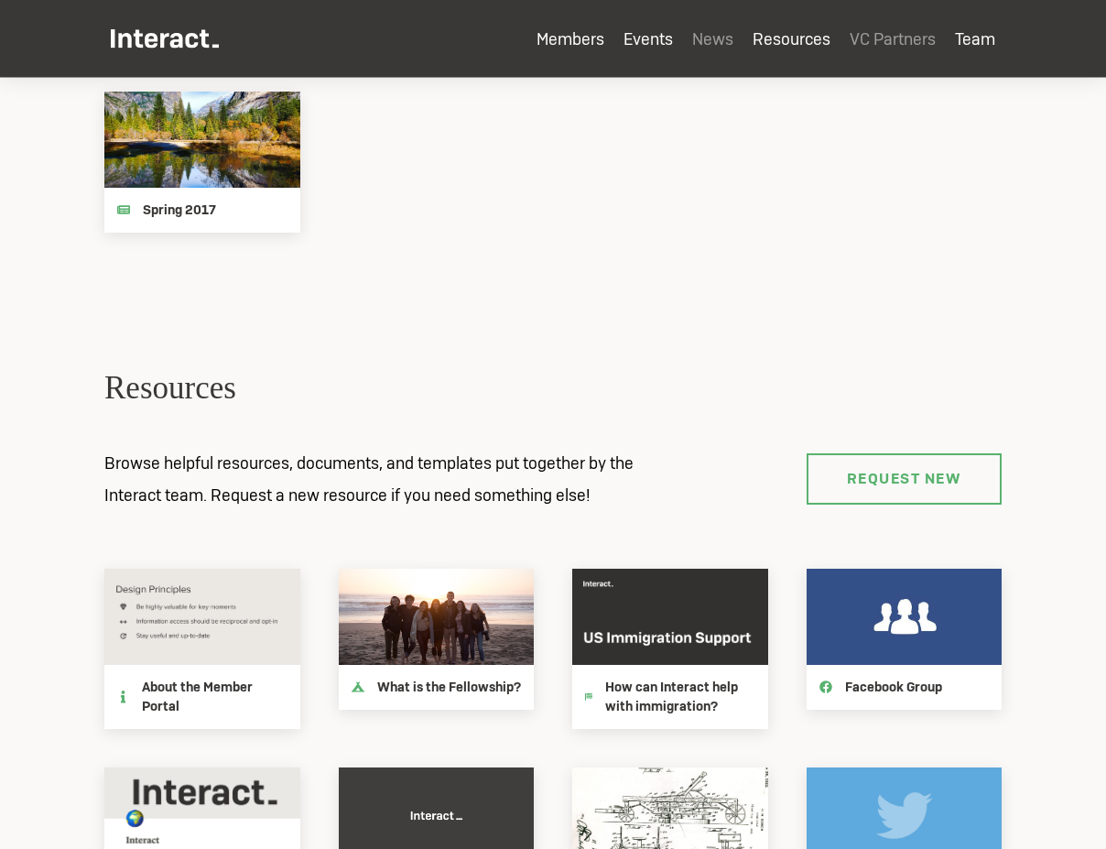
click at [889, 38] on link "VC Partners" at bounding box center [893, 38] width 86 height 21
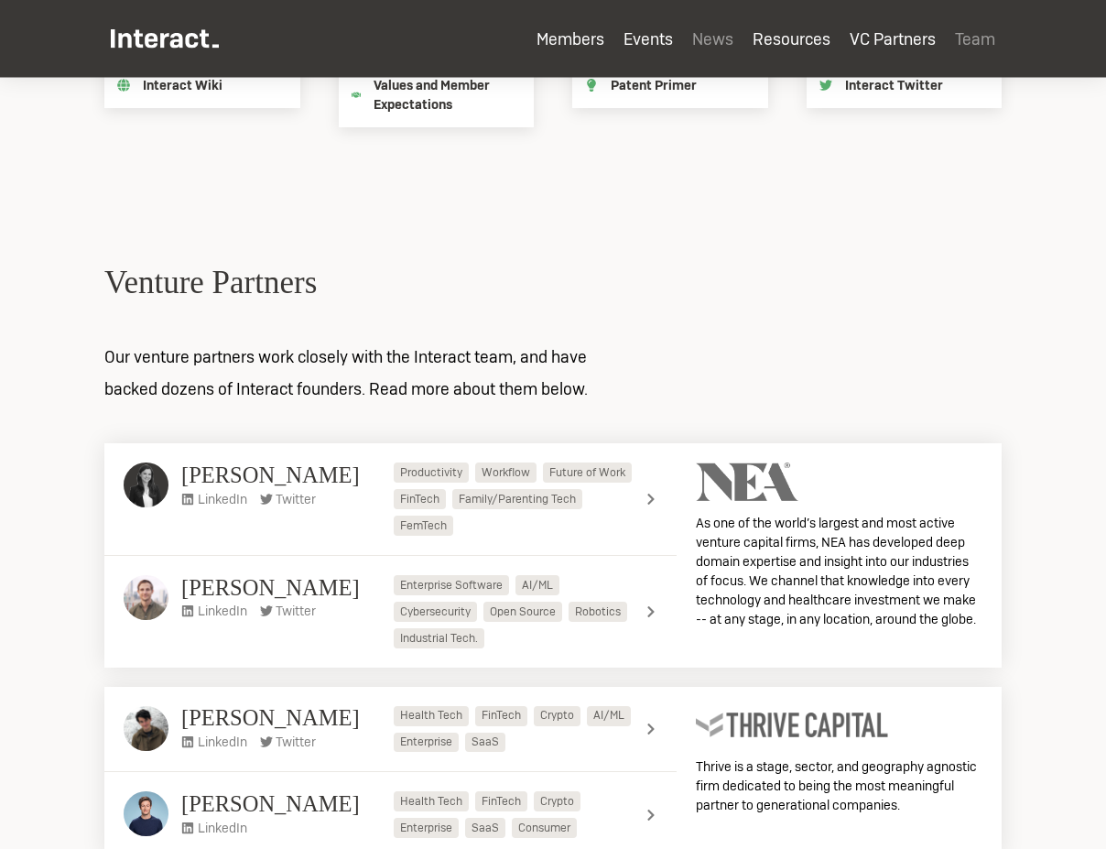
click at [960, 38] on link "Team" at bounding box center [975, 38] width 40 height 21
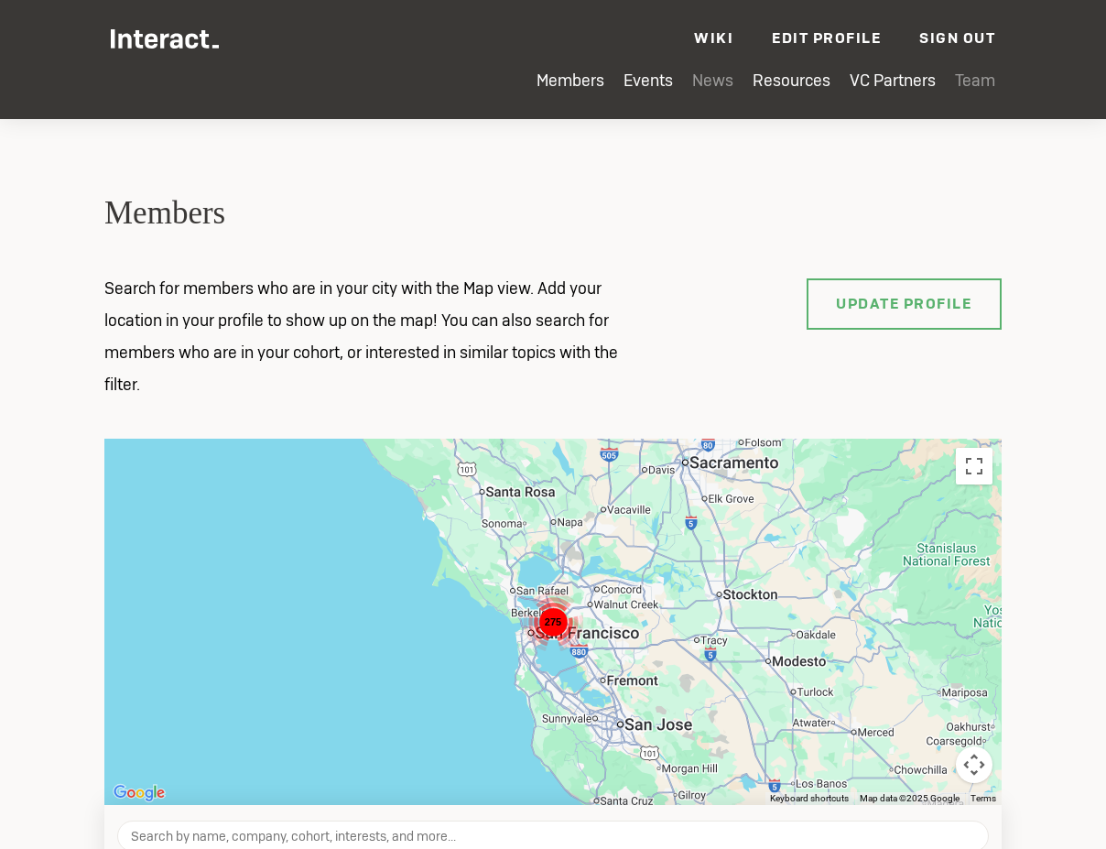
click at [801, 26] on ul "Members Events News Resources VC Partners Team Wiki Edit Profile Sign Out — ara…" at bounding box center [553, 35] width 885 height 71
click at [803, 36] on link "Edit Profile" at bounding box center [826, 37] width 109 height 19
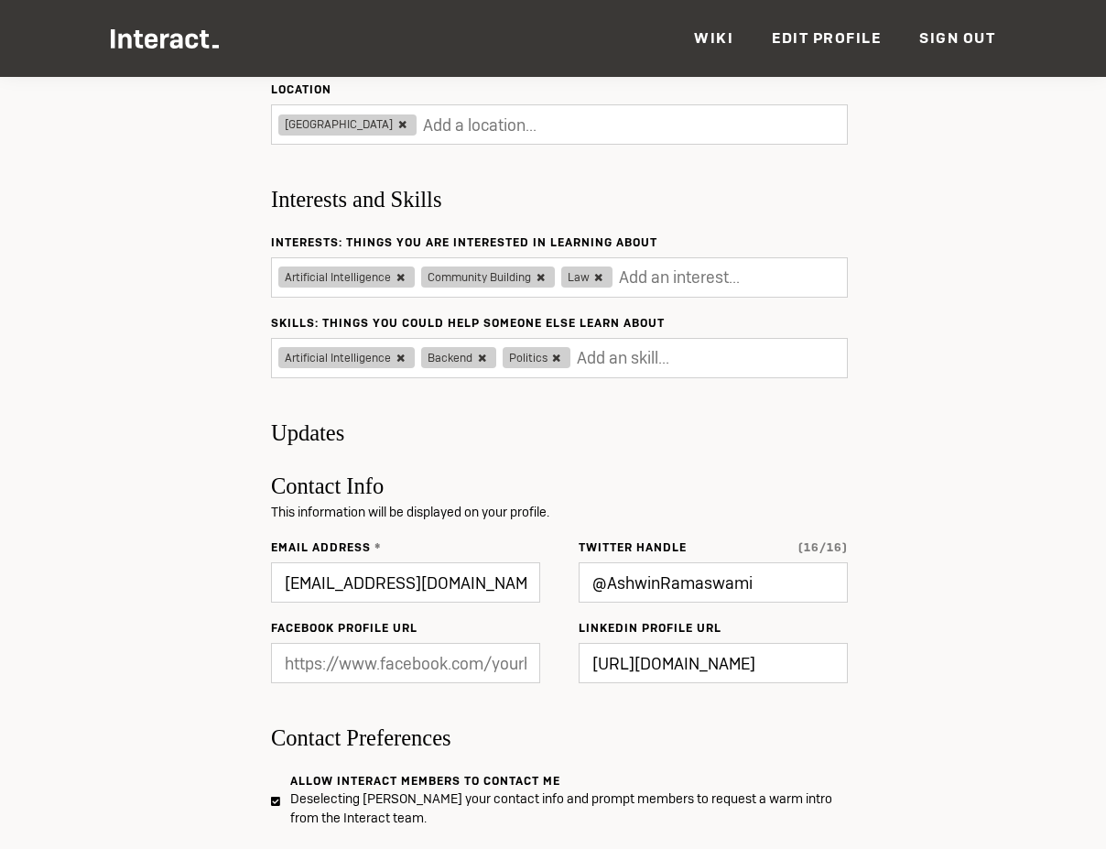
scroll to position [475, 0]
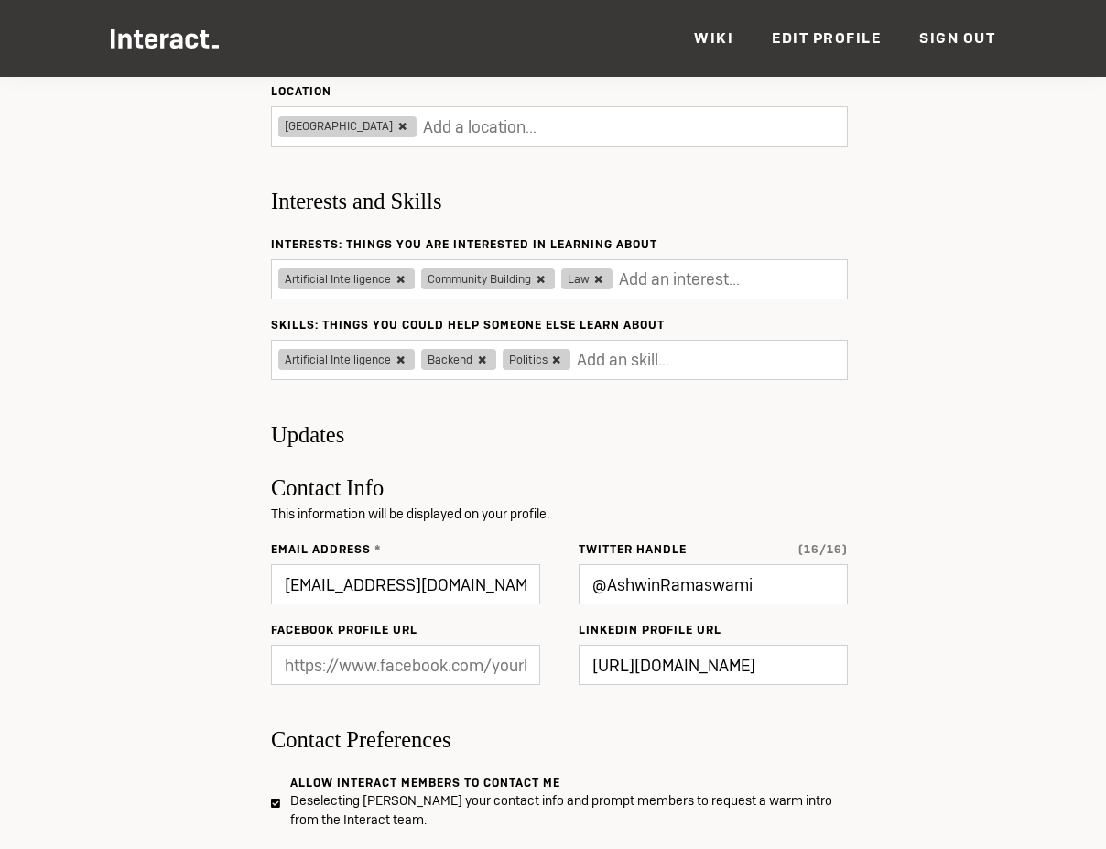
click at [201, 34] on img at bounding box center [165, 38] width 108 height 19
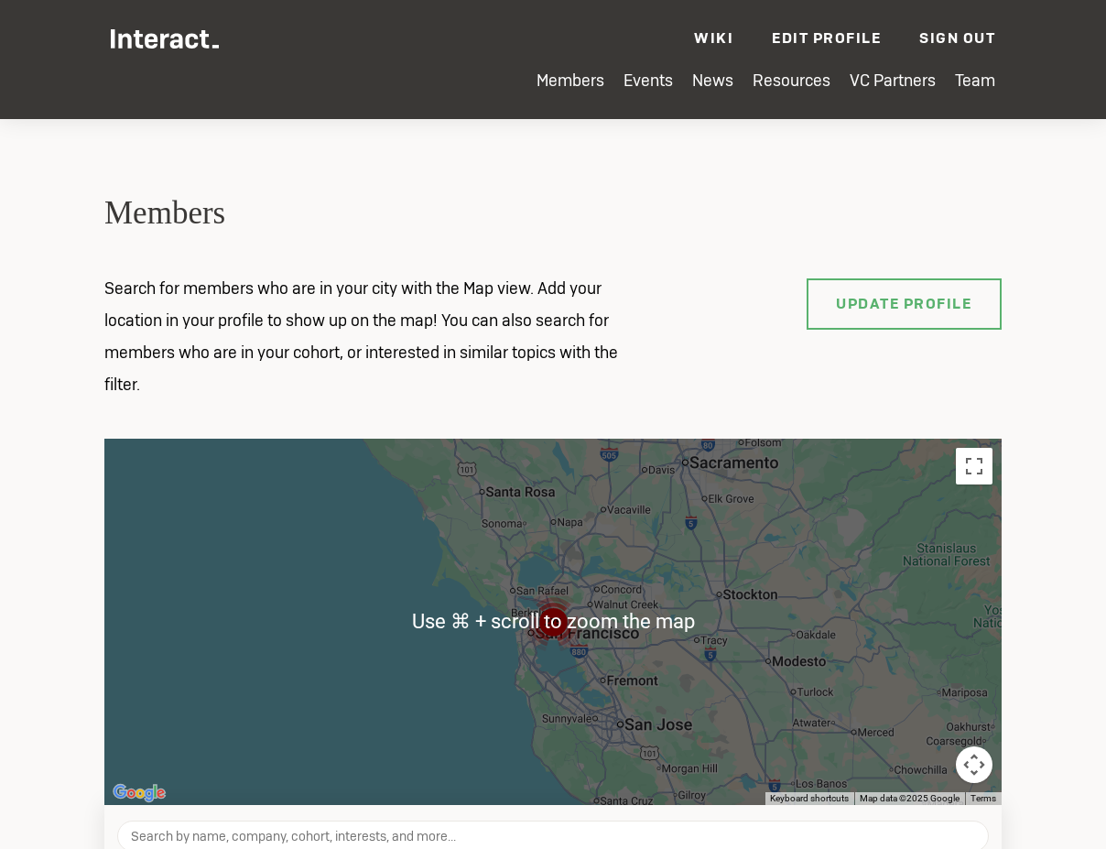
click at [183, 29] on img at bounding box center [165, 38] width 108 height 19
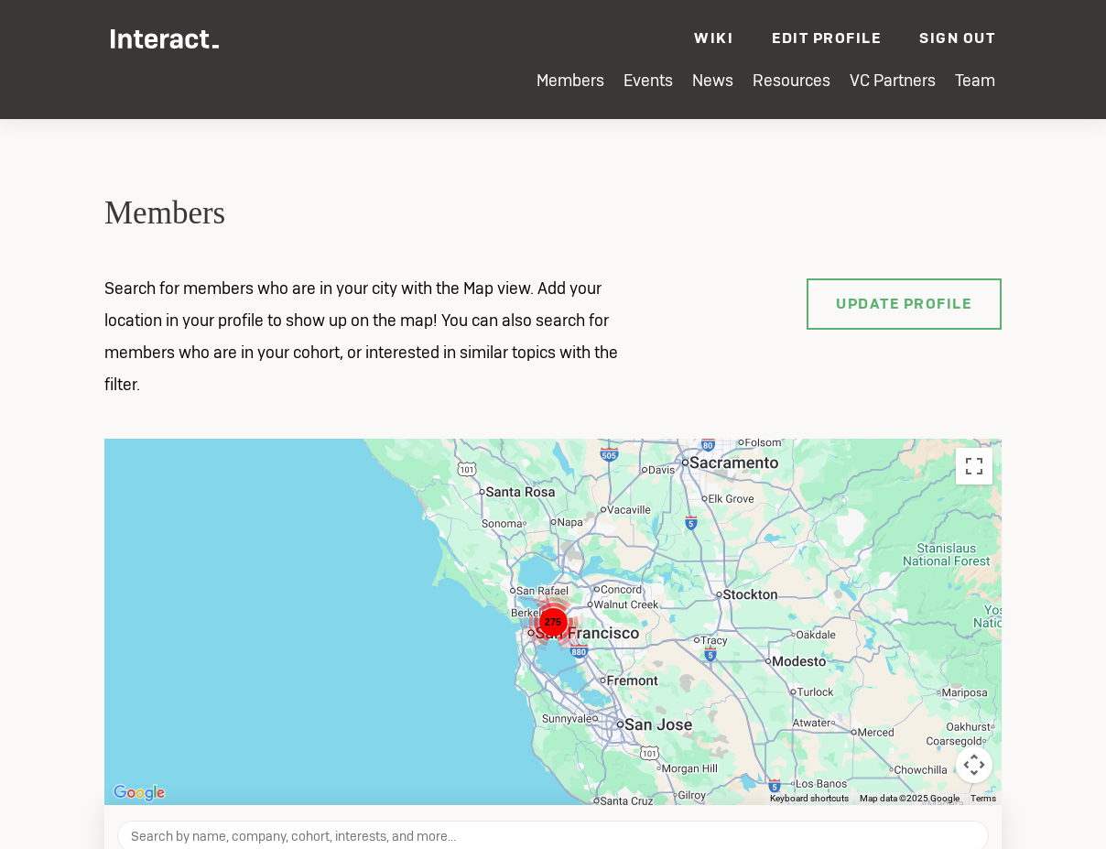
click at [544, 70] on ul "Members Events News Resources VC Partners Team Wiki Edit Profile Sign Out — ara…" at bounding box center [553, 35] width 885 height 71
click at [551, 78] on link "Members" at bounding box center [571, 80] width 68 height 21
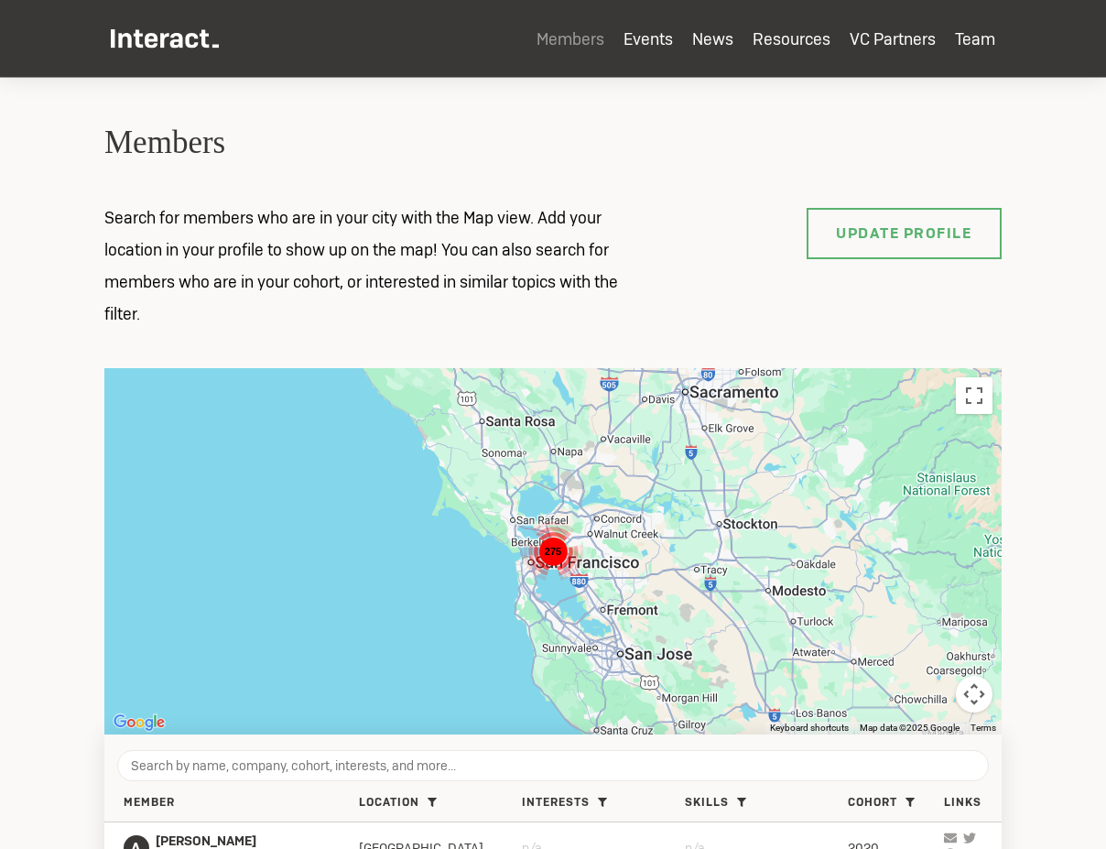
scroll to position [77, 0]
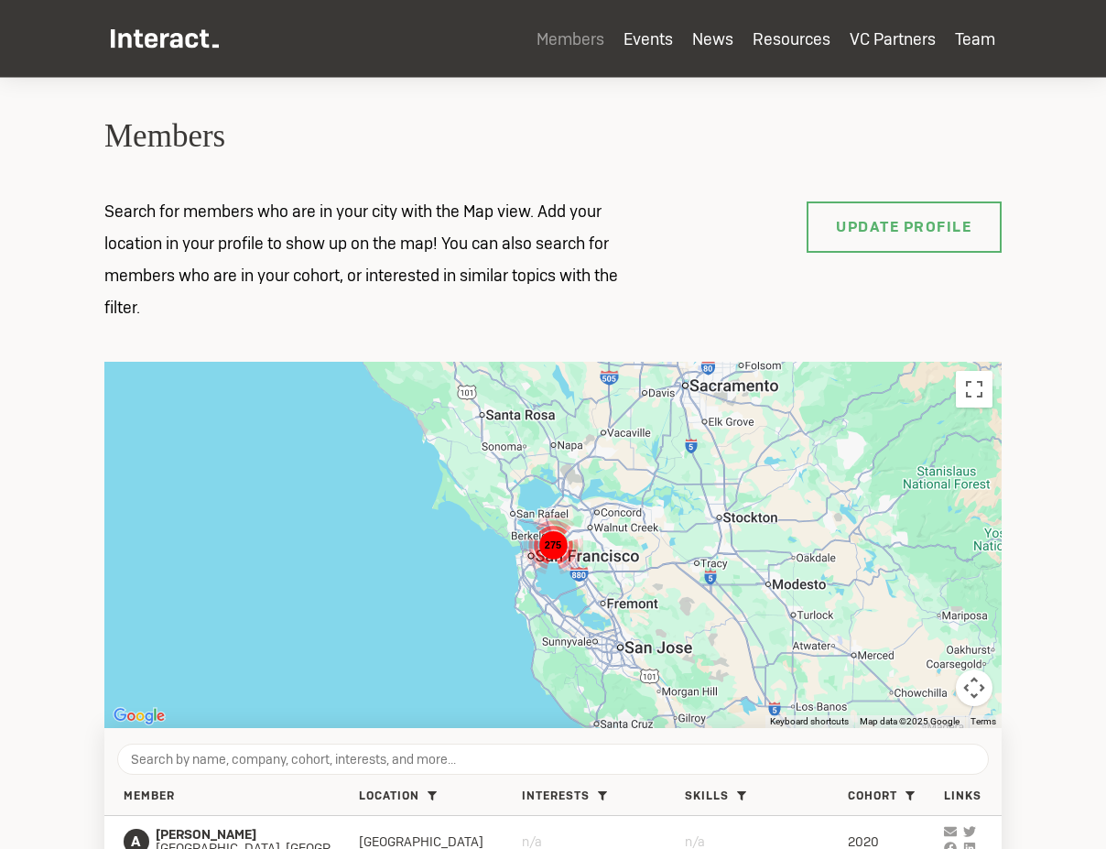
click at [158, 58] on ul "Members Events News Resources VC Partners Team" at bounding box center [553, 53] width 885 height 49
click at [172, 46] on img at bounding box center [165, 38] width 108 height 19
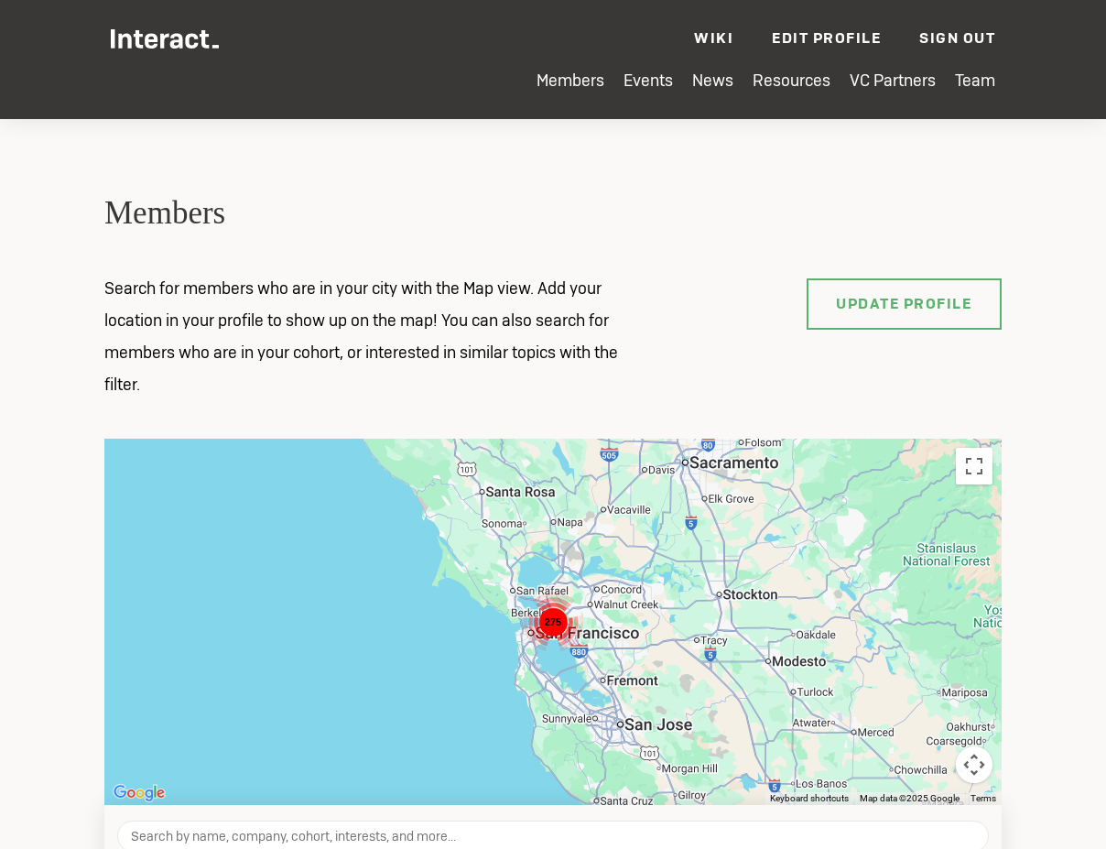
click at [500, 157] on section "Members Search for members who are in your city with the Map view. Add your loc…" at bounding box center [553, 754] width 1106 height 1354
